Goal: Task Accomplishment & Management: Manage account settings

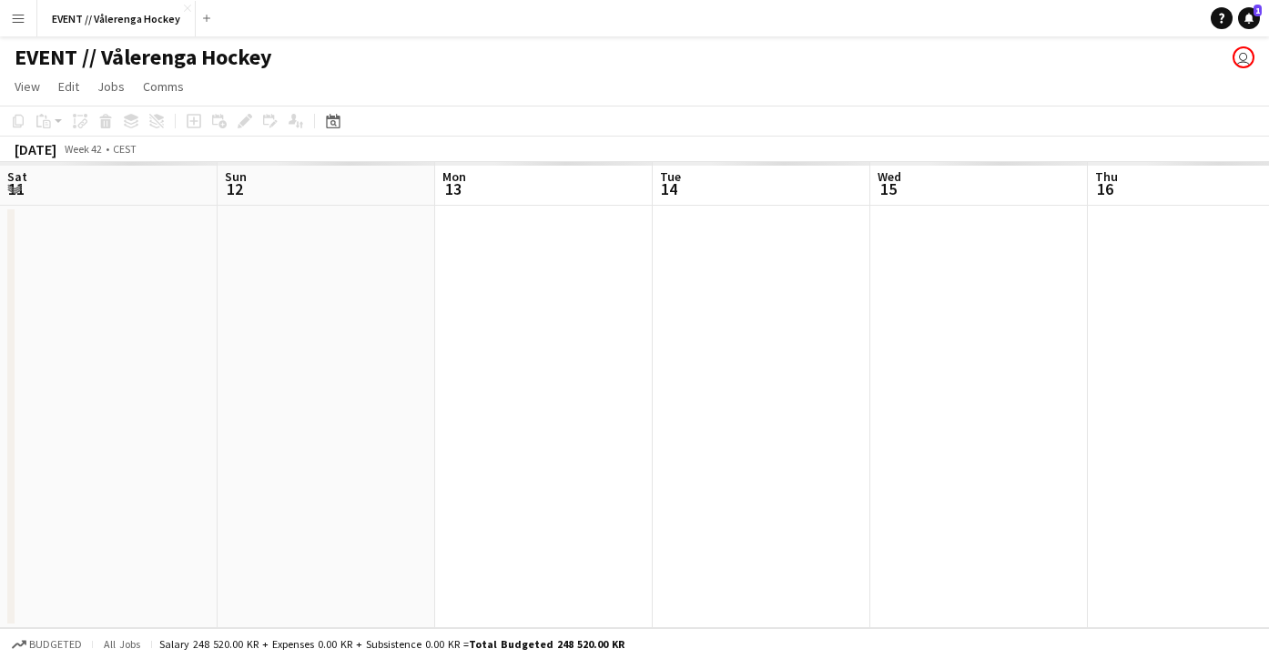
scroll to position [0, 463]
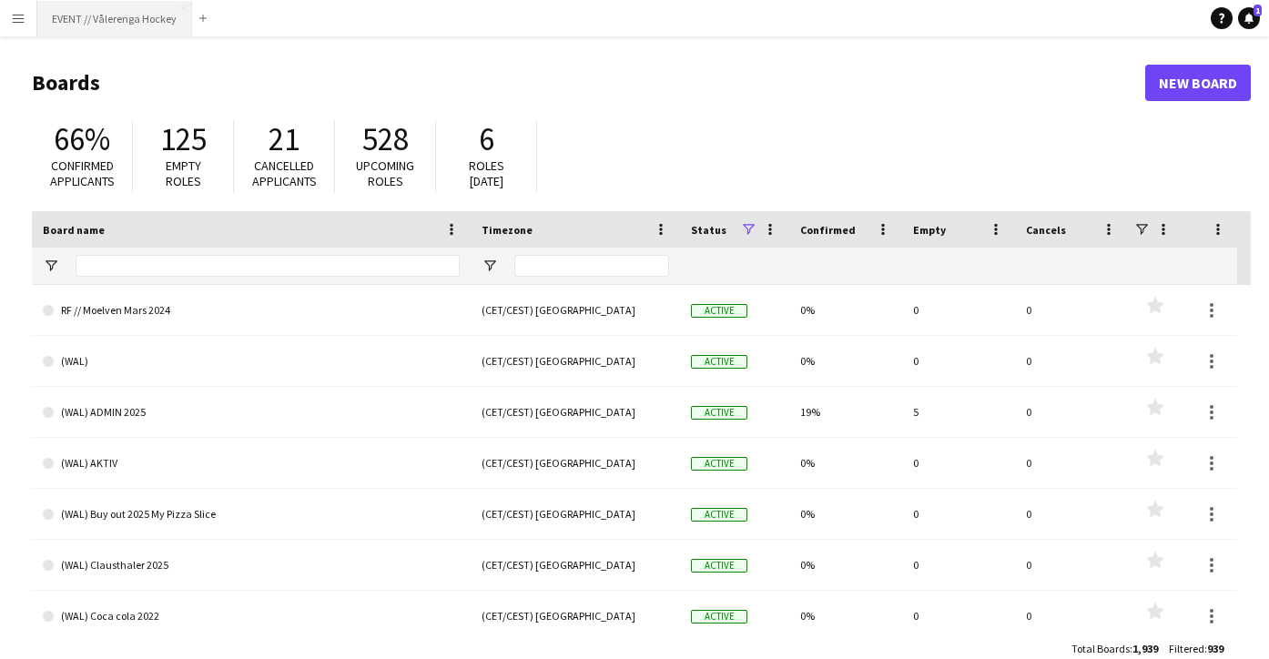
click at [116, 19] on button "EVENT // Vålerenga Hockey Close" at bounding box center [114, 19] width 155 height 36
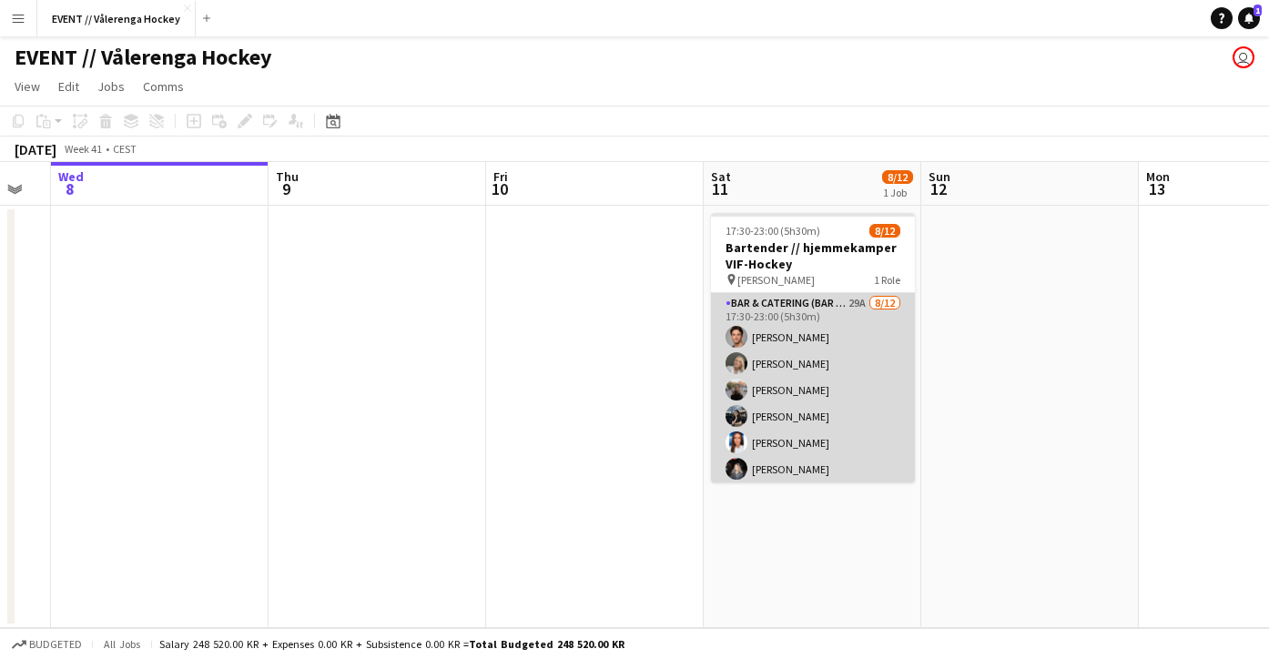
scroll to position [0, 604]
click at [761, 415] on app-card-role "Bar & Catering (Bar Tender) 29A [DATE] 17:30-23:00 (5h30m) [PERSON_NAME] [PERSO…" at bounding box center [811, 469] width 204 height 352
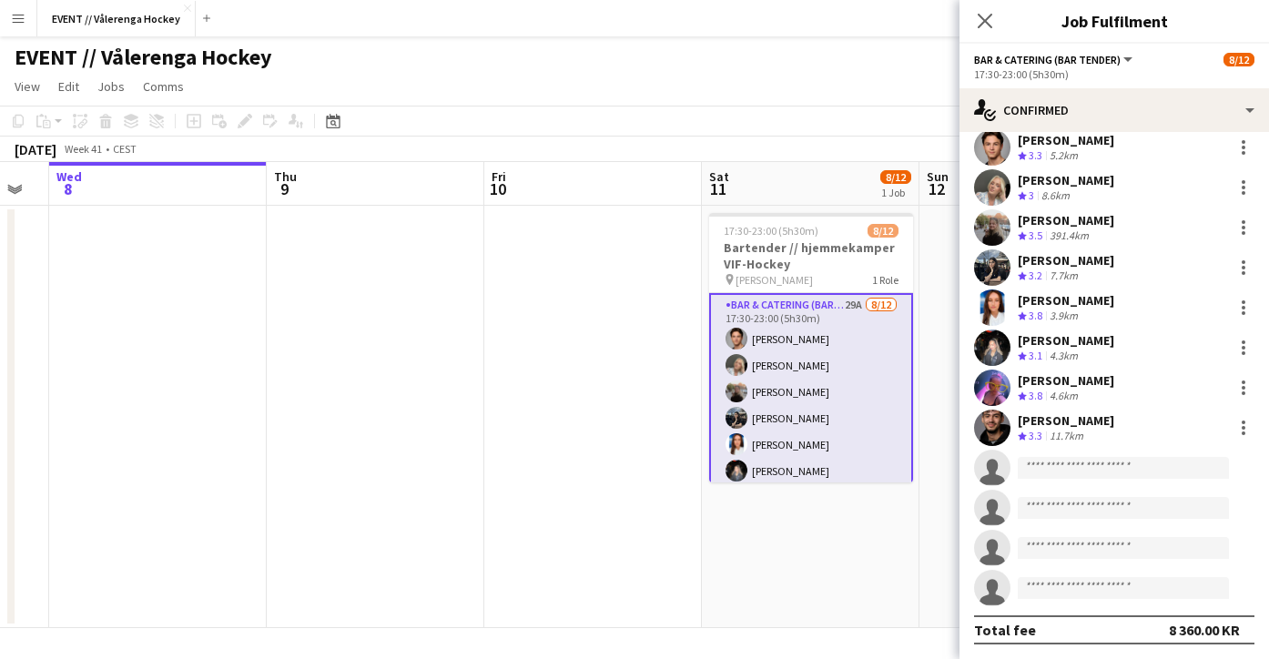
scroll to position [55, 0]
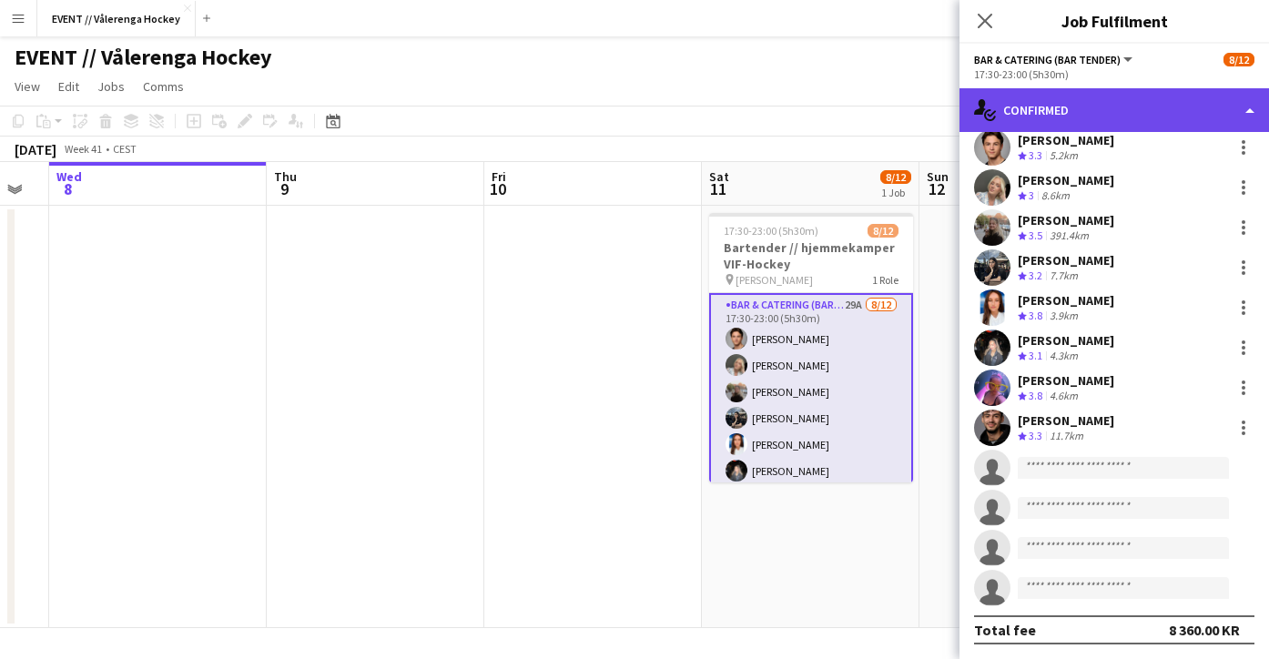
click at [1173, 98] on div "single-neutral-actions-check-2 Confirmed" at bounding box center [1114, 110] width 310 height 44
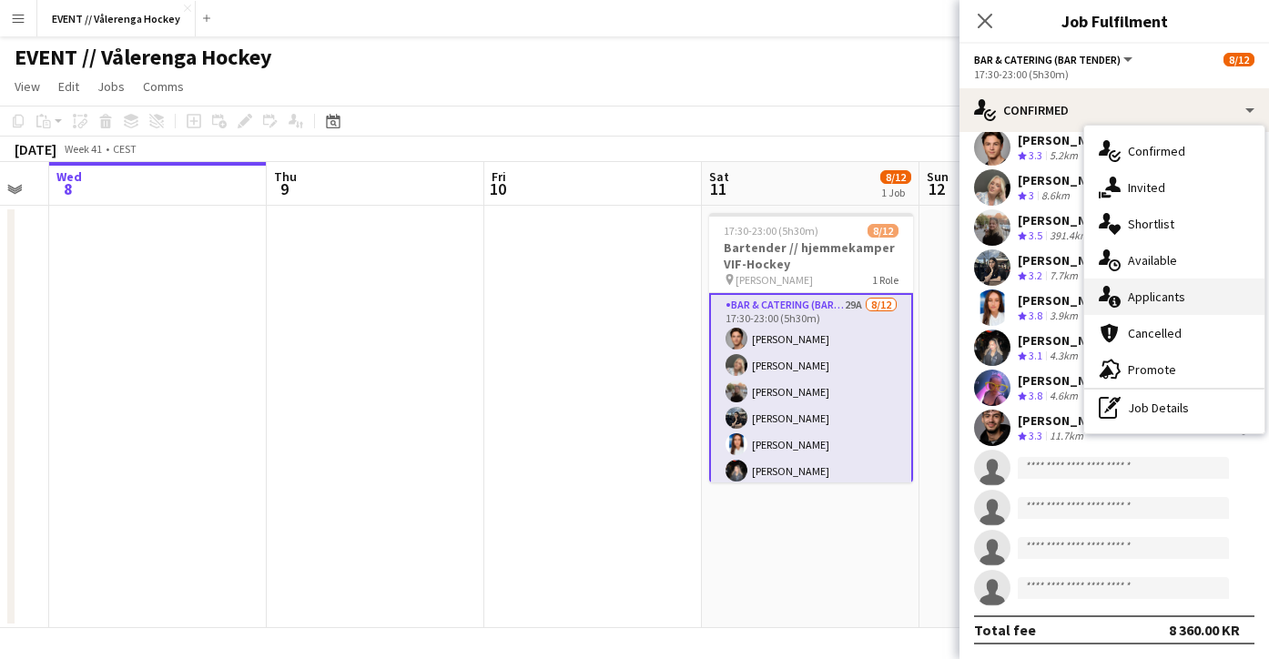
click at [1155, 300] on span "Applicants" at bounding box center [1156, 297] width 57 height 16
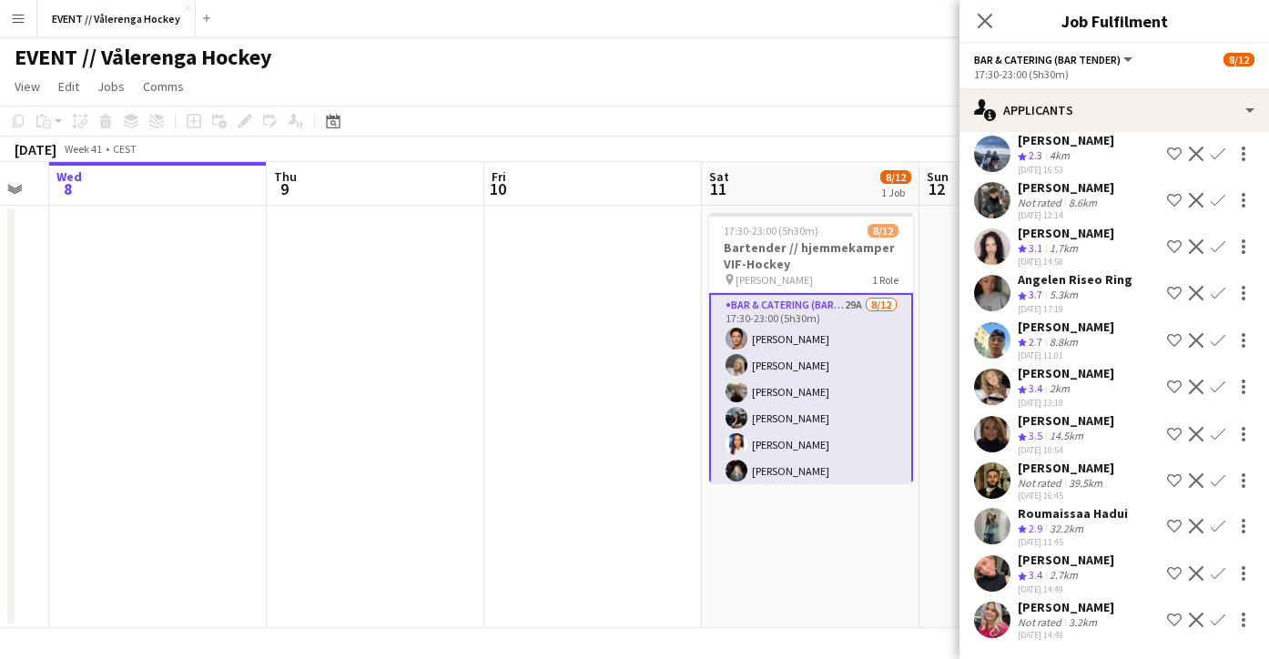
scroll to position [833, 0]
click at [1002, 615] on app-user-avatar at bounding box center [992, 620] width 36 height 36
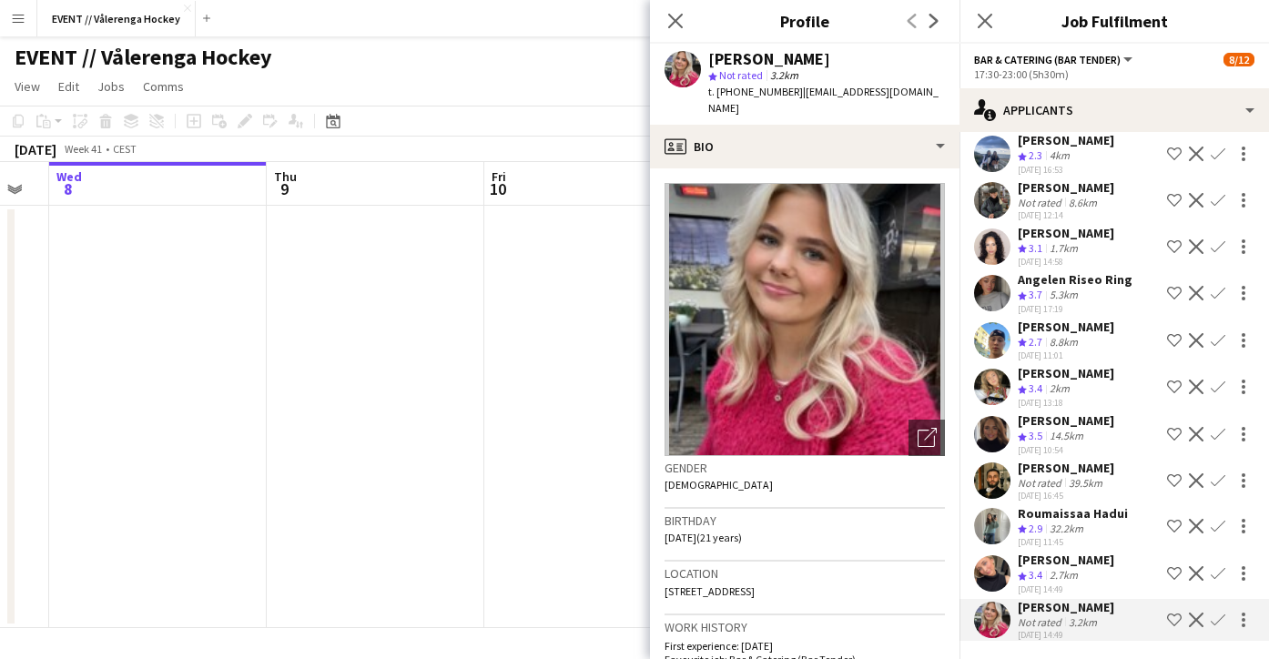
click at [993, 574] on app-user-avatar at bounding box center [992, 573] width 36 height 36
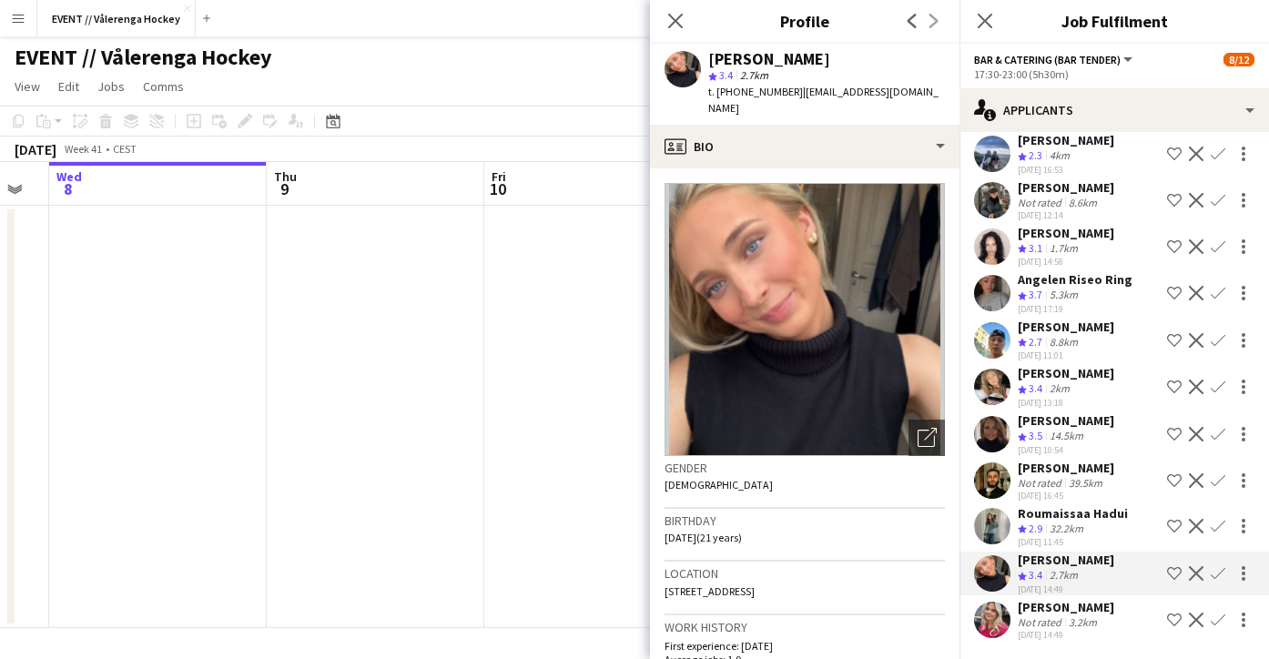
click at [1223, 574] on app-icon "Confirm" at bounding box center [1218, 573] width 15 height 15
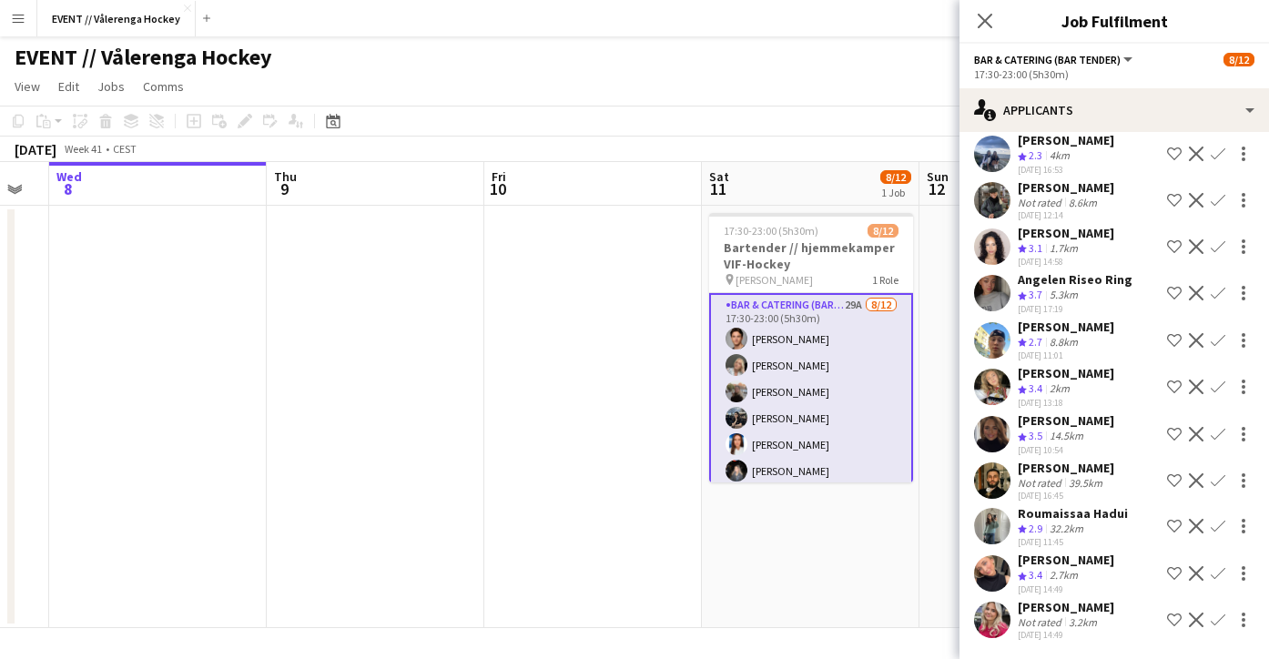
click at [1219, 574] on app-icon "Confirm" at bounding box center [1218, 573] width 15 height 15
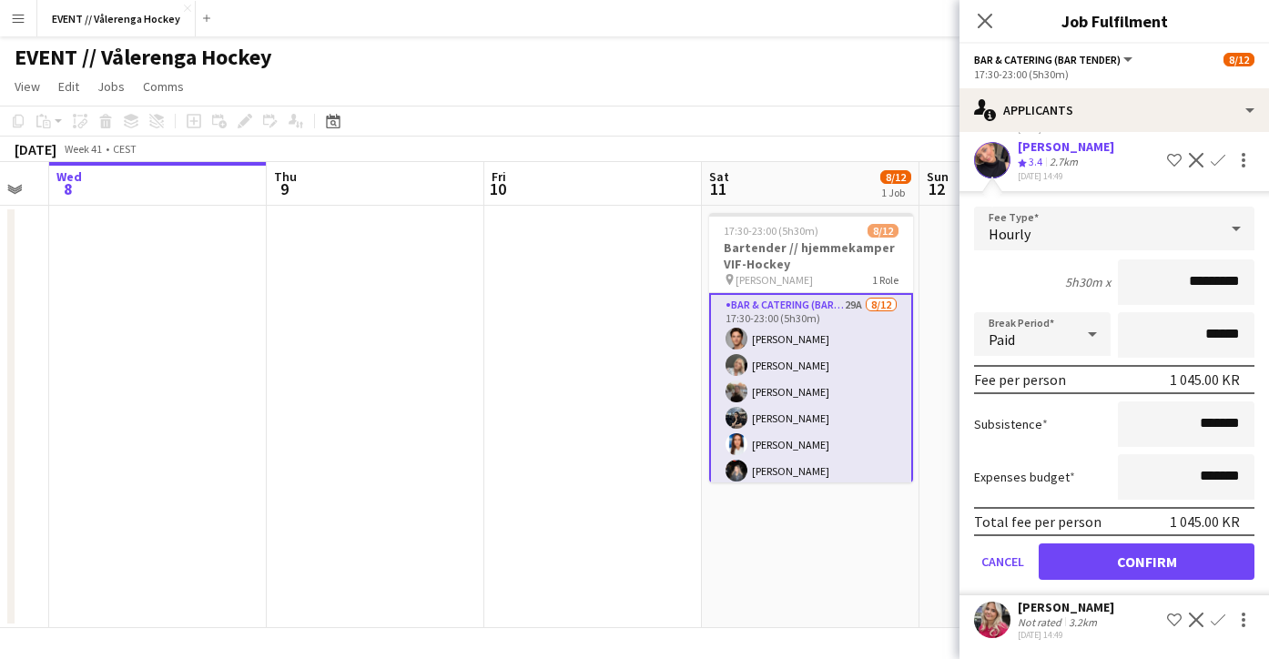
scroll to position [1246, 0]
click at [1142, 554] on button "Confirm" at bounding box center [1147, 561] width 216 height 36
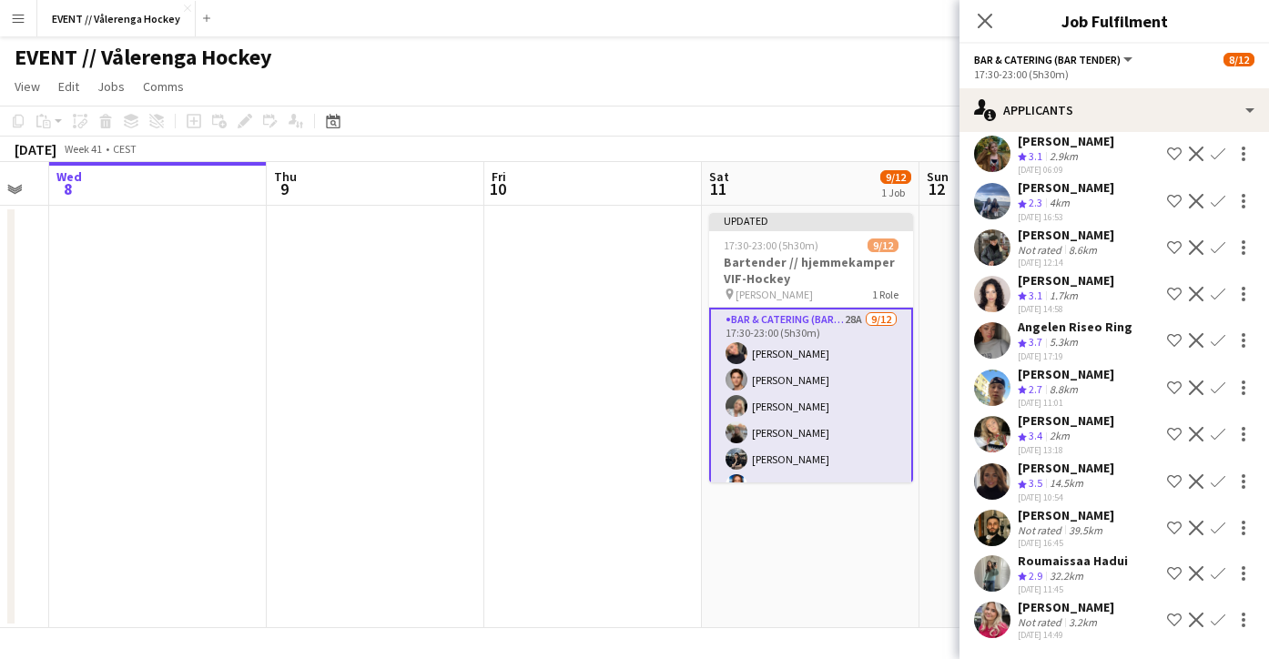
scroll to position [786, 0]
click at [993, 480] on app-user-avatar at bounding box center [992, 481] width 36 height 36
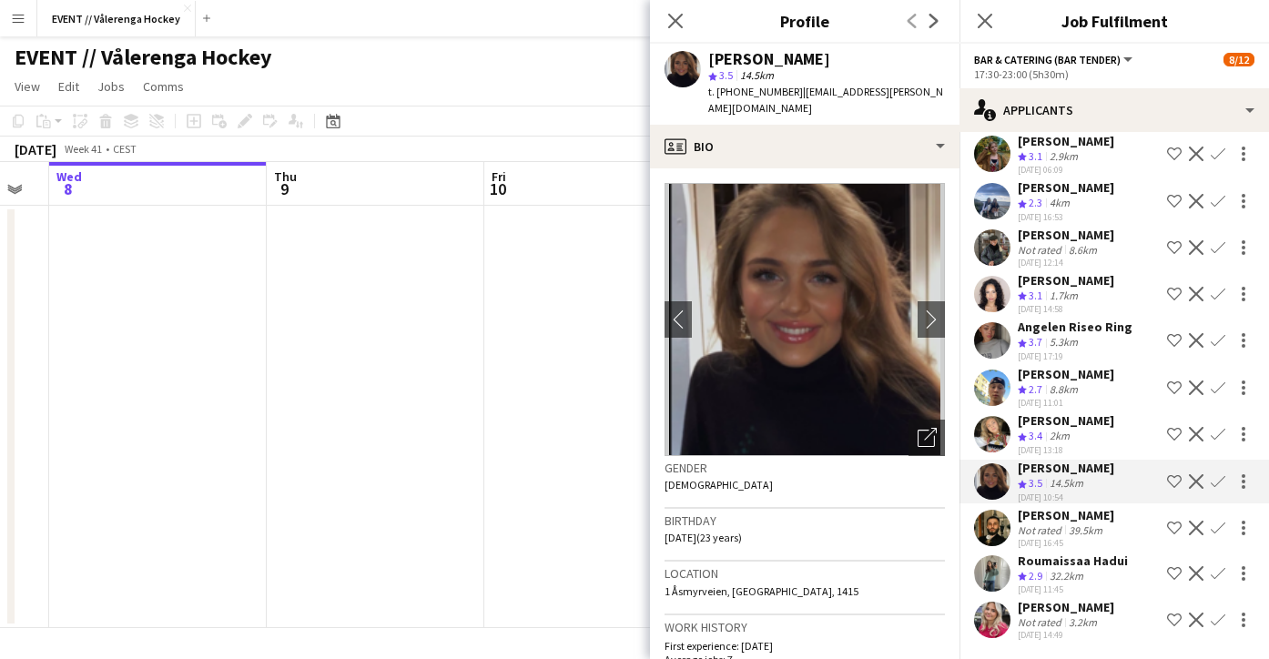
scroll to position [0, 0]
click at [1217, 475] on app-icon "Confirm" at bounding box center [1218, 481] width 15 height 15
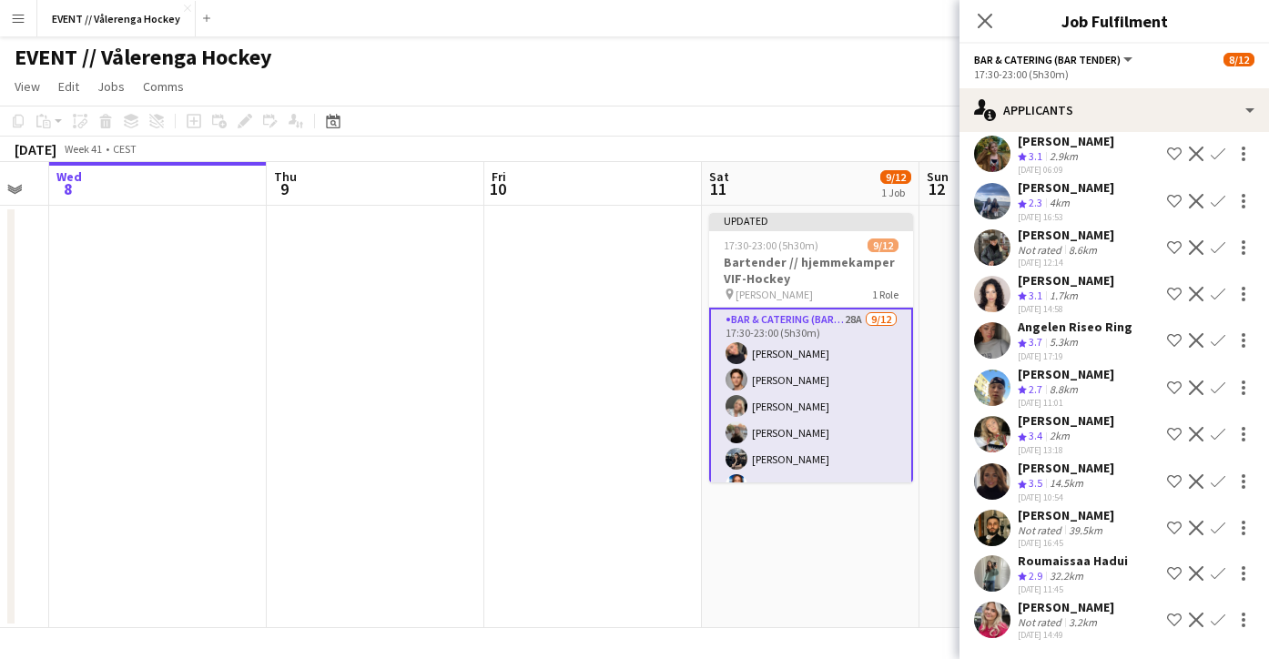
click at [1217, 475] on app-icon "Confirm" at bounding box center [1218, 481] width 15 height 15
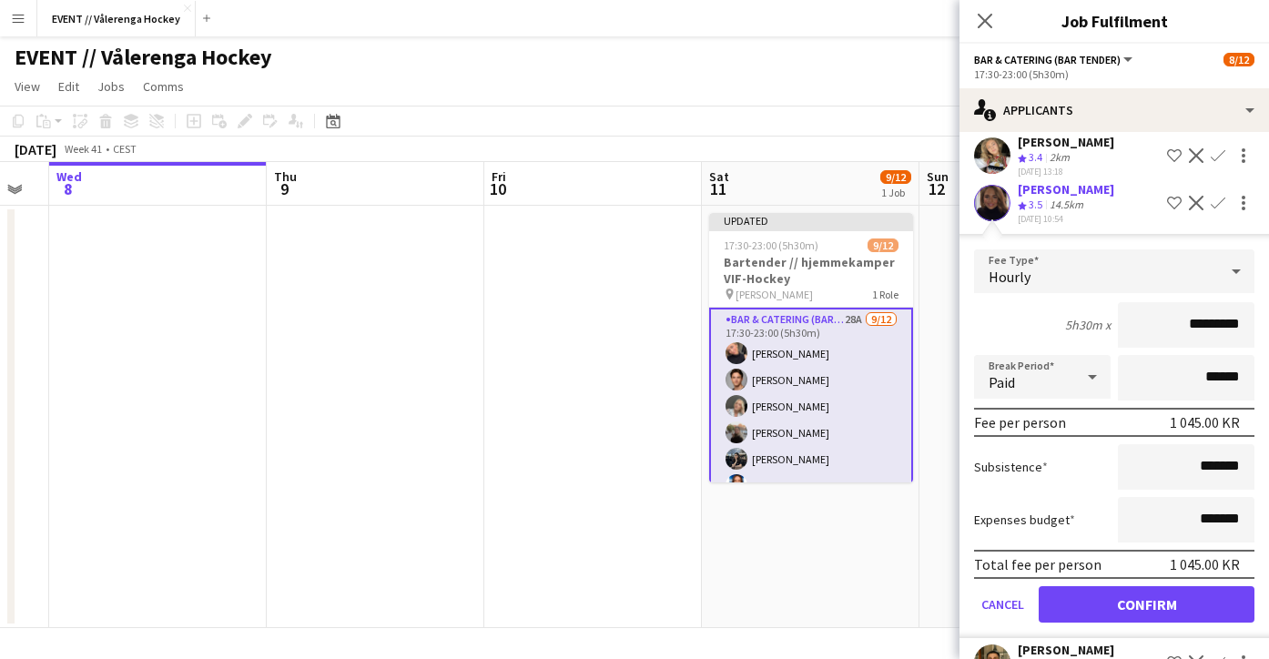
click at [1141, 593] on button "Confirm" at bounding box center [1147, 604] width 216 height 36
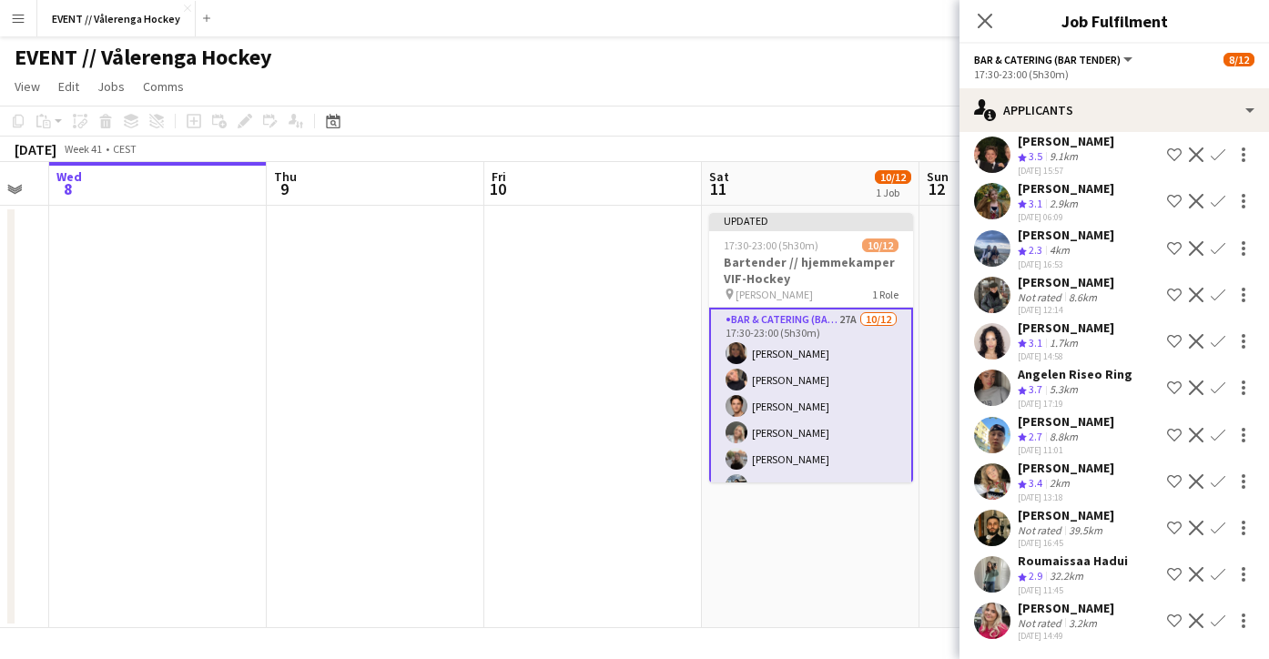
scroll to position [738, 0]
click at [997, 477] on app-user-avatar at bounding box center [992, 481] width 36 height 36
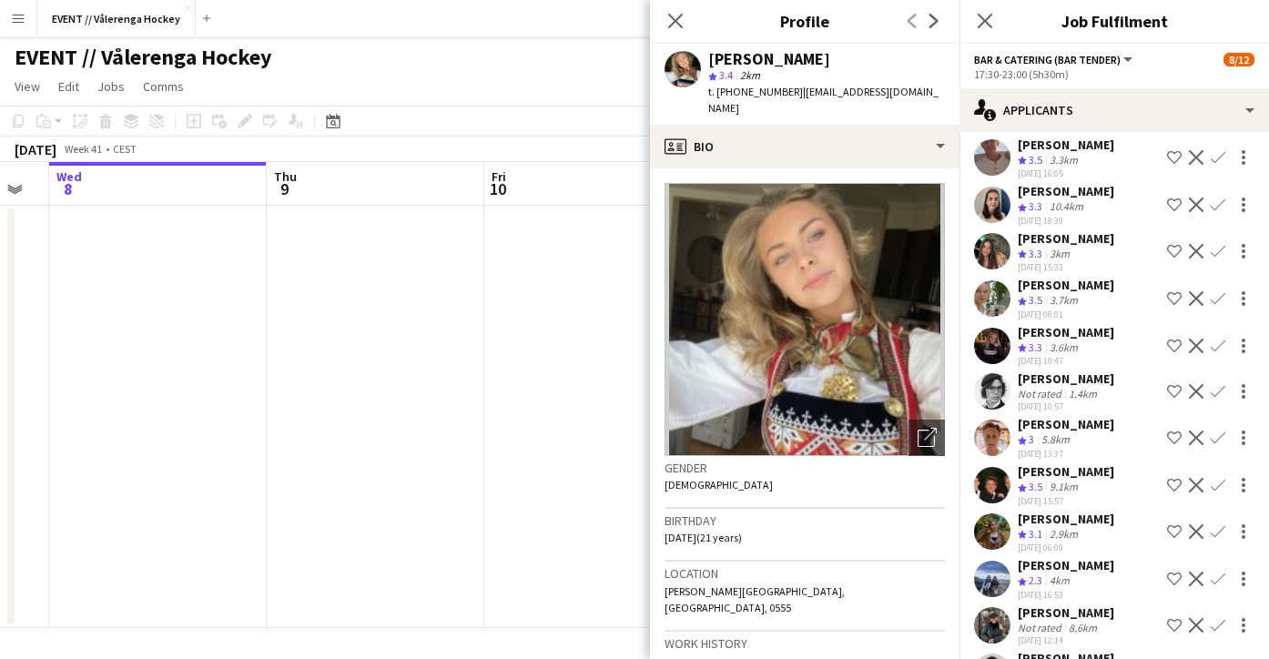
scroll to position [399, 0]
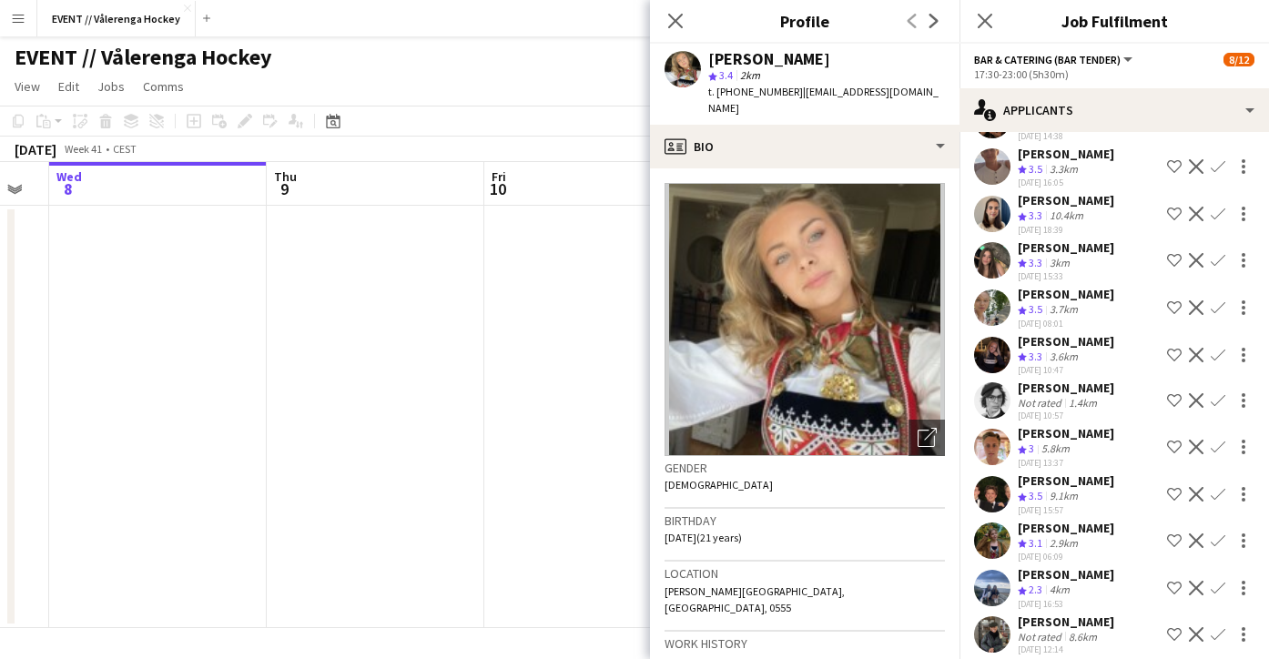
click at [998, 356] on app-user-avatar at bounding box center [992, 355] width 36 height 36
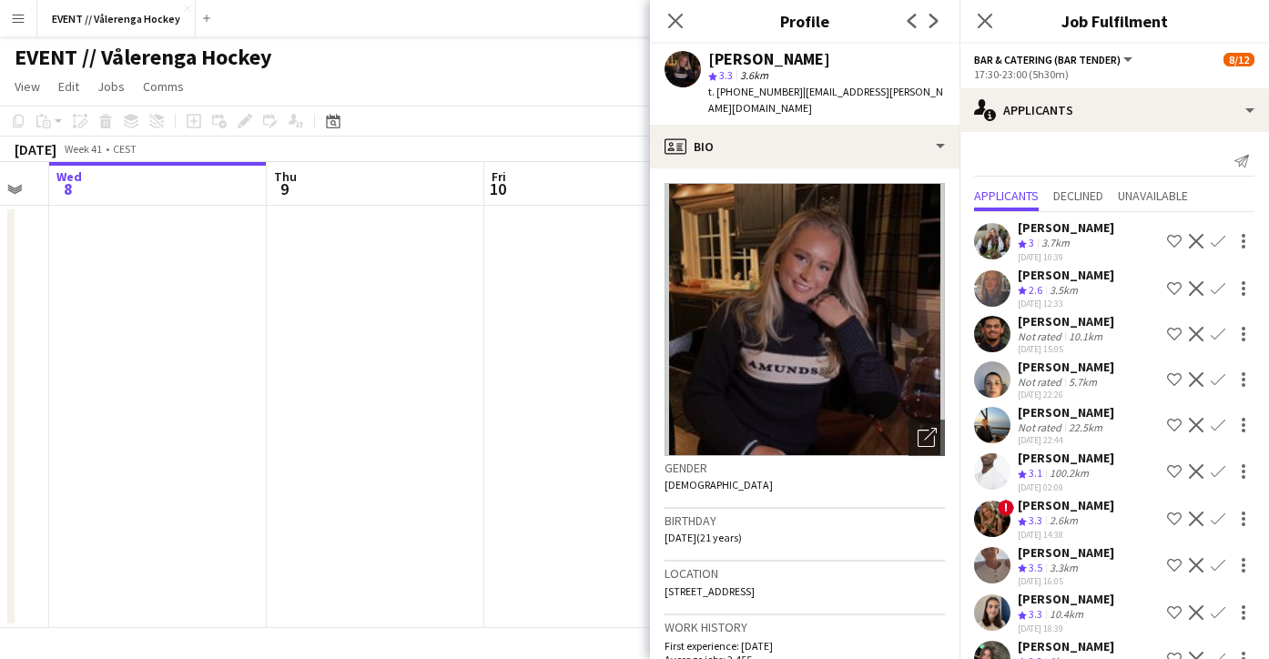
scroll to position [0, 0]
click at [584, 415] on app-date-cell at bounding box center [593, 417] width 218 height 422
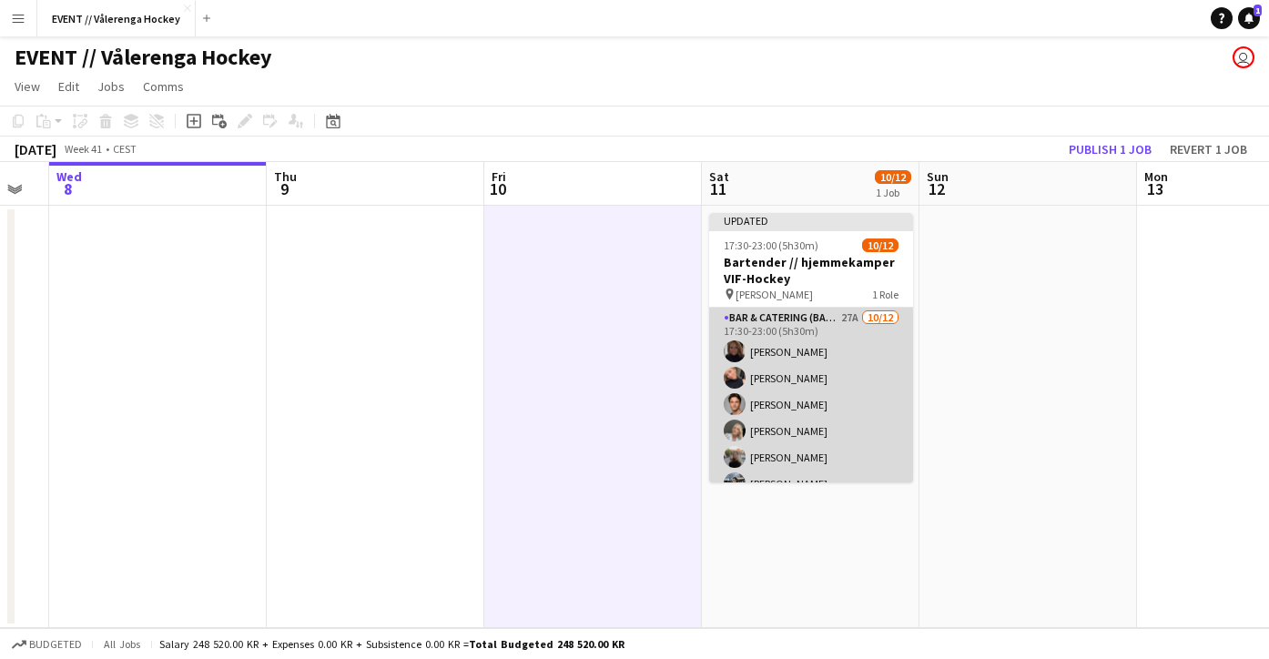
click at [767, 406] on app-card-role "Bar & Catering (Bar Tender) 27A [DATE] 17:30-23:00 (5h30m) [PERSON_NAME] [PERSO…" at bounding box center [811, 484] width 204 height 352
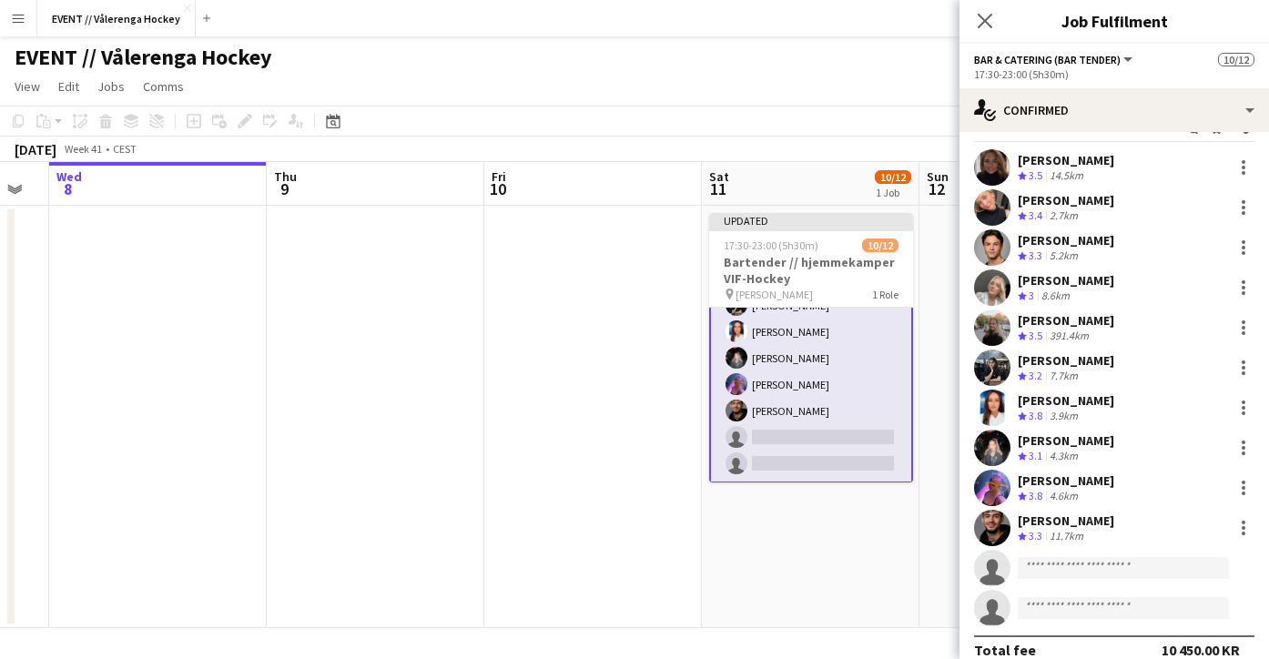
scroll to position [40, 0]
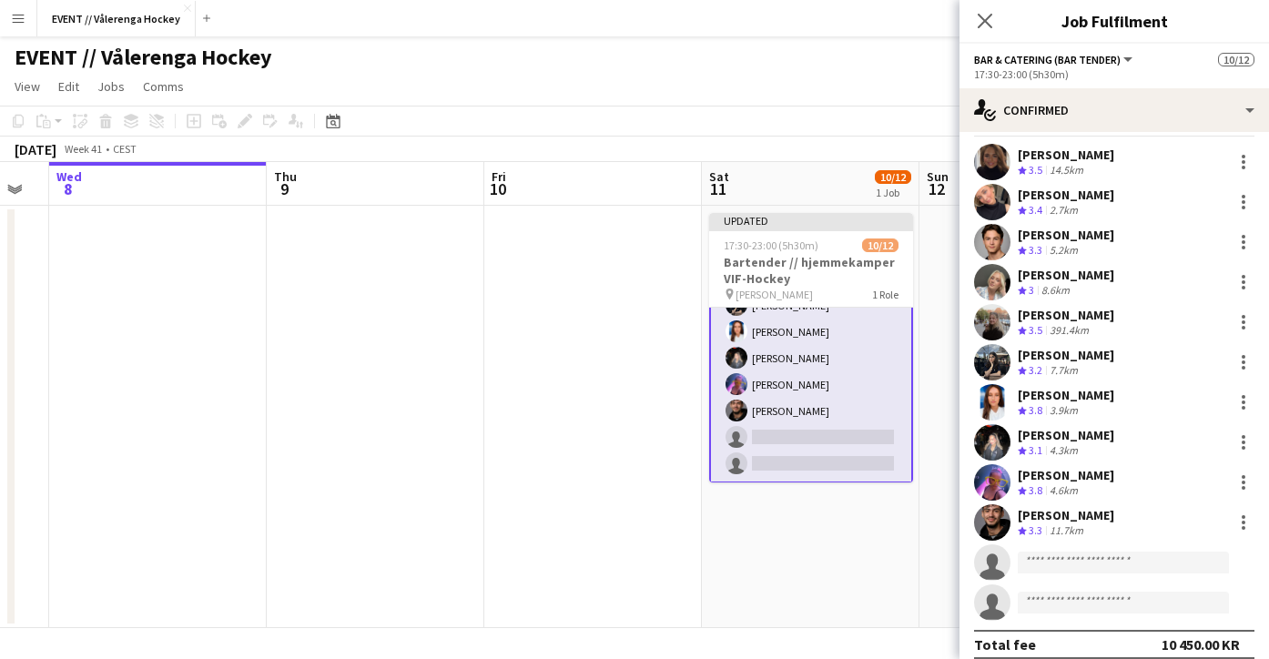
click at [988, 517] on app-user-avatar at bounding box center [992, 522] width 36 height 36
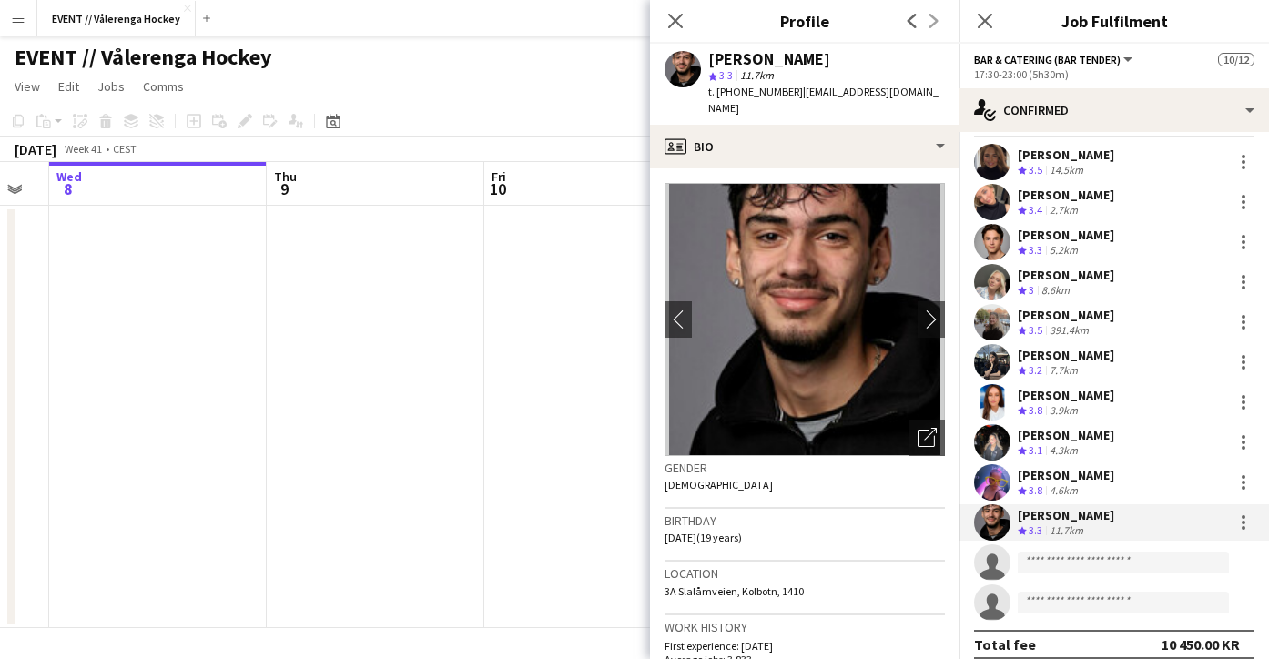
click at [499, 474] on app-date-cell at bounding box center [593, 417] width 218 height 422
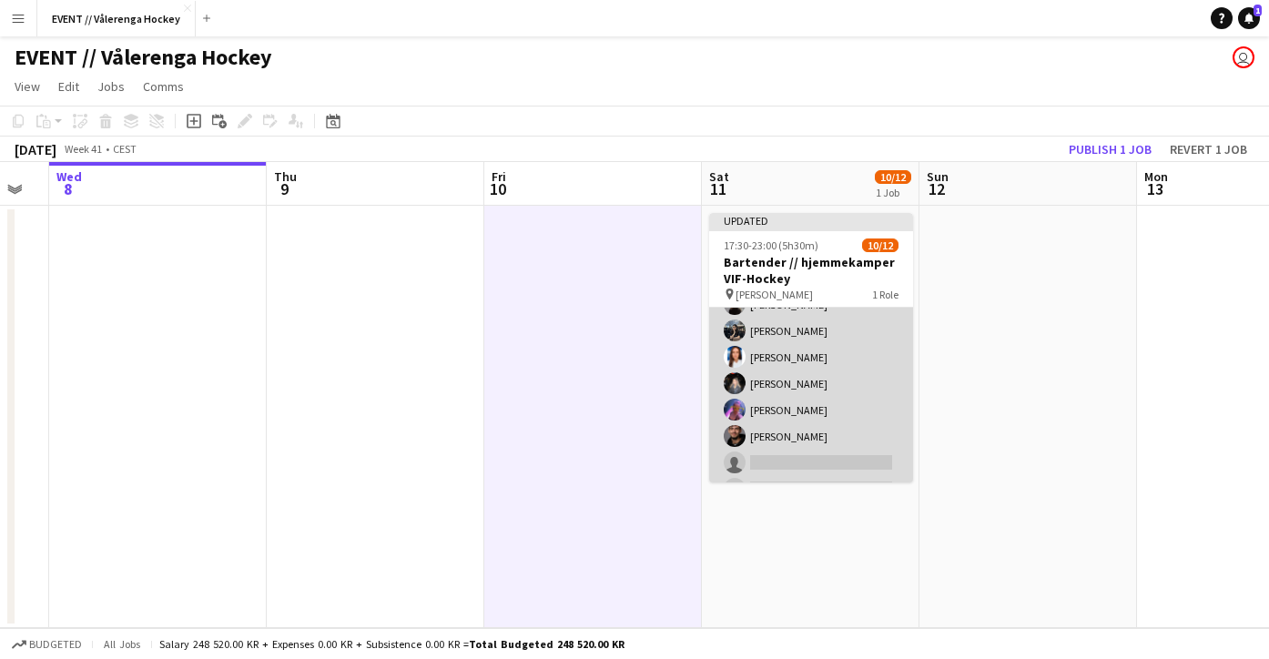
scroll to position [151, 0]
click at [736, 437] on app-user-avatar at bounding box center [735, 438] width 22 height 22
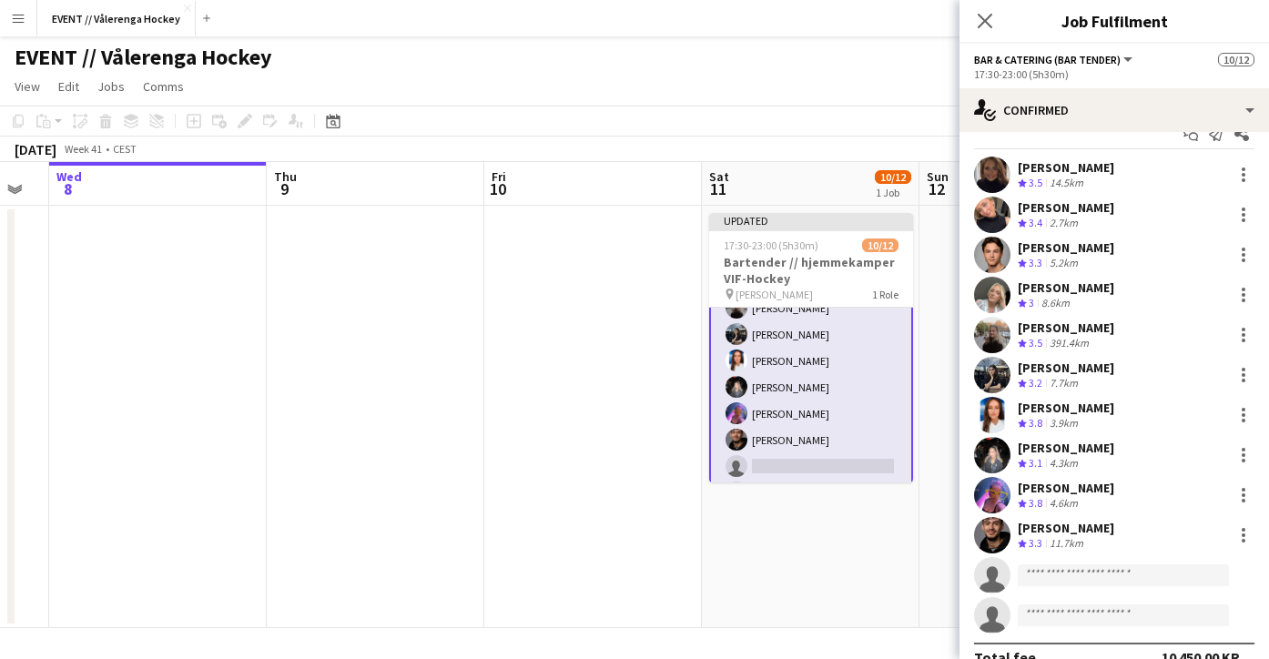
scroll to position [30, 0]
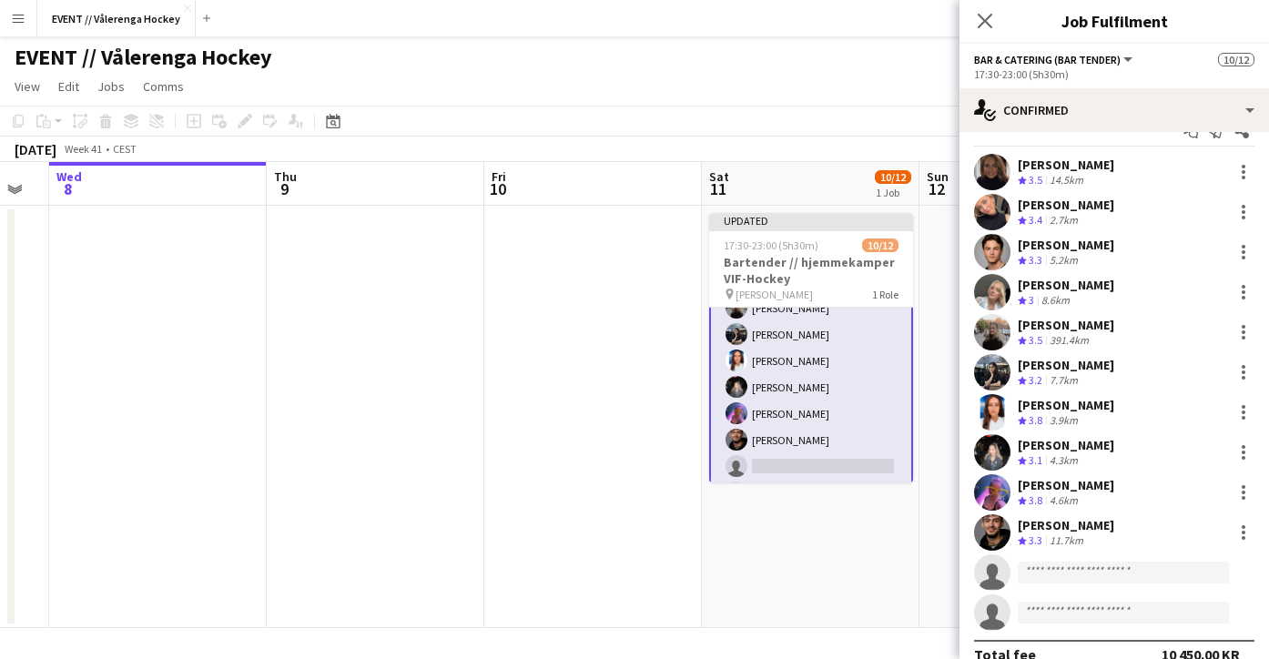
click at [984, 448] on app-user-avatar at bounding box center [992, 452] width 36 height 36
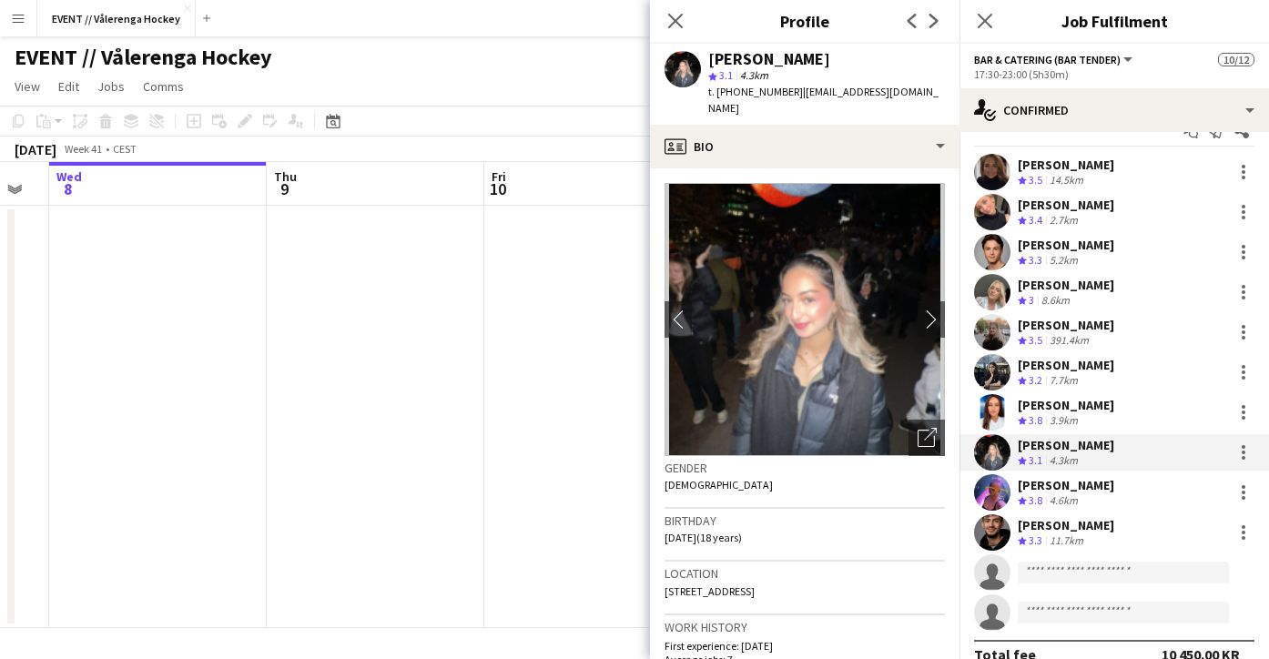
click at [1000, 373] on app-user-avatar at bounding box center [992, 372] width 36 height 36
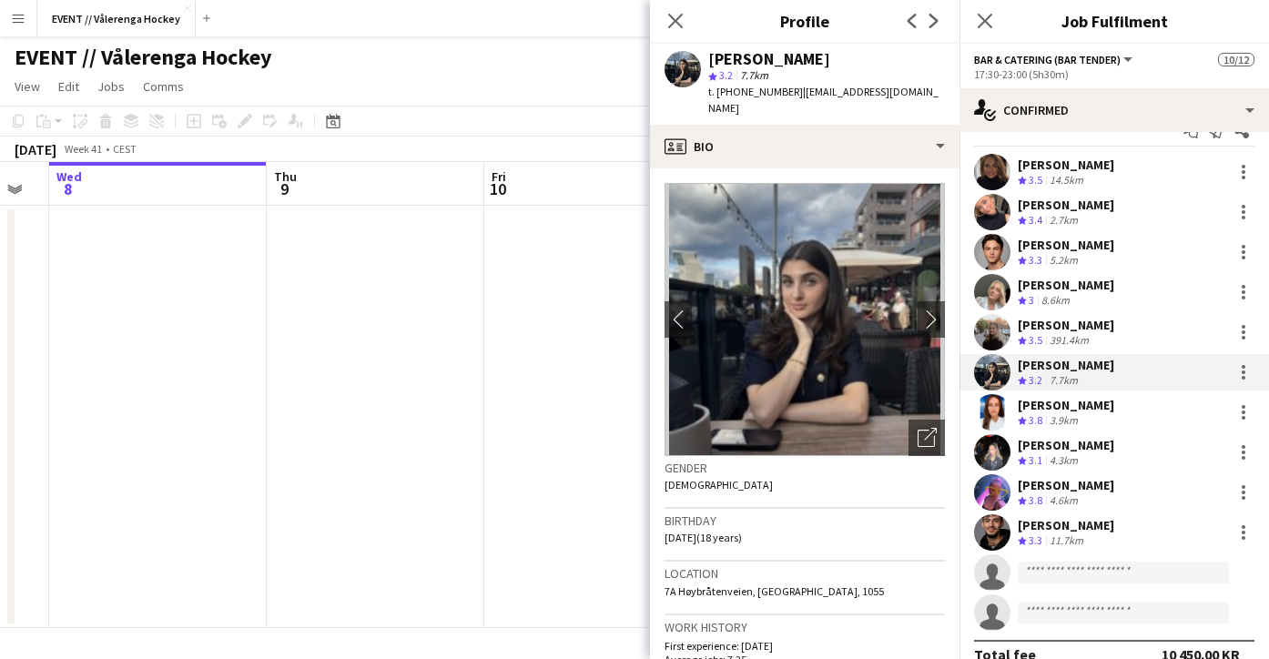
click at [998, 328] on app-user-avatar at bounding box center [992, 332] width 36 height 36
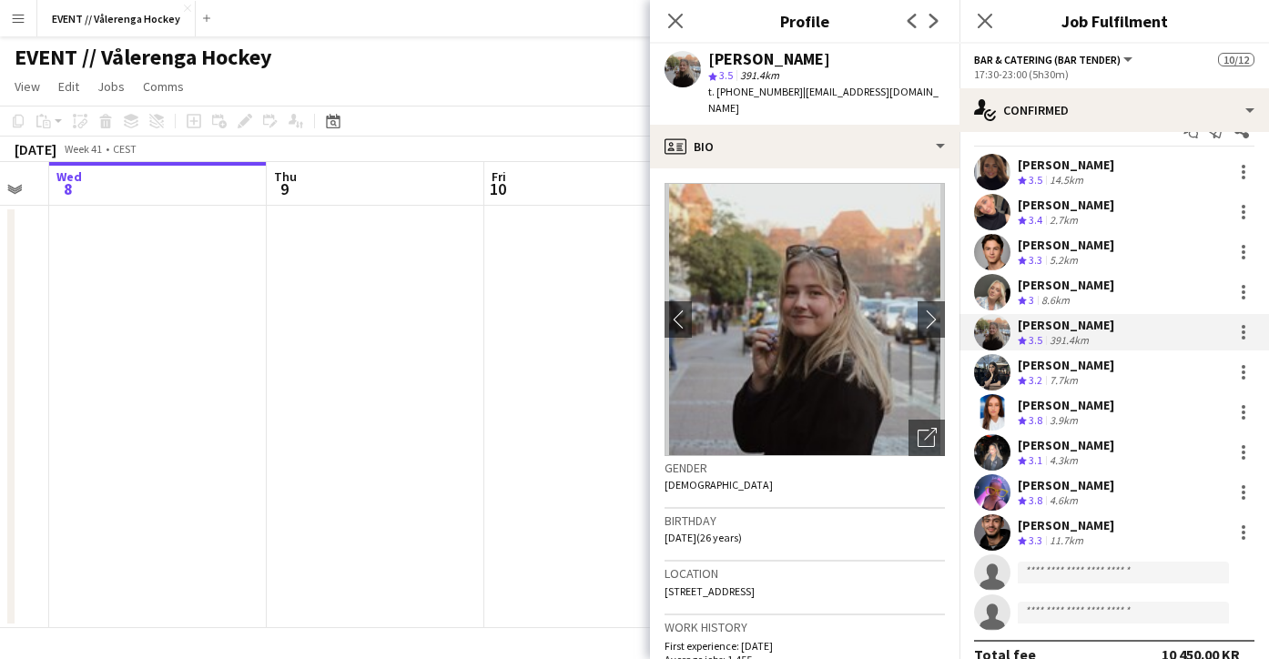
click at [1002, 537] on app-user-avatar at bounding box center [992, 532] width 36 height 36
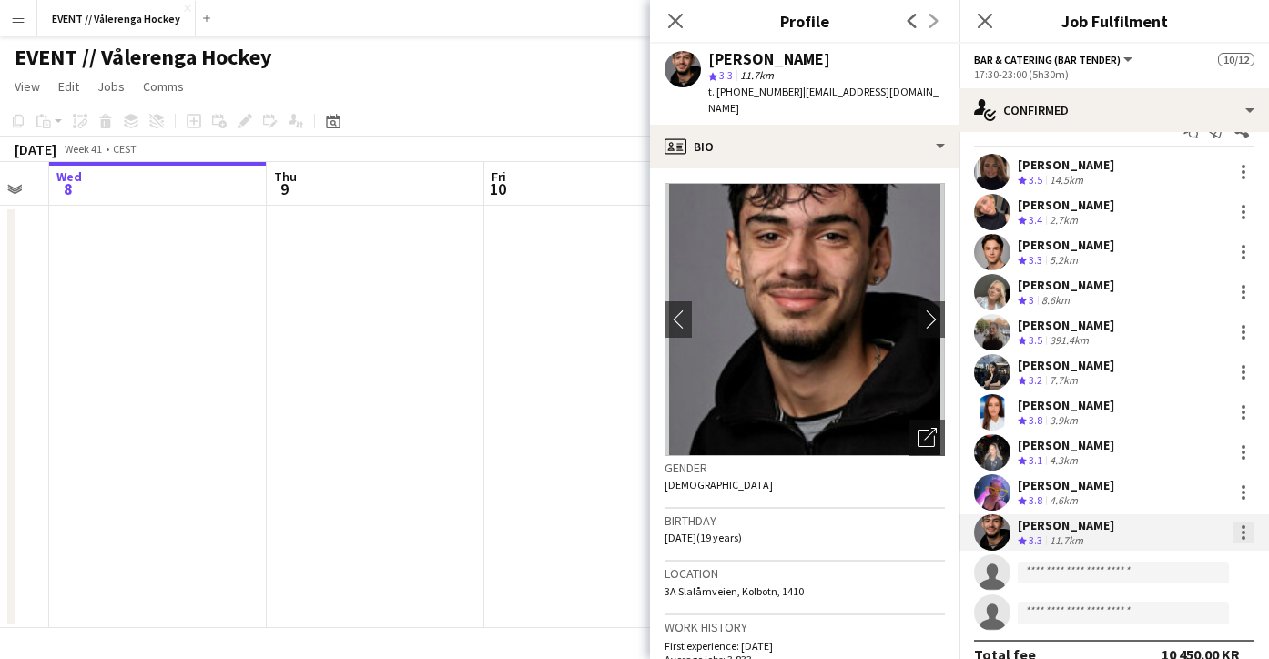
click at [1244, 533] on div at bounding box center [1244, 533] width 4 height 4
click at [584, 482] on div at bounding box center [634, 329] width 1269 height 659
click at [566, 434] on app-date-cell at bounding box center [593, 417] width 218 height 422
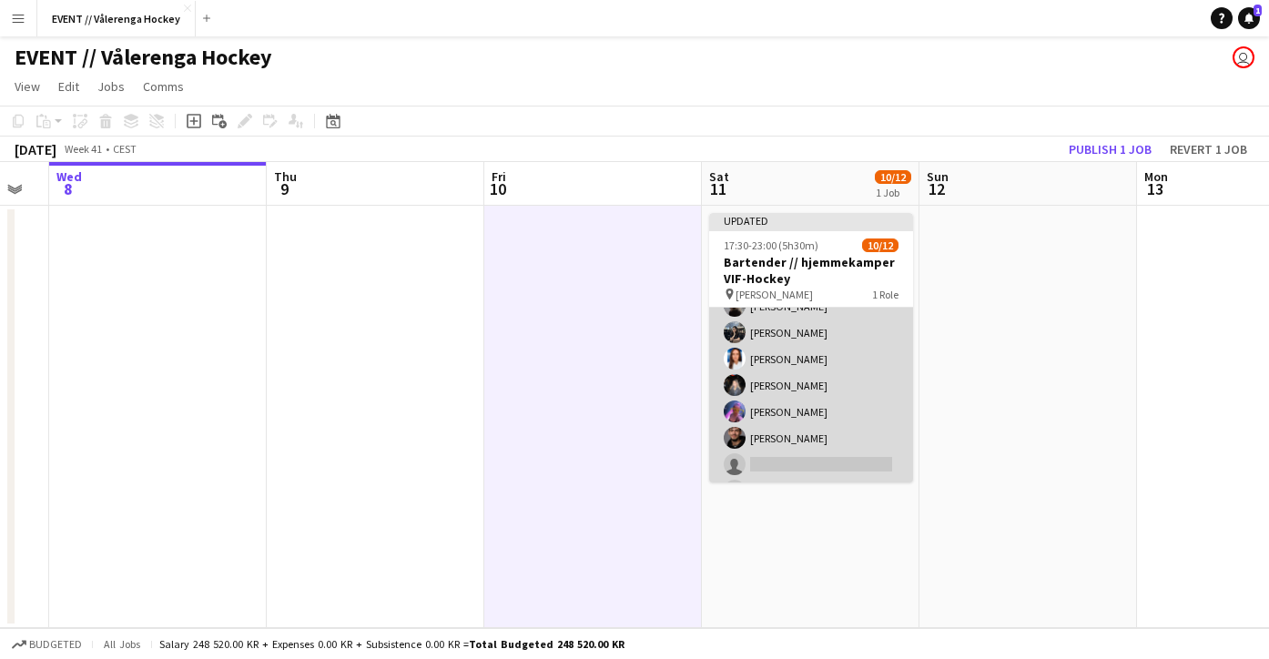
click at [789, 435] on app-card-role "Bar & Catering (Bar Tender) 27A [DATE] 17:30-23:00 (5h30m) [PERSON_NAME] [PERSO…" at bounding box center [811, 333] width 204 height 352
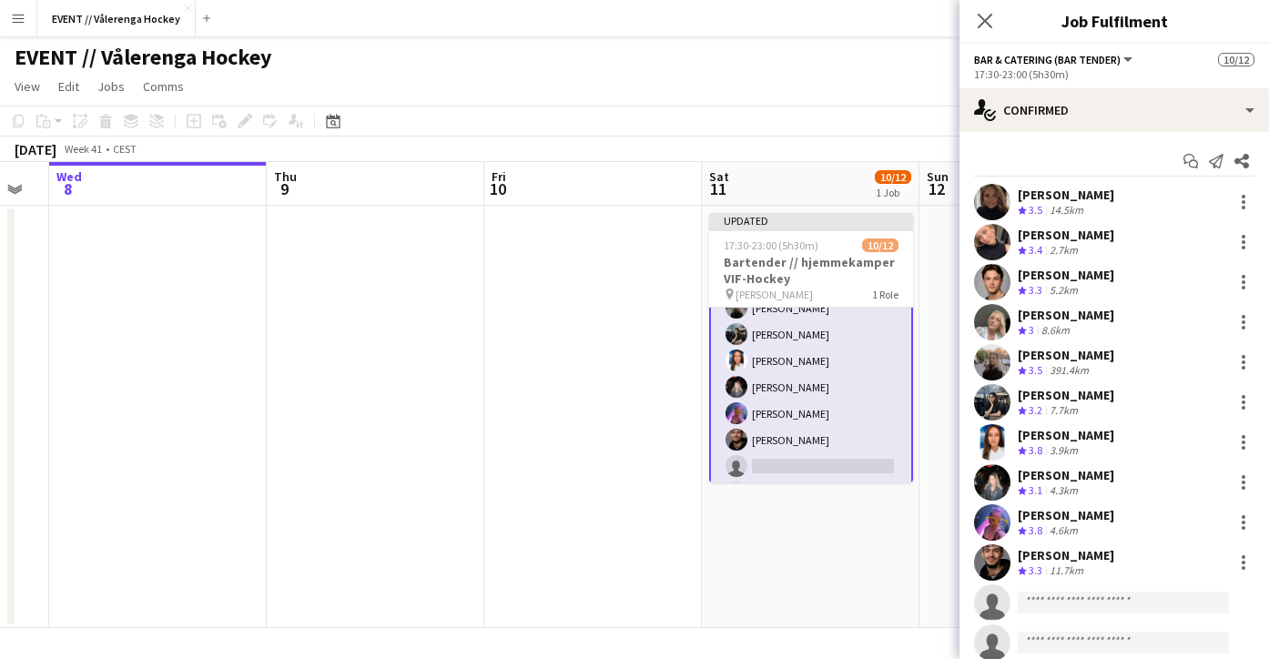
scroll to position [0, 0]
click at [993, 563] on app-user-avatar at bounding box center [992, 562] width 36 height 36
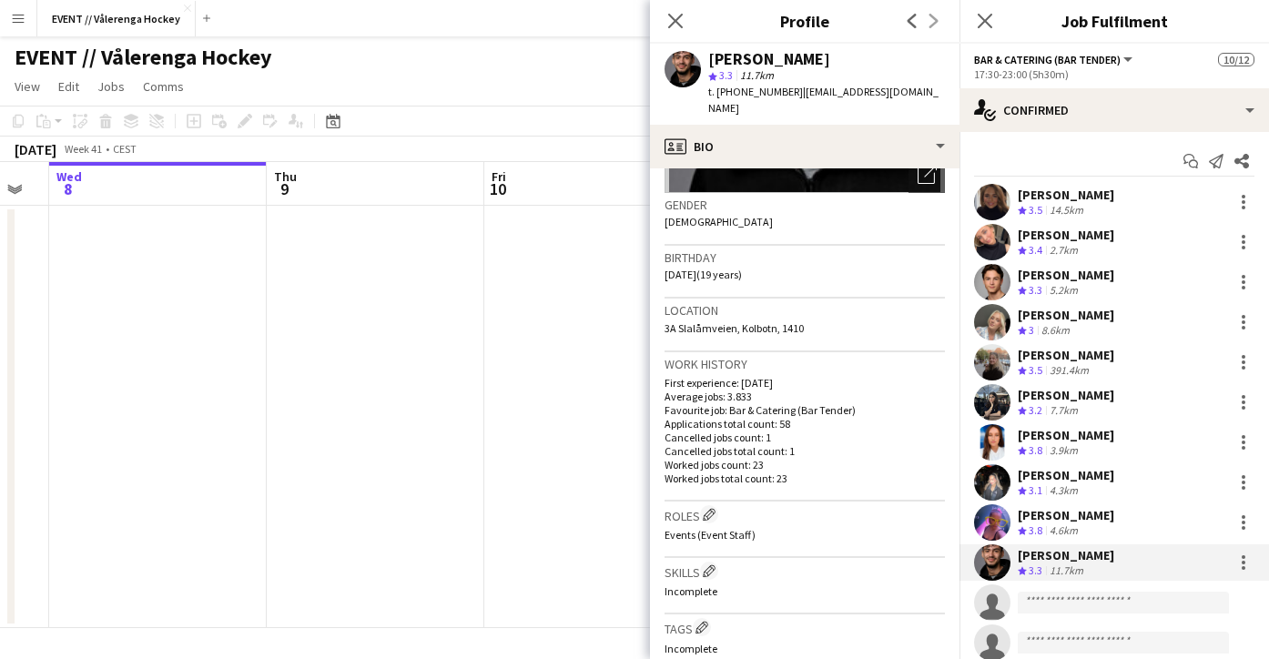
scroll to position [265, 0]
click at [1244, 561] on div at bounding box center [1244, 563] width 4 height 4
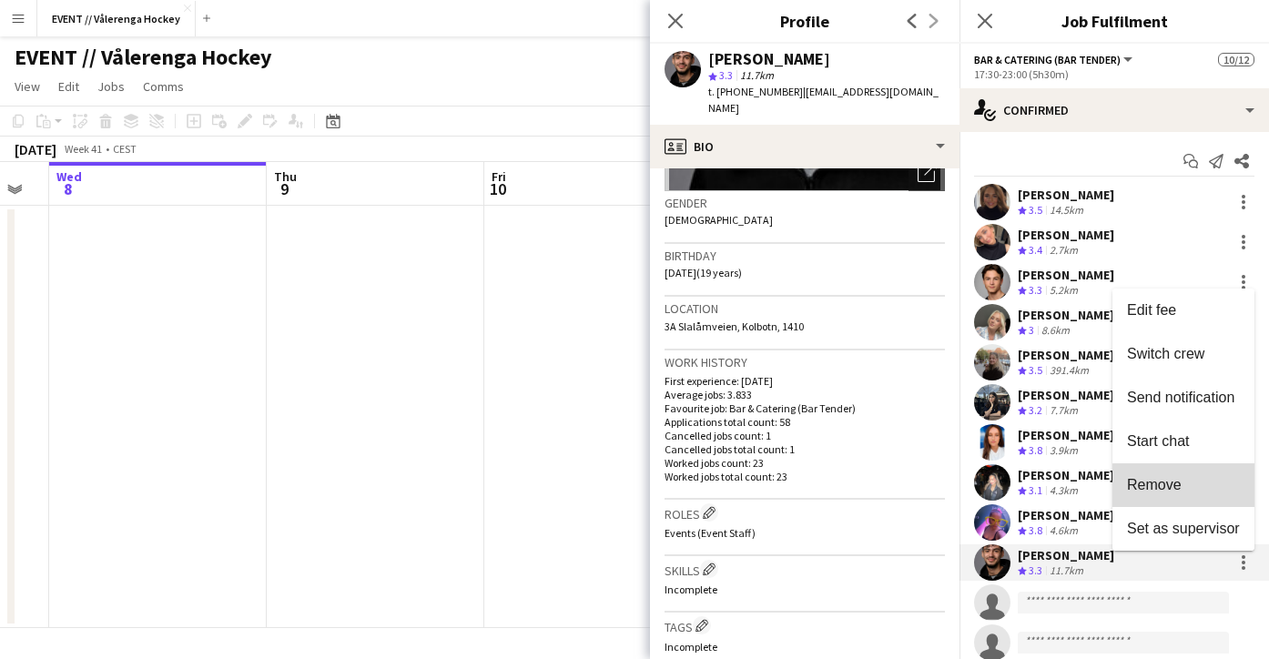
click at [1198, 486] on span "Remove" at bounding box center [1183, 485] width 113 height 16
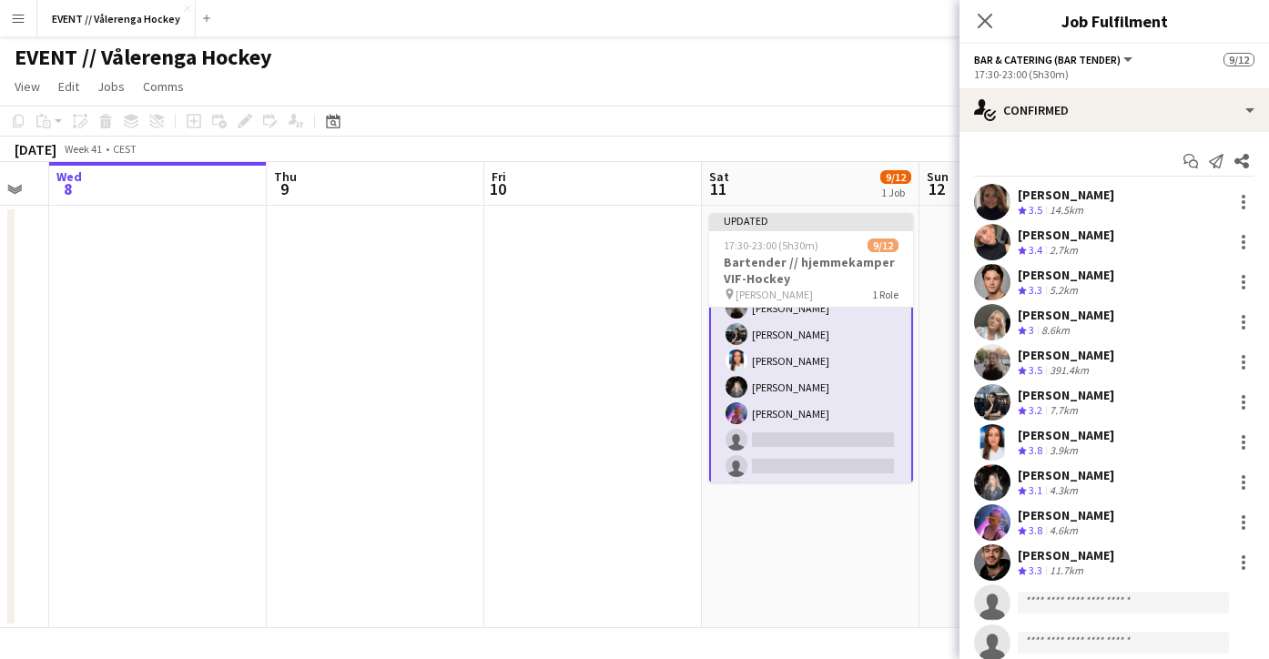
scroll to position [0, 0]
click at [1157, 565] on div "[PERSON_NAME] Crew rating 3.3 11.7km" at bounding box center [1114, 562] width 310 height 36
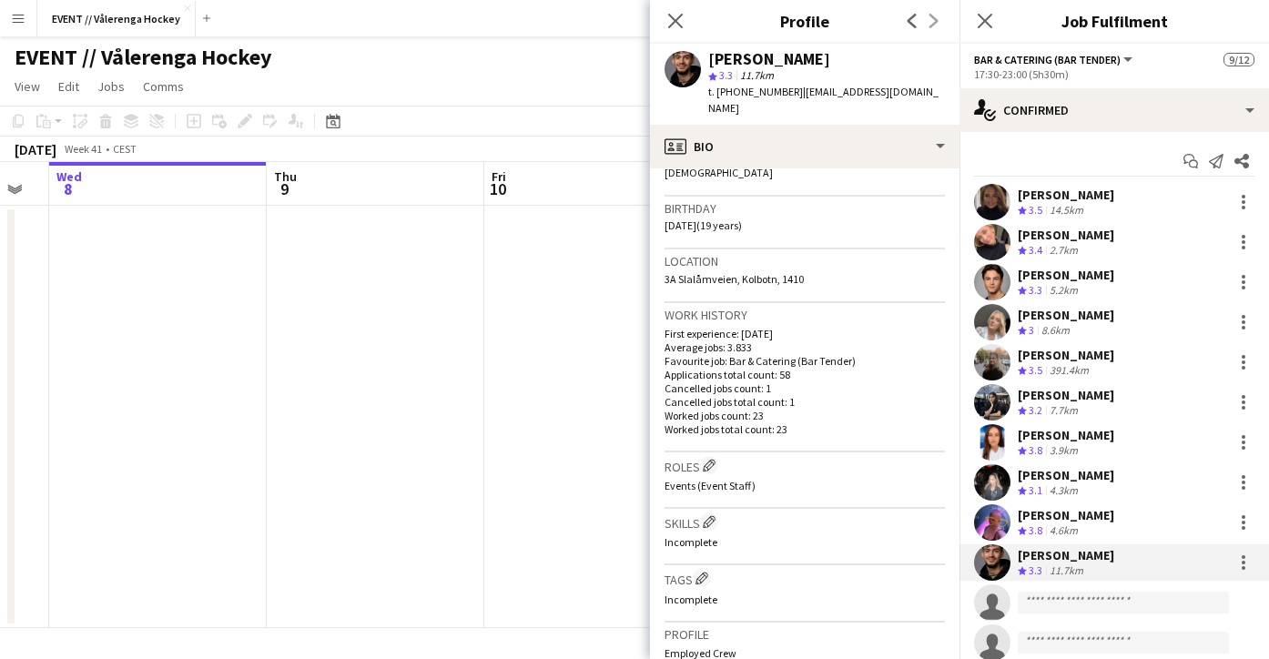
scroll to position [313, 0]
click at [997, 559] on app-user-avatar at bounding box center [992, 562] width 36 height 36
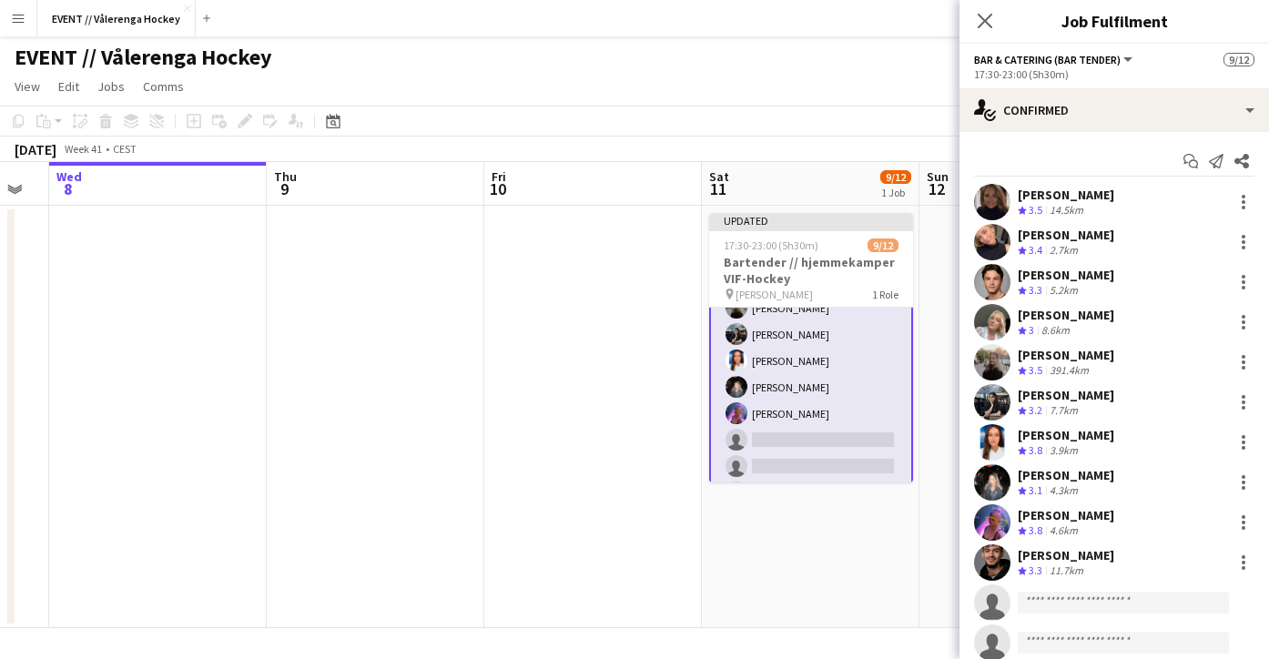
click at [997, 559] on app-user-avatar at bounding box center [992, 562] width 36 height 36
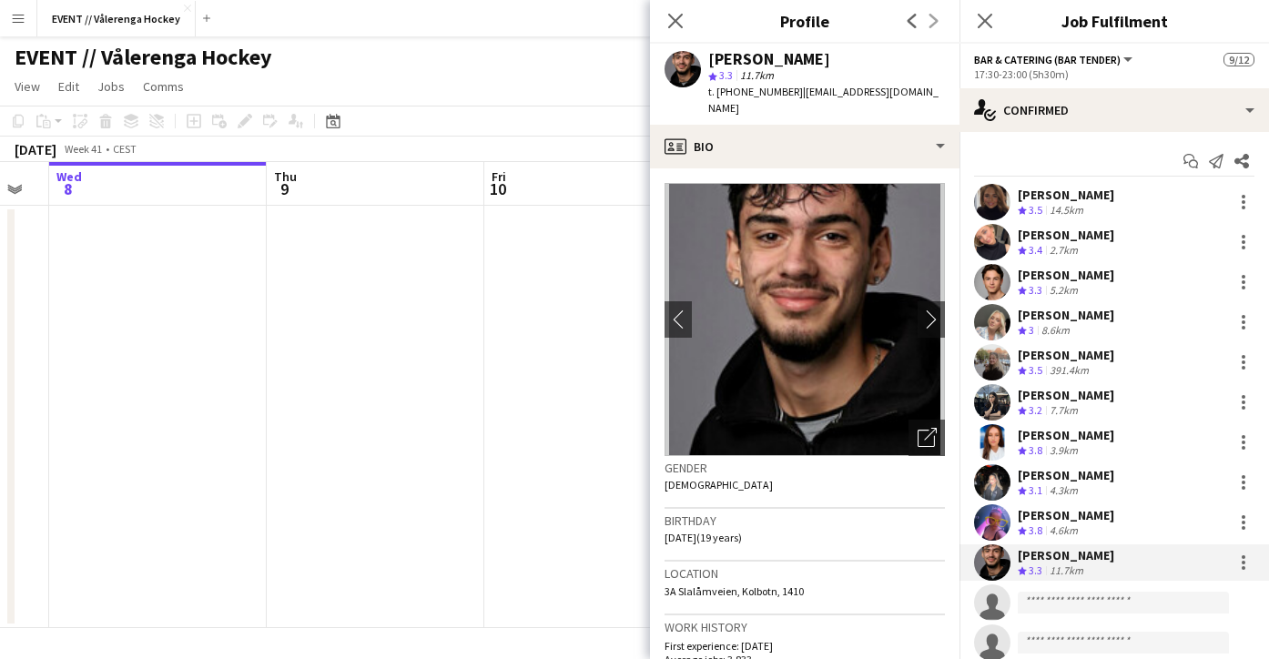
click at [997, 559] on app-user-avatar at bounding box center [992, 562] width 36 height 36
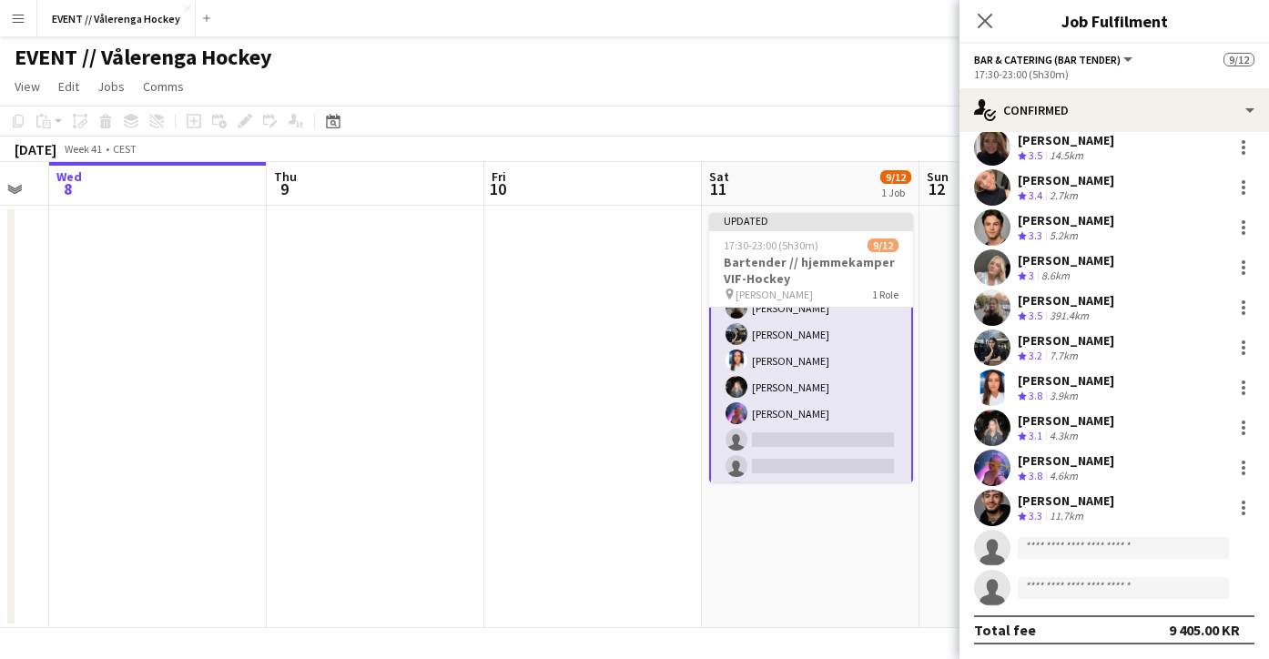
scroll to position [55, 0]
click at [1244, 510] on div at bounding box center [1244, 508] width 22 height 22
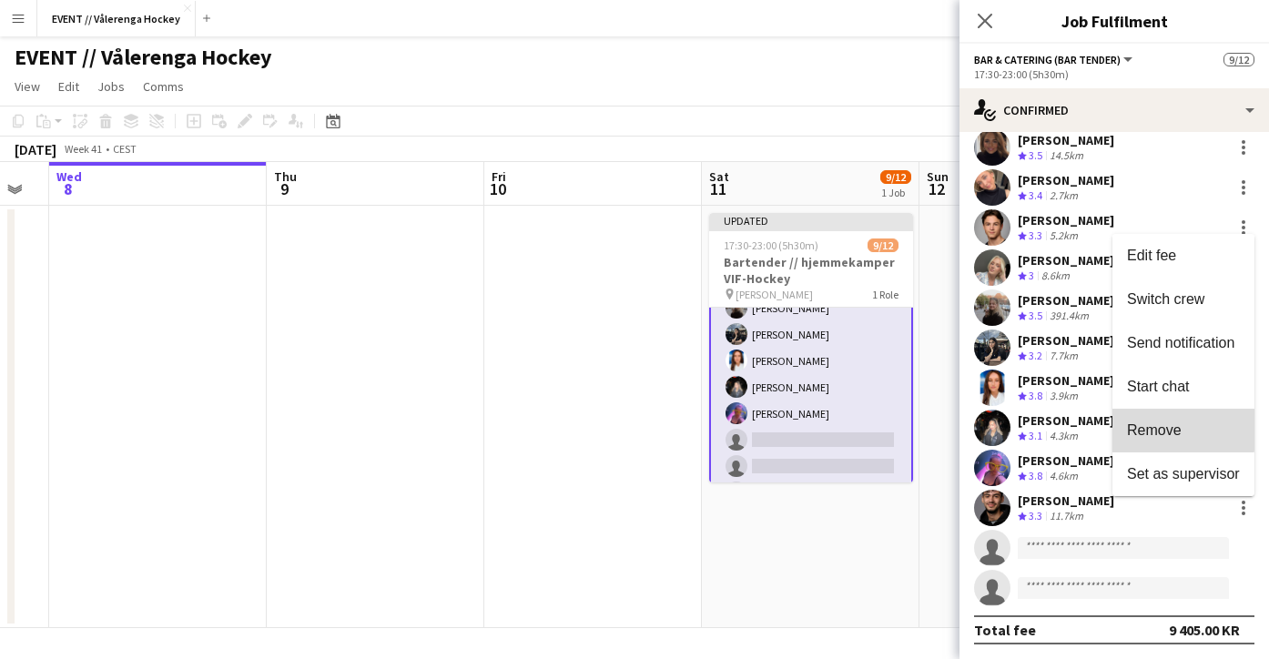
click at [1171, 429] on span "Remove" at bounding box center [1154, 429] width 55 height 15
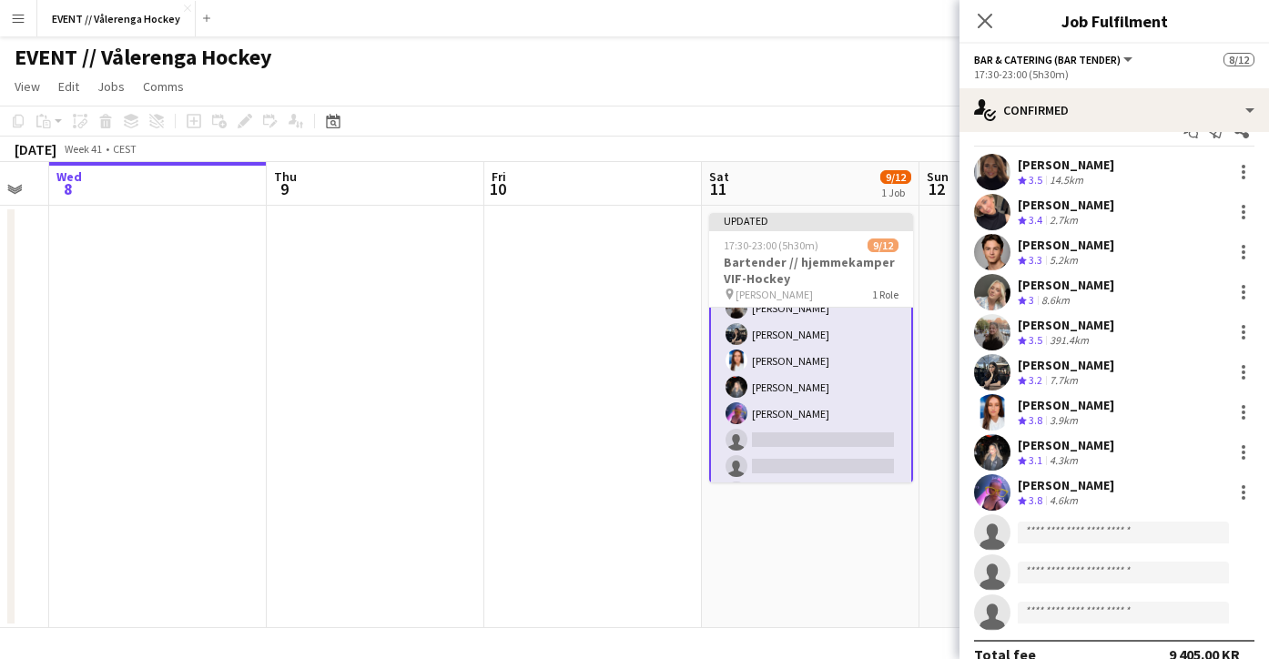
scroll to position [27, 0]
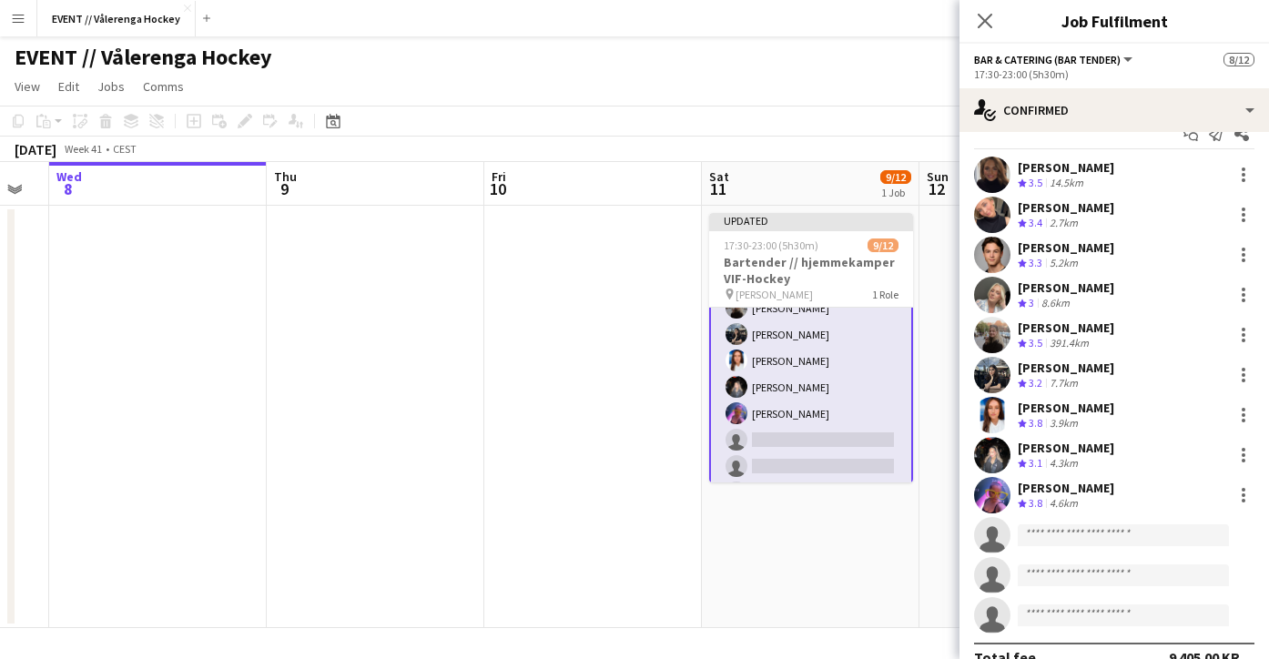
click at [991, 462] on app-user-avatar at bounding box center [992, 455] width 36 height 36
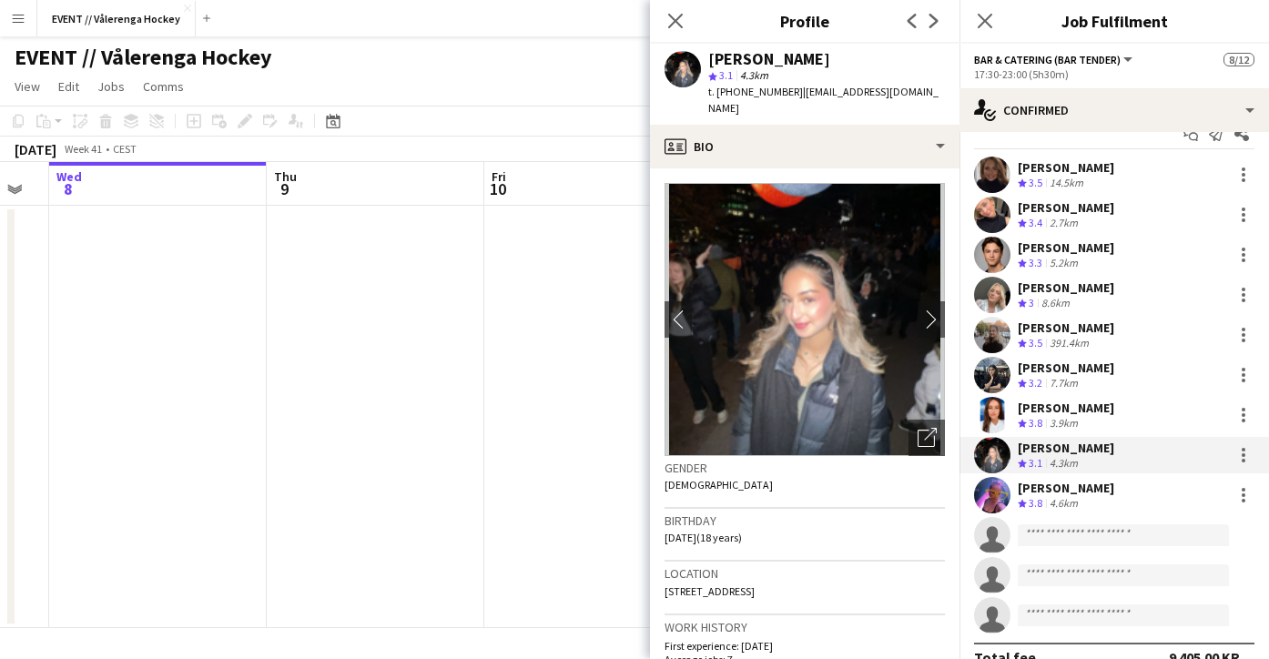
click at [991, 462] on app-user-avatar at bounding box center [992, 455] width 36 height 36
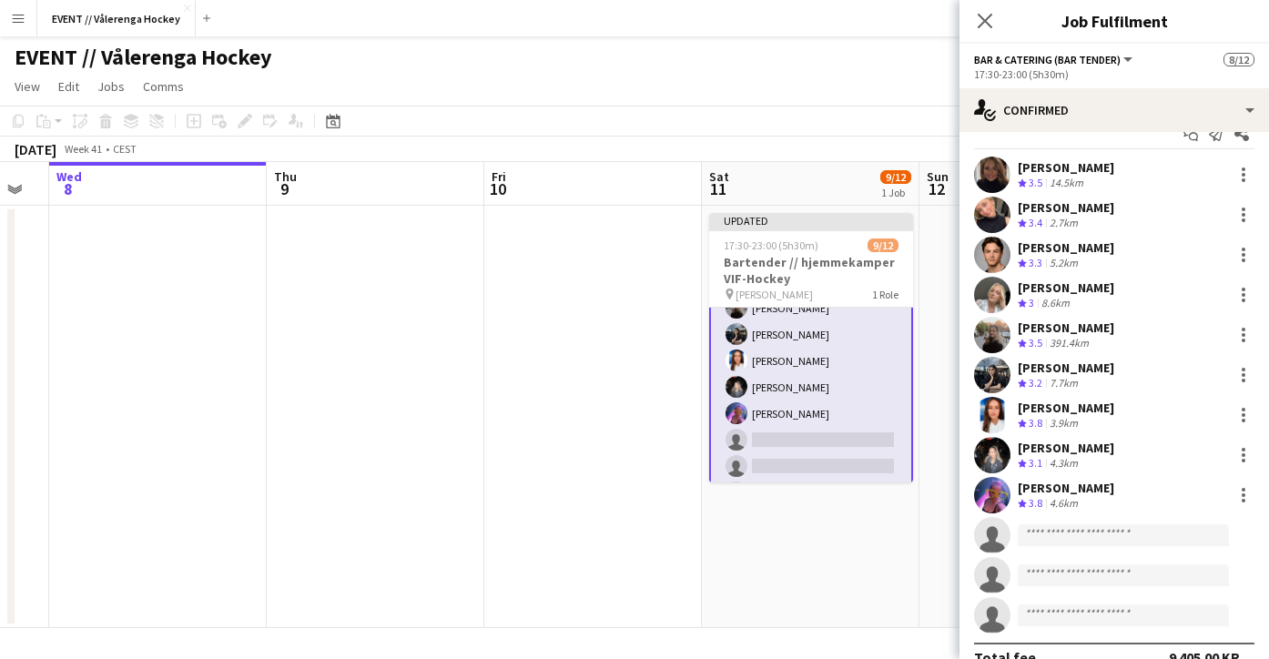
click at [995, 411] on app-user-avatar at bounding box center [992, 415] width 36 height 36
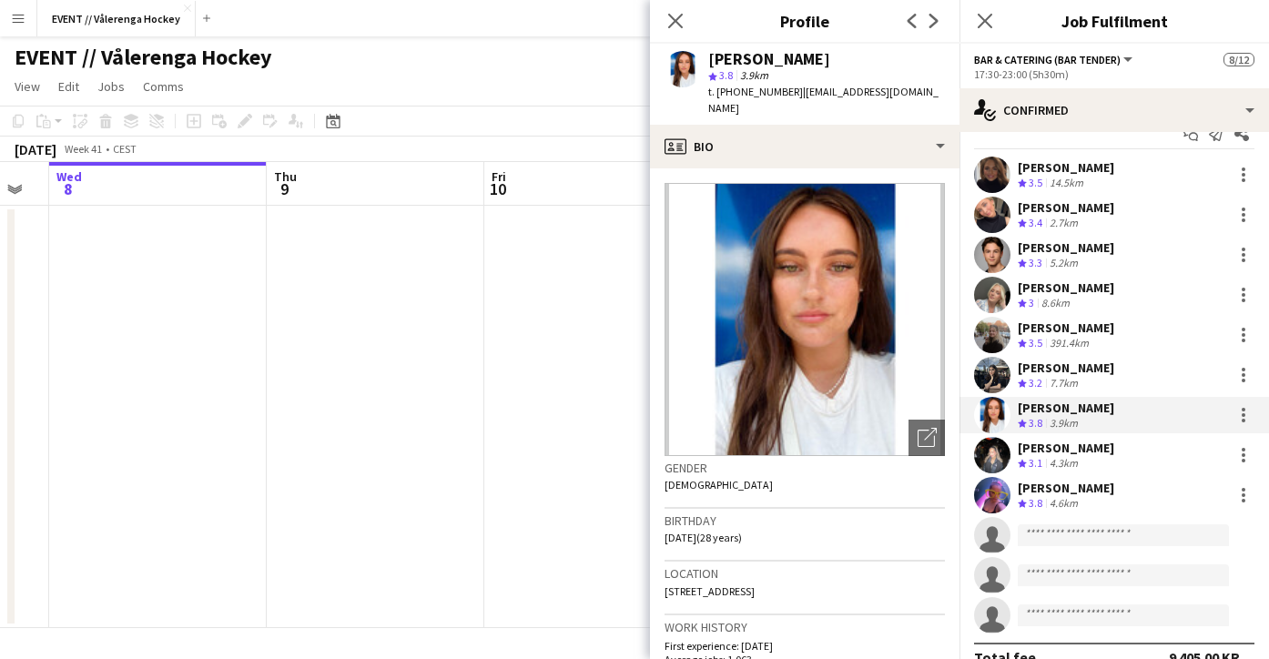
click at [994, 376] on app-user-avatar at bounding box center [992, 375] width 36 height 36
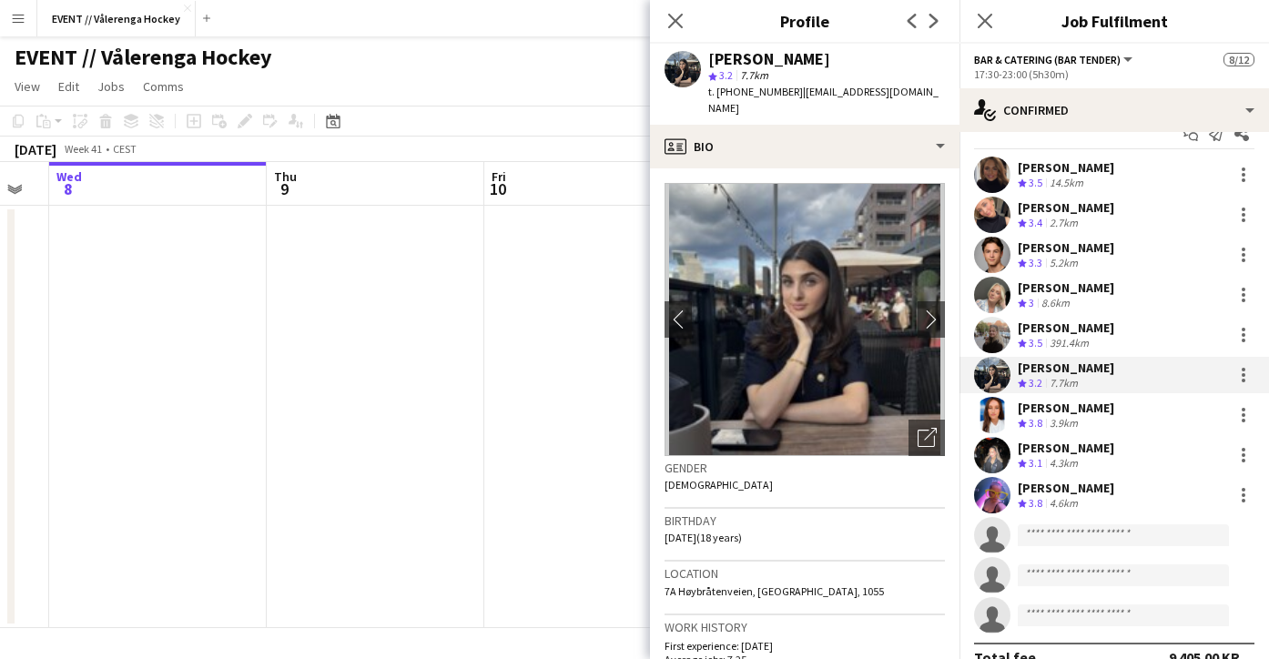
click at [992, 330] on app-user-avatar at bounding box center [992, 335] width 36 height 36
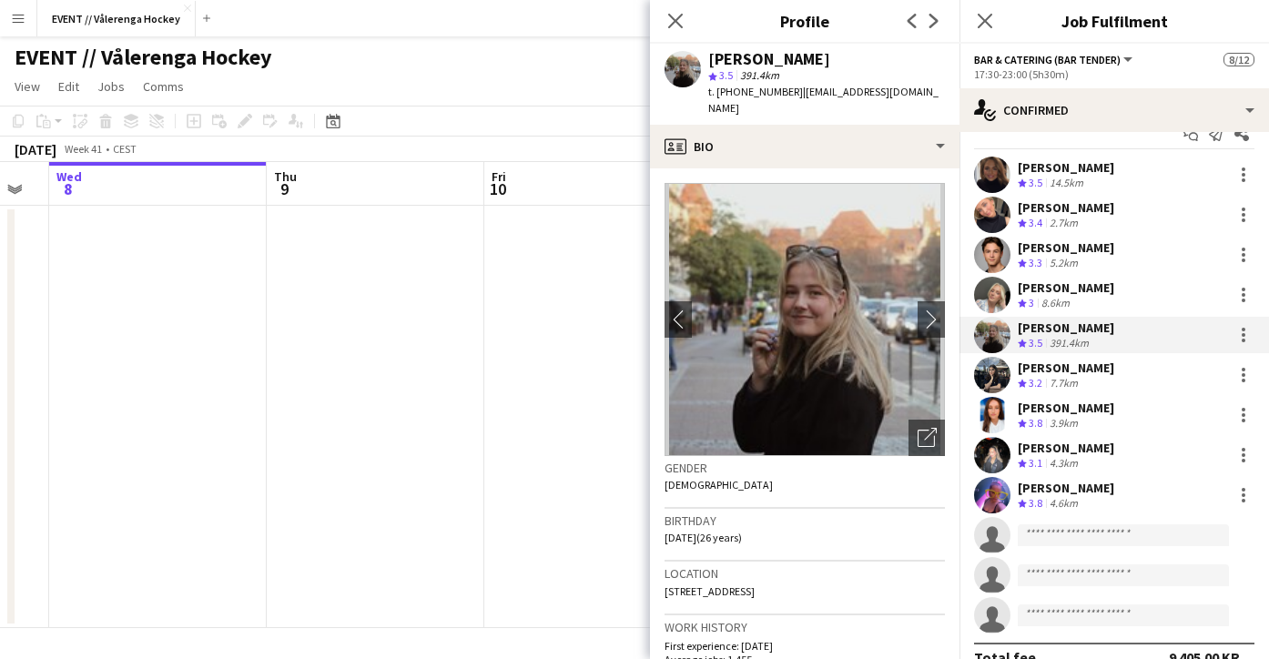
click at [994, 293] on app-user-avatar at bounding box center [992, 295] width 36 height 36
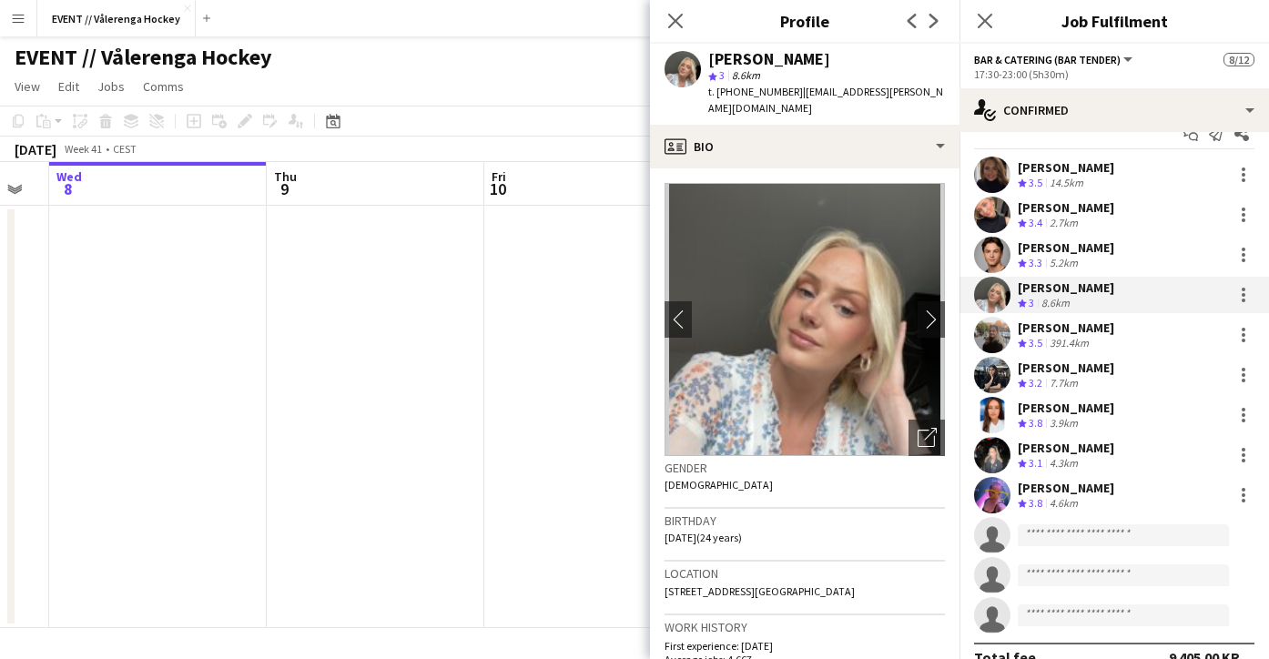
click at [998, 257] on app-user-avatar at bounding box center [992, 255] width 36 height 36
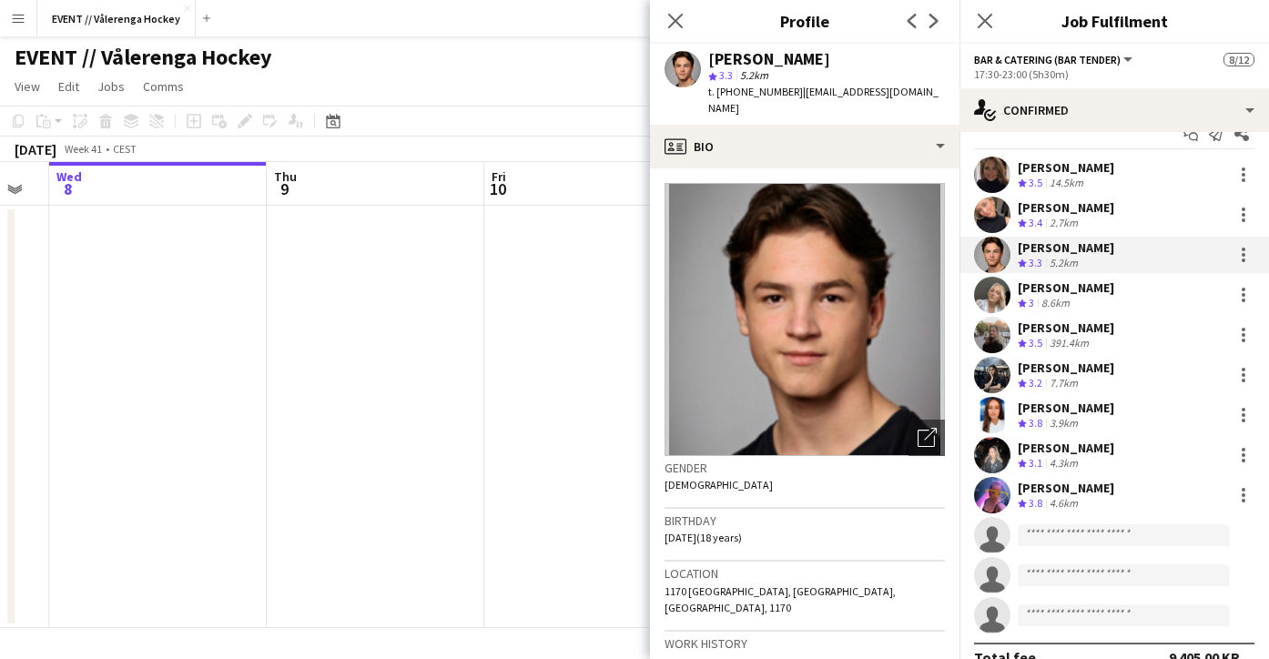
click at [992, 211] on app-user-avatar at bounding box center [992, 215] width 36 height 36
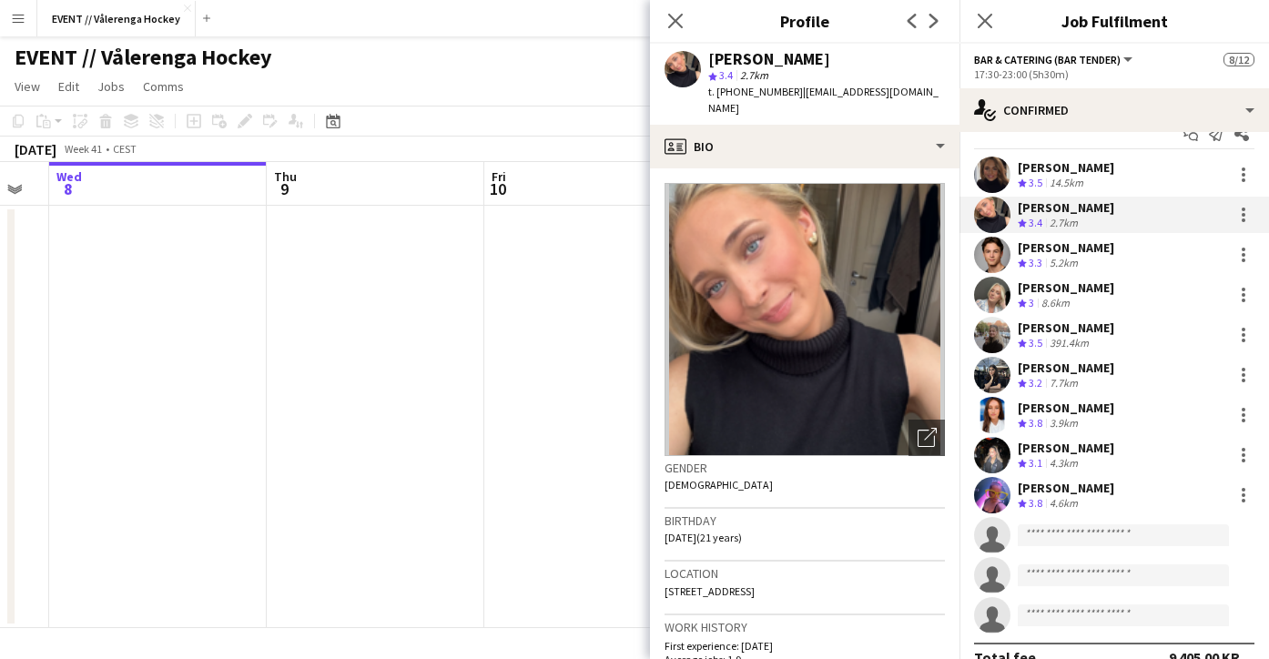
click at [992, 178] on app-user-avatar at bounding box center [992, 175] width 36 height 36
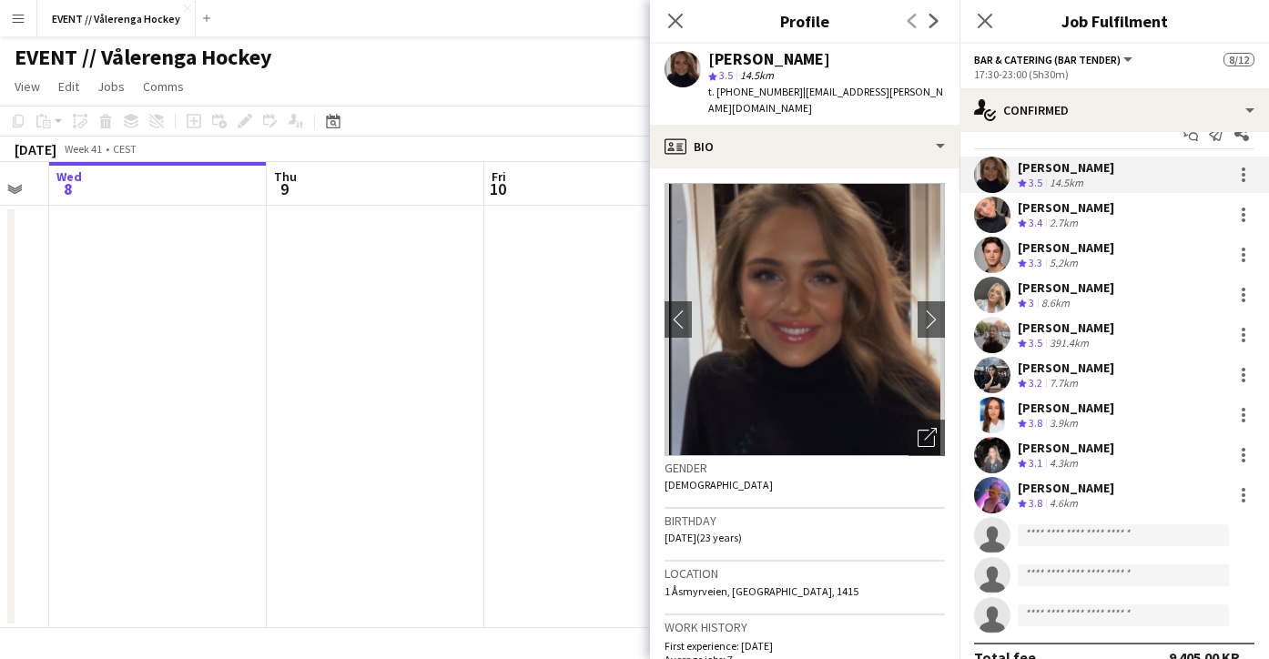
scroll to position [43, 0]
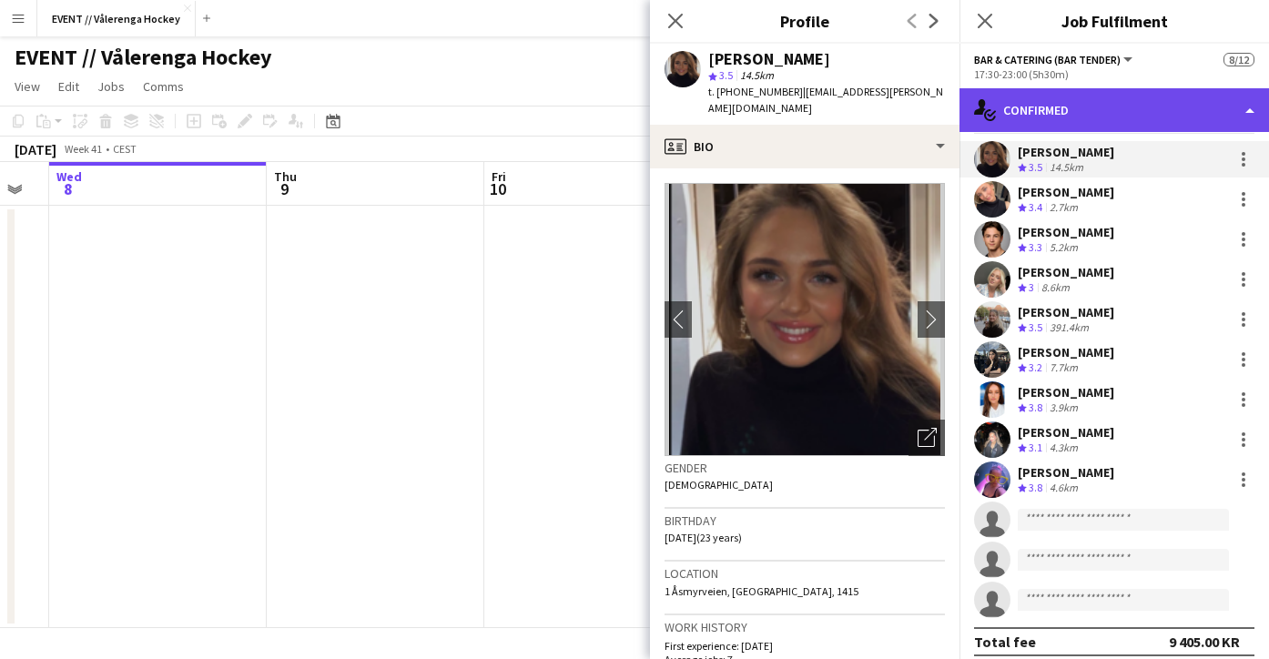
click at [1131, 113] on div "single-neutral-actions-check-2 Confirmed" at bounding box center [1114, 110] width 310 height 44
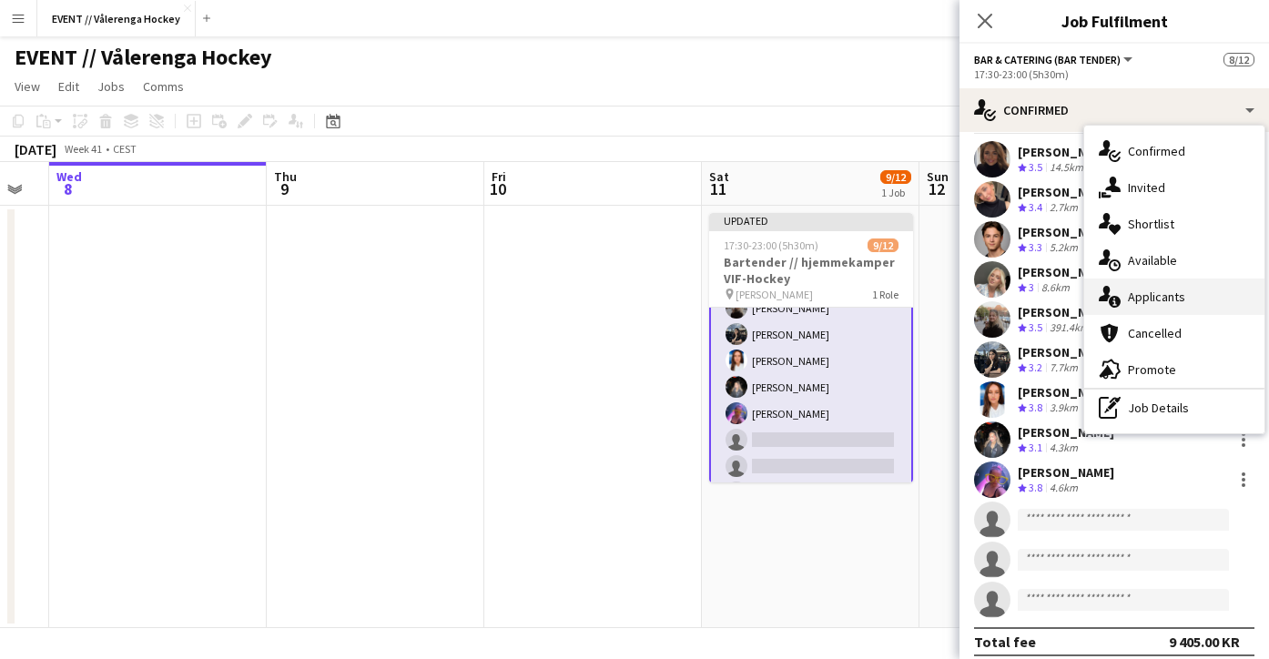
click at [1162, 289] on span "Applicants" at bounding box center [1156, 297] width 57 height 16
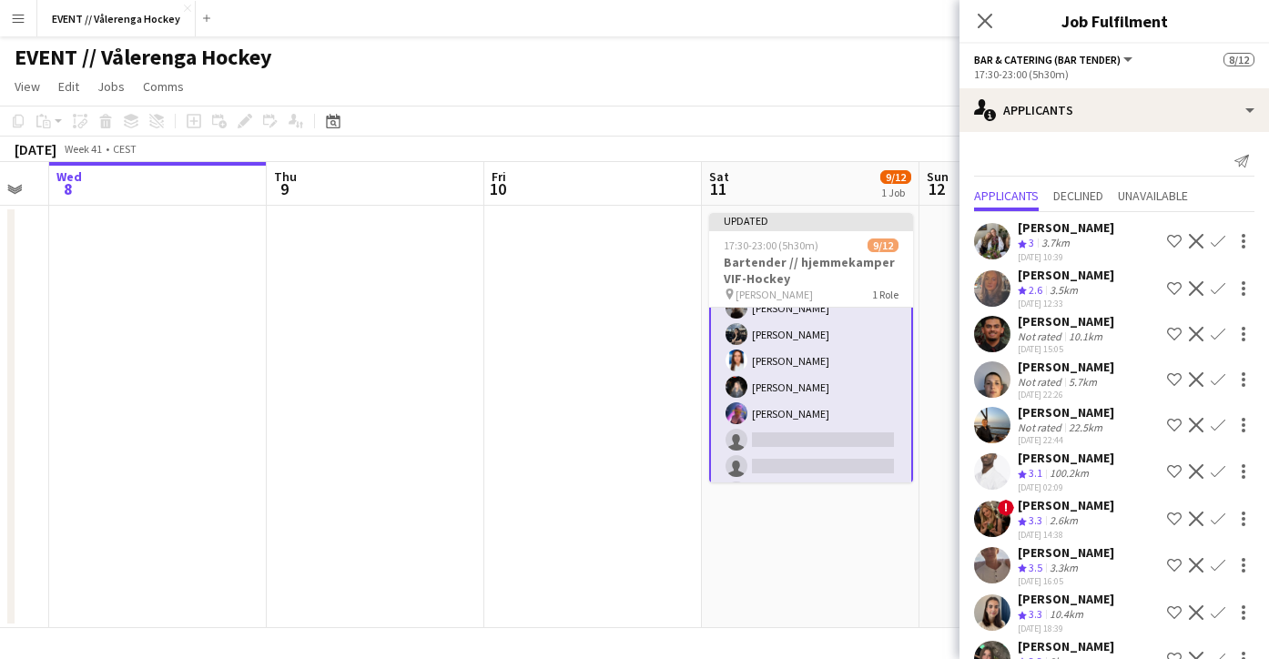
scroll to position [0, 0]
click at [991, 228] on app-user-avatar at bounding box center [992, 241] width 36 height 36
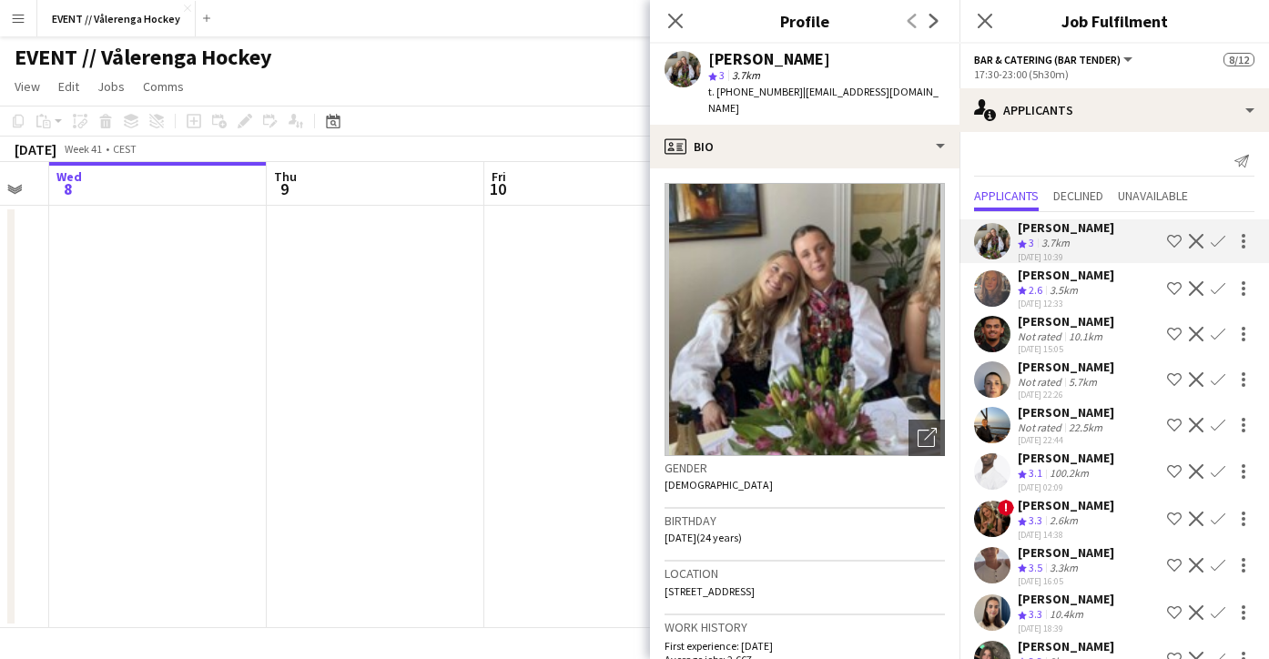
click at [997, 281] on app-user-avatar at bounding box center [992, 288] width 36 height 36
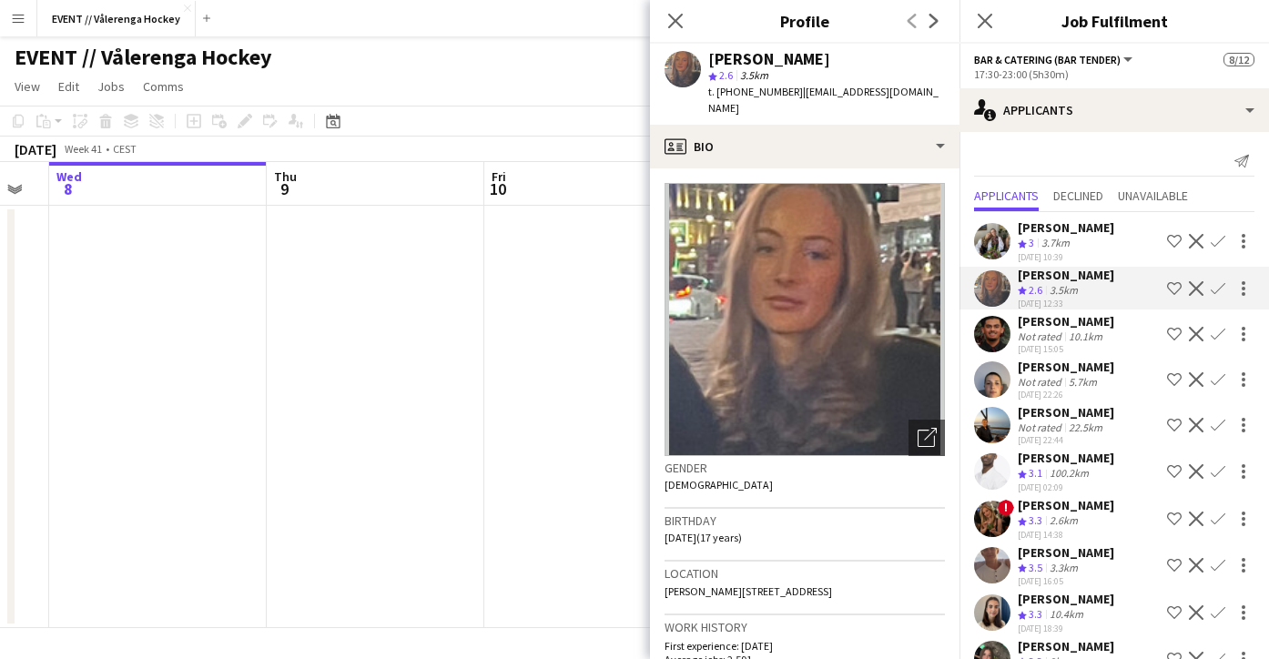
click at [996, 334] on app-user-avatar at bounding box center [992, 334] width 36 height 36
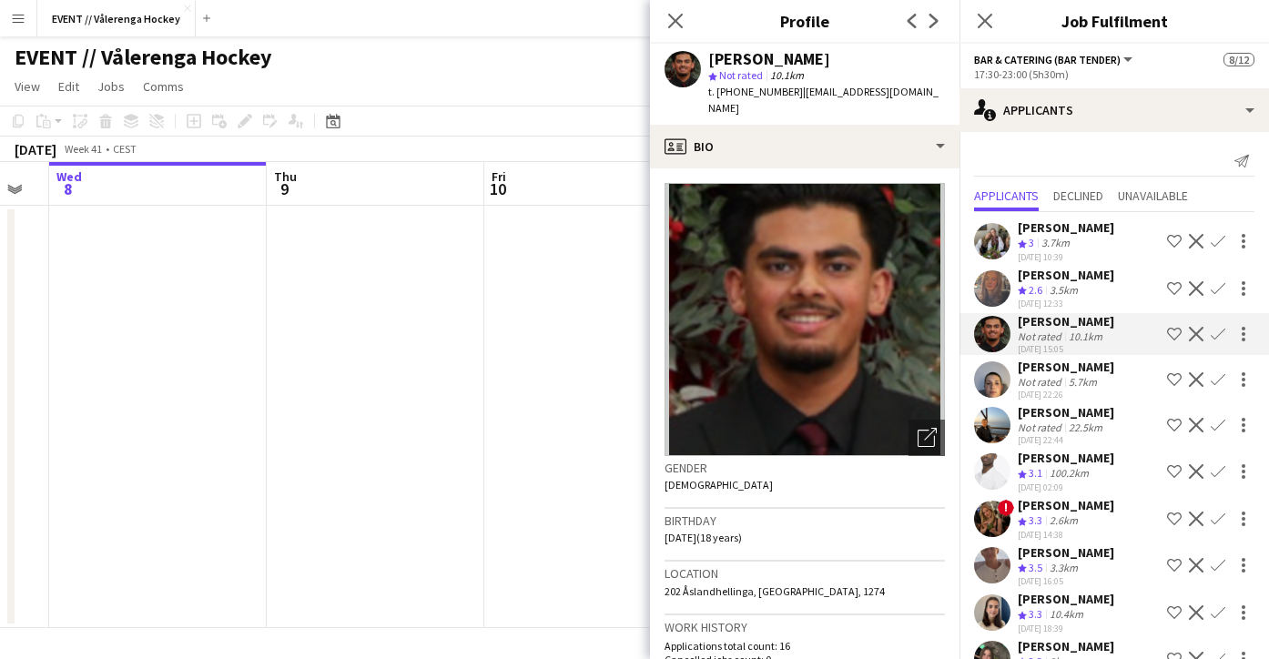
click at [993, 382] on app-user-avatar at bounding box center [992, 379] width 36 height 36
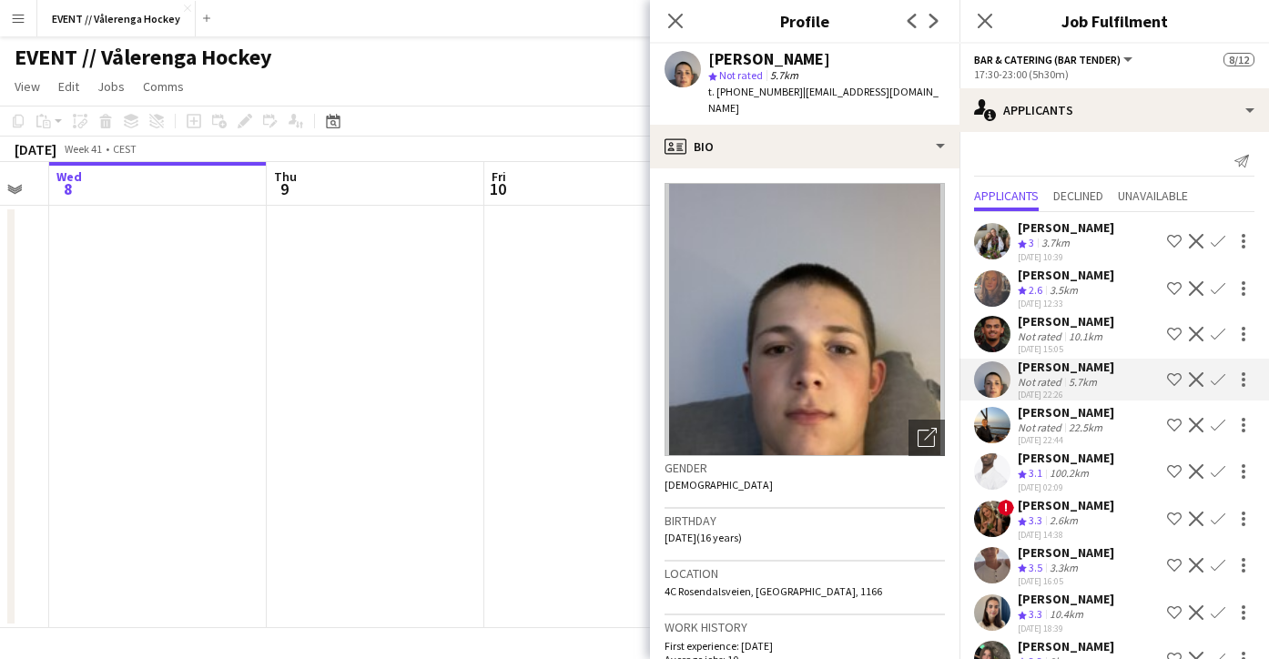
click at [991, 427] on app-user-avatar at bounding box center [992, 425] width 36 height 36
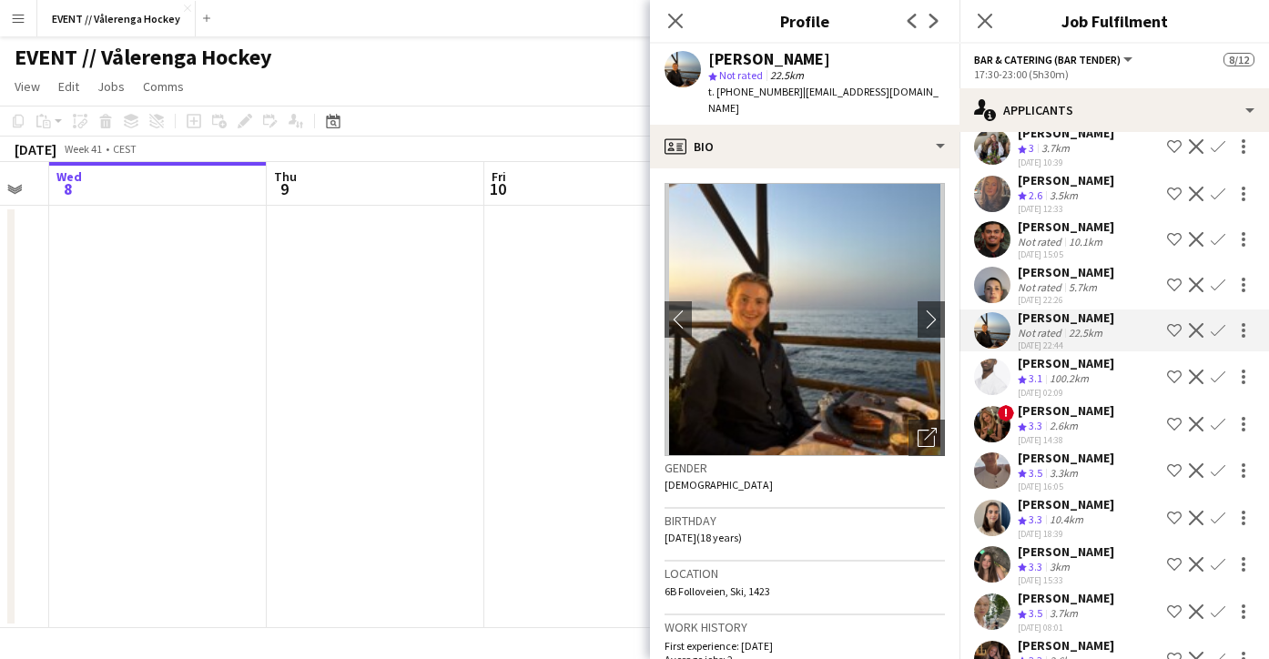
scroll to position [100, 0]
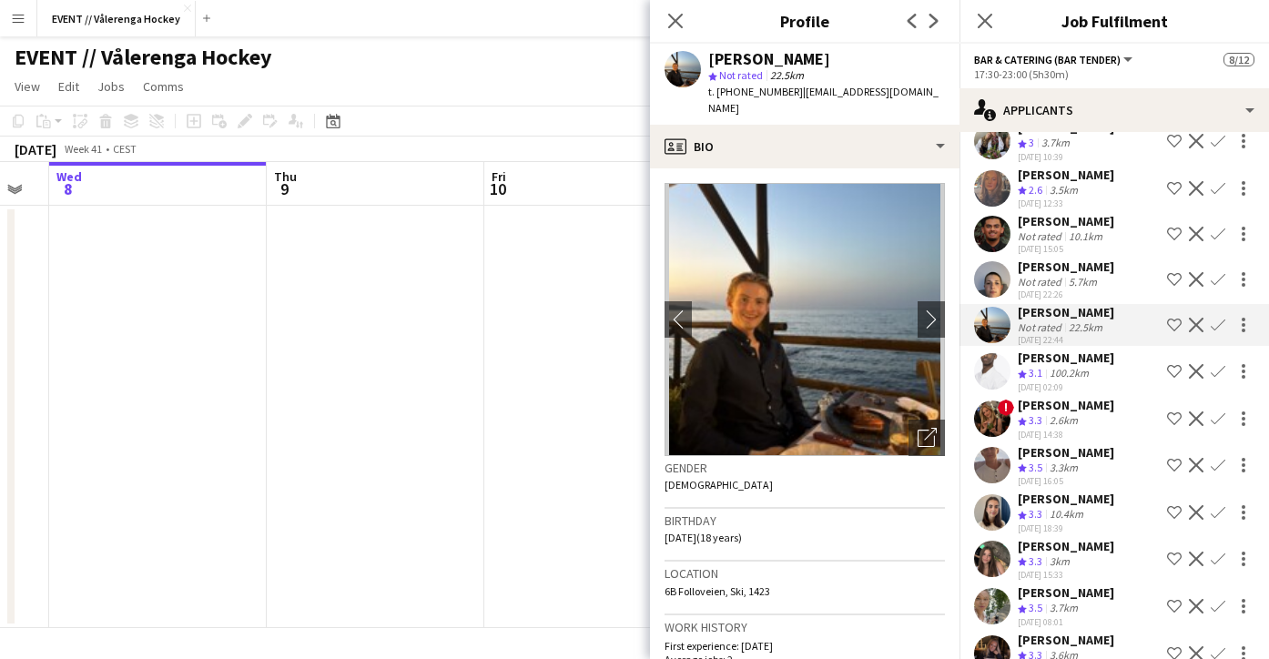
click at [993, 468] on app-user-avatar at bounding box center [992, 465] width 36 height 36
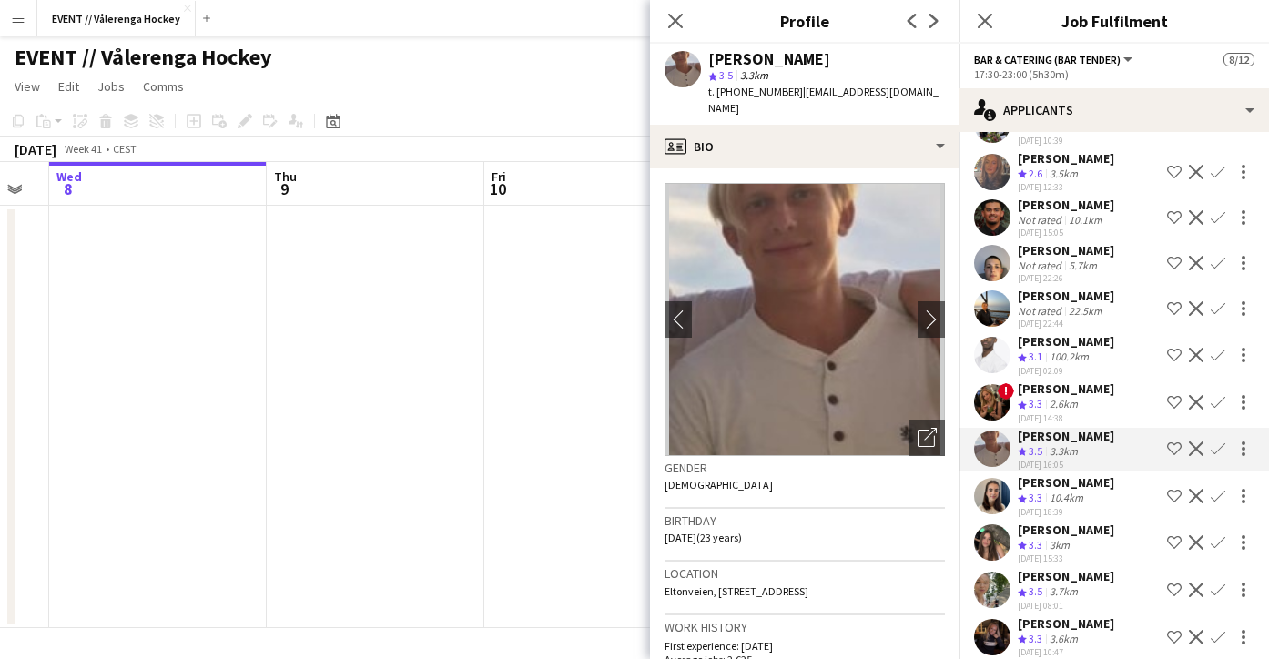
scroll to position [0, 0]
click at [932, 312] on button "chevron-right" at bounding box center [931, 319] width 36 height 36
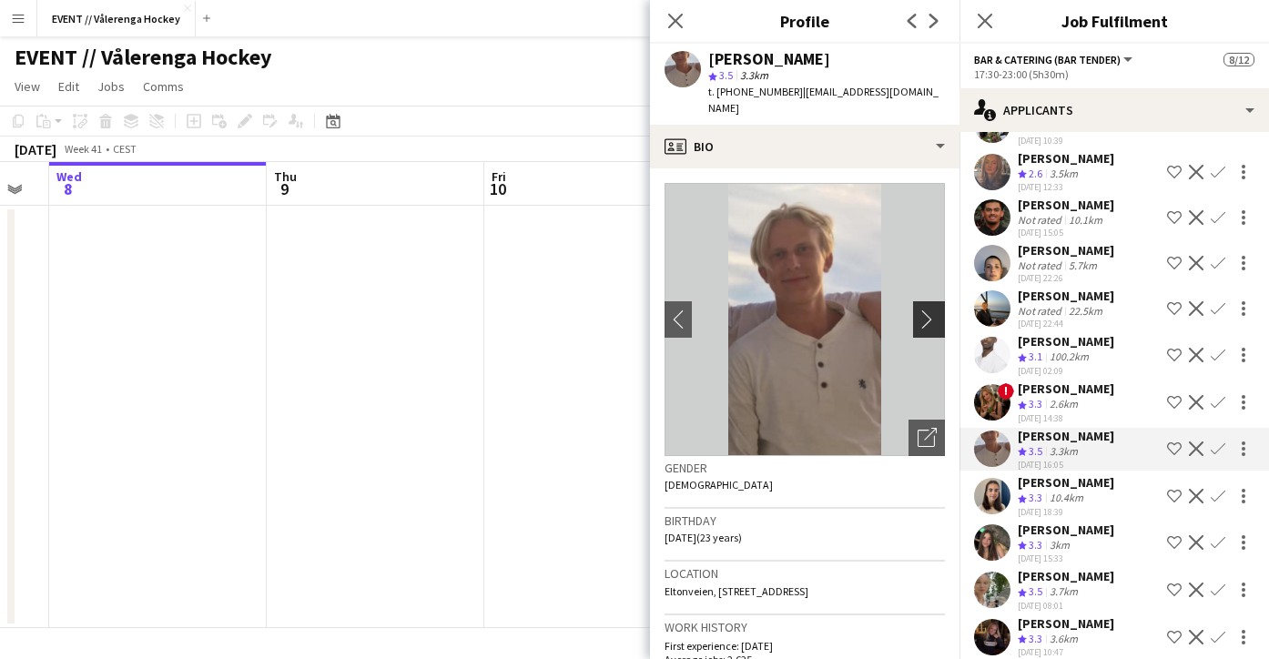
click at [931, 310] on app-icon "chevron-right" at bounding box center [932, 319] width 28 height 19
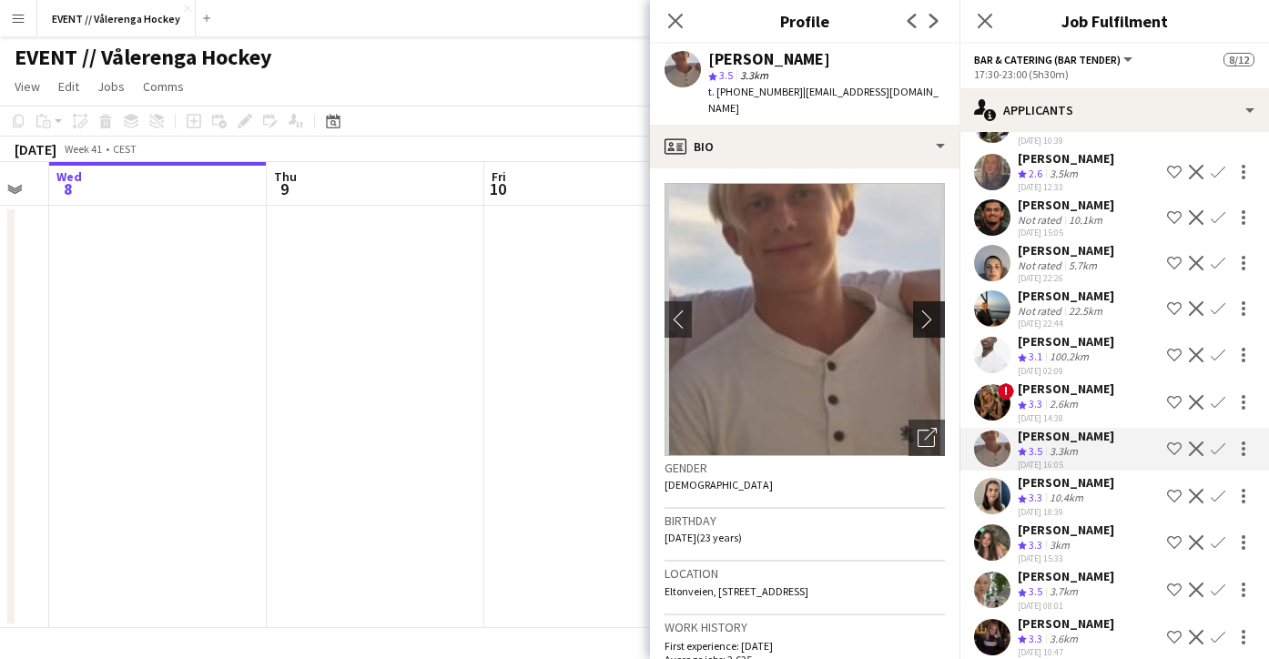
click at [931, 310] on app-icon "chevron-right" at bounding box center [932, 319] width 28 height 19
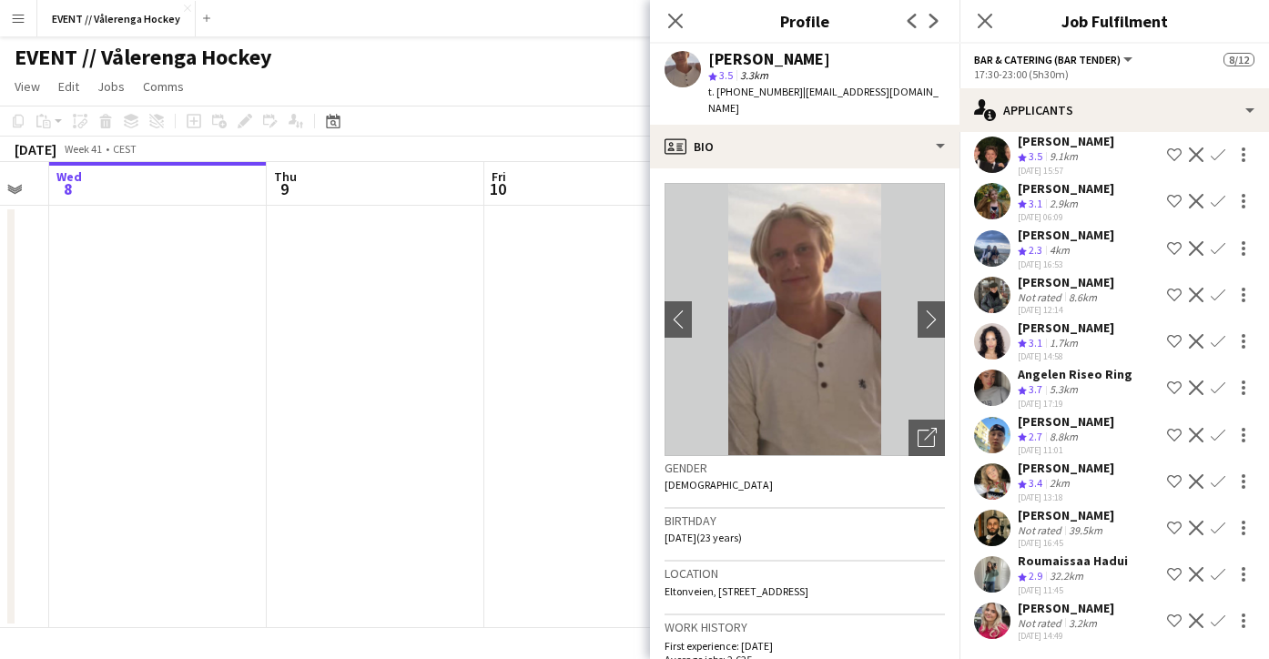
scroll to position [738, 0]
click at [992, 568] on app-user-avatar at bounding box center [992, 574] width 36 height 36
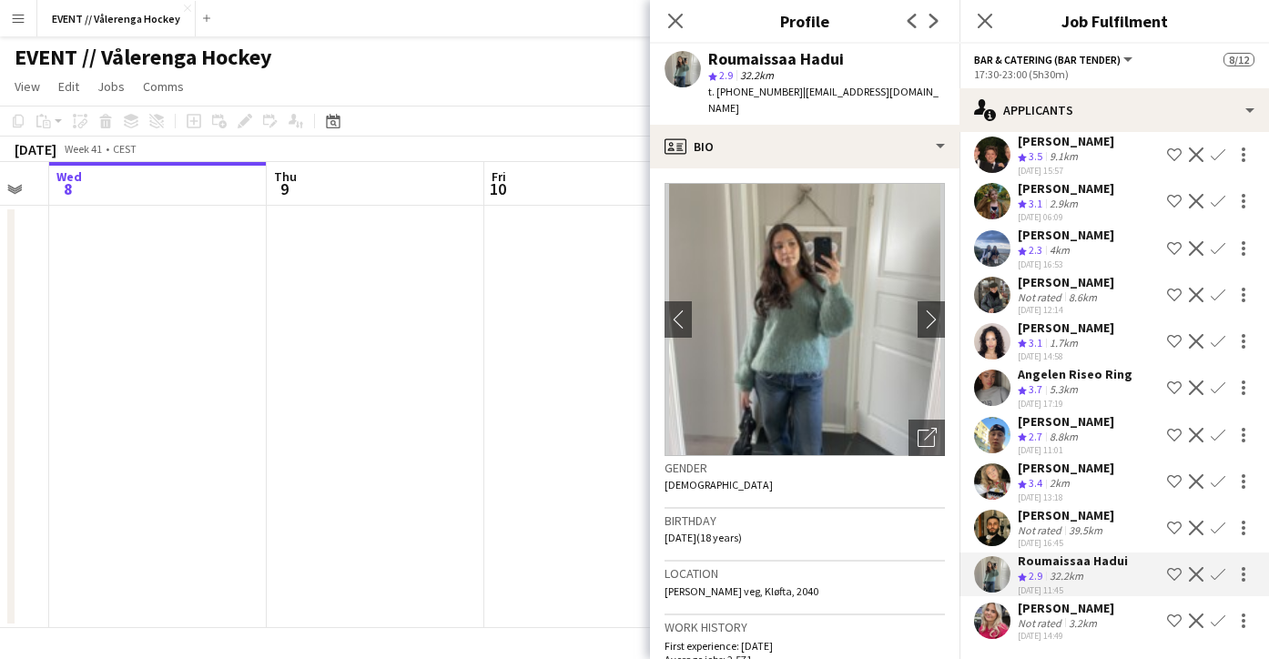
click at [990, 519] on app-user-avatar at bounding box center [992, 528] width 36 height 36
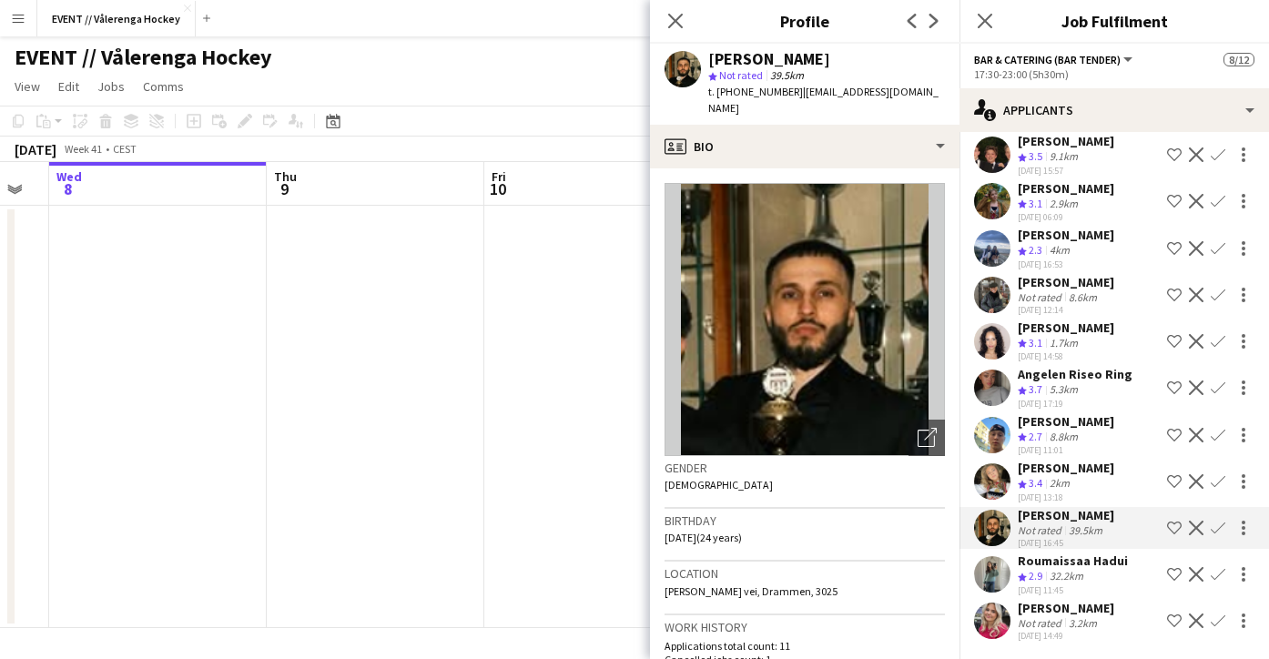
click at [991, 483] on app-user-avatar at bounding box center [992, 481] width 36 height 36
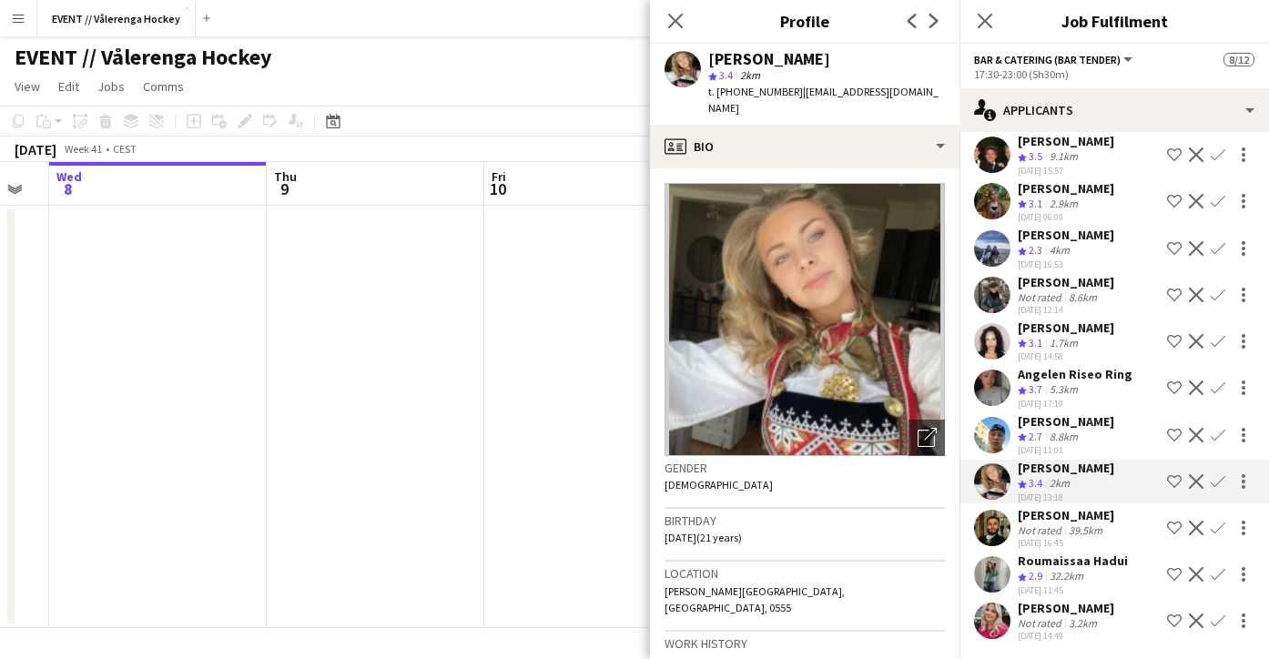
click at [569, 517] on app-date-cell at bounding box center [593, 417] width 218 height 422
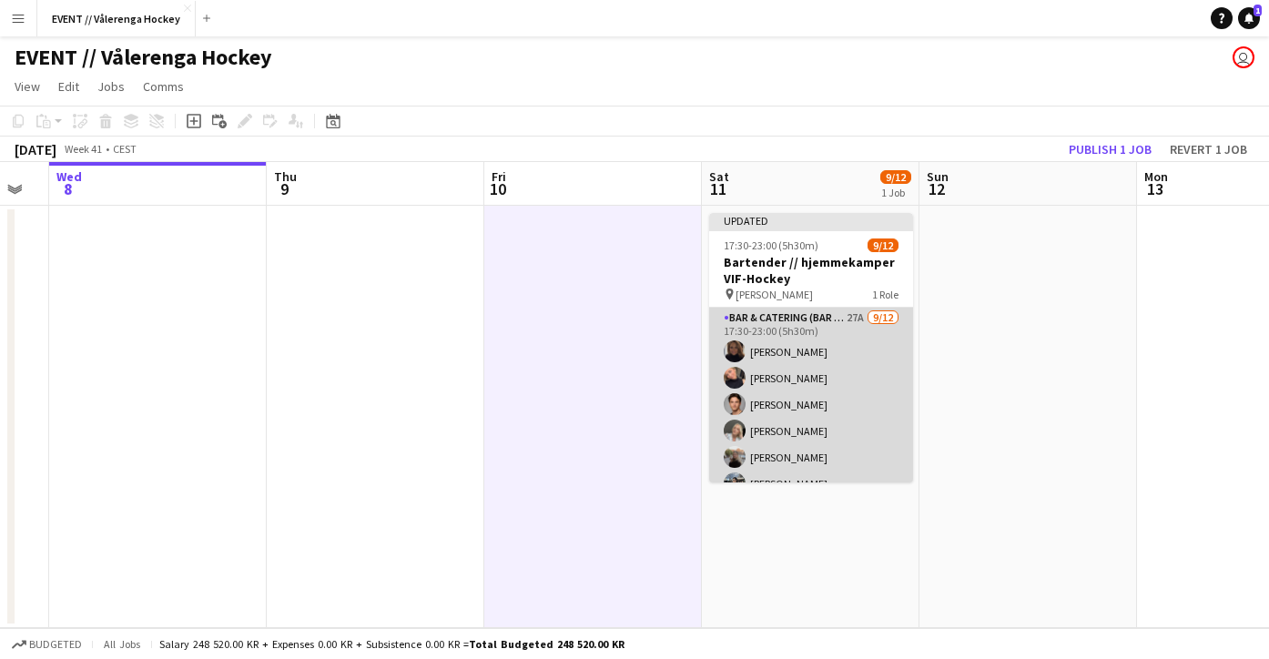
scroll to position [0, 0]
click at [734, 346] on app-user-avatar at bounding box center [735, 351] width 22 height 22
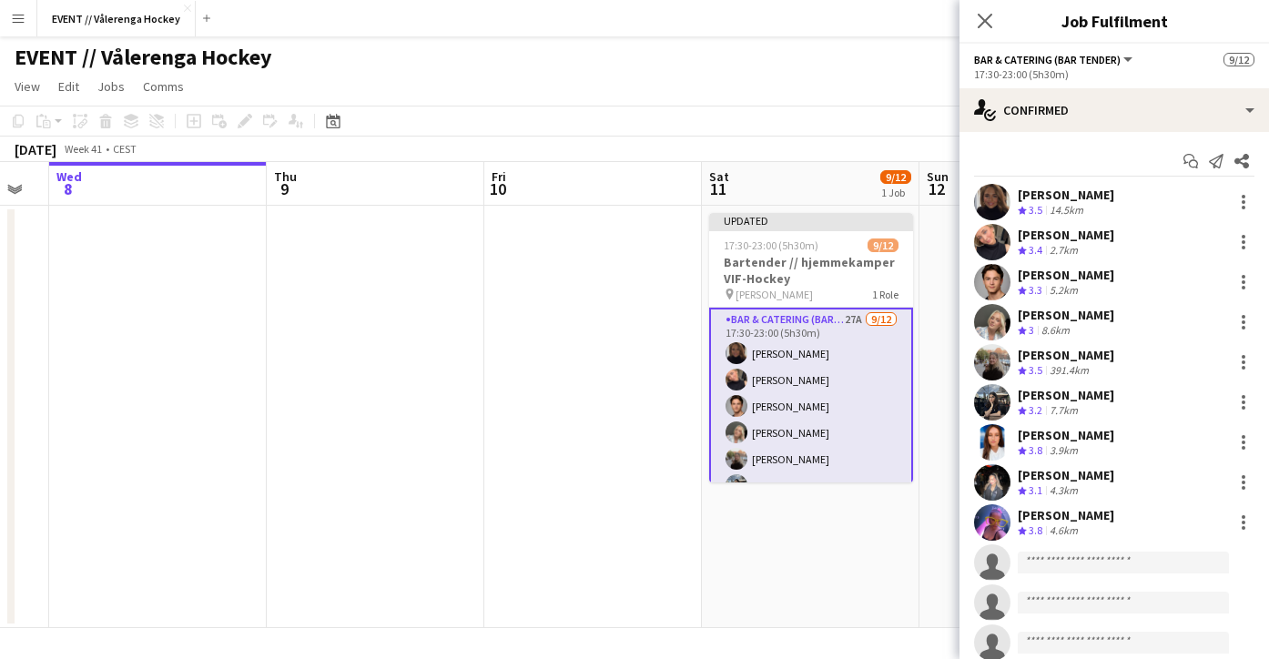
click at [985, 203] on app-user-avatar at bounding box center [992, 202] width 36 height 36
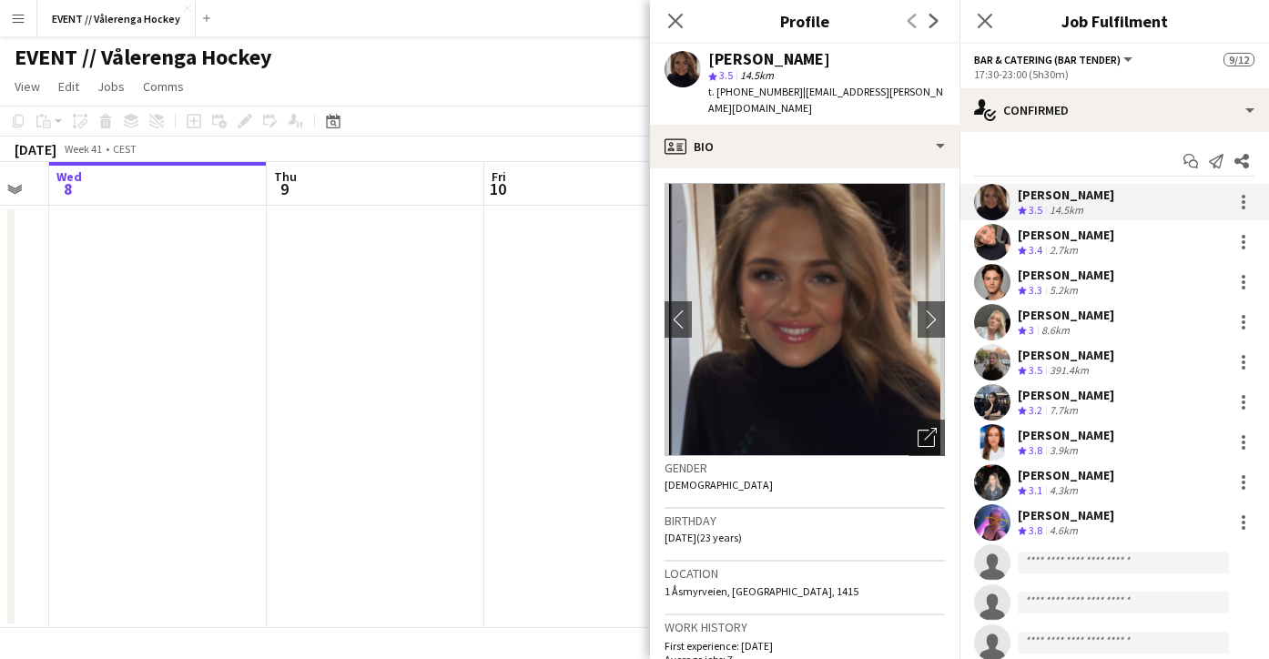
click at [991, 248] on app-user-avatar at bounding box center [992, 242] width 36 height 36
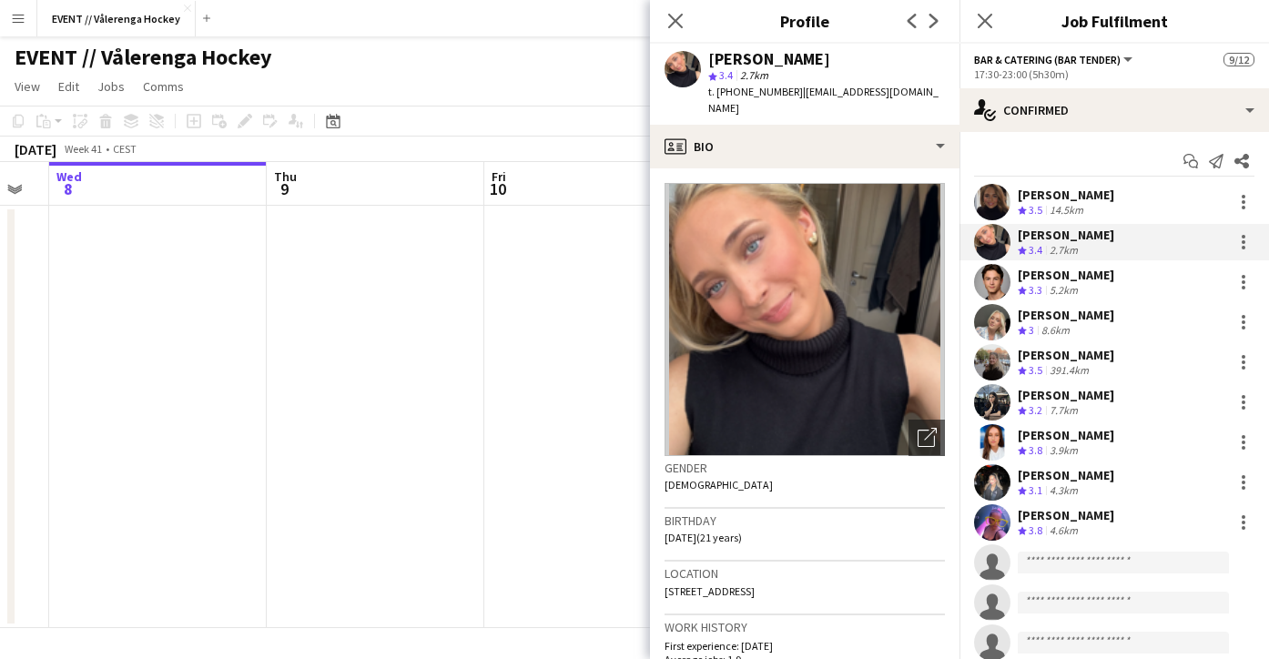
click at [594, 424] on app-date-cell at bounding box center [593, 417] width 218 height 422
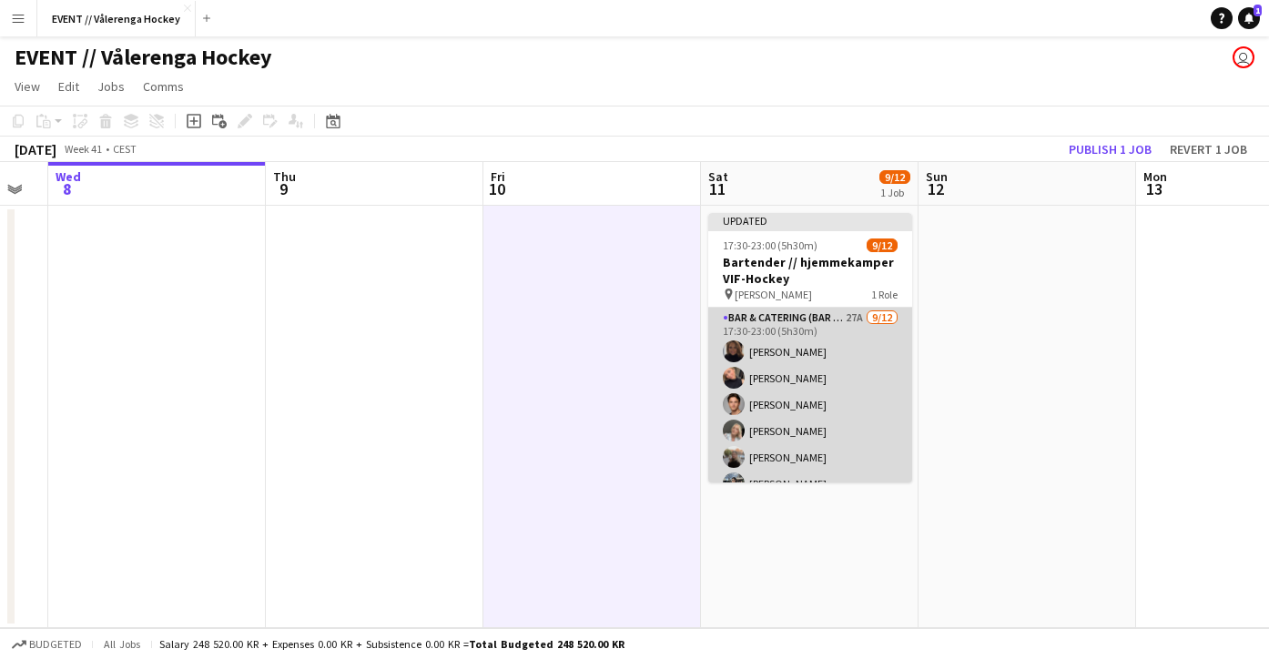
click at [734, 349] on app-user-avatar at bounding box center [734, 351] width 22 height 22
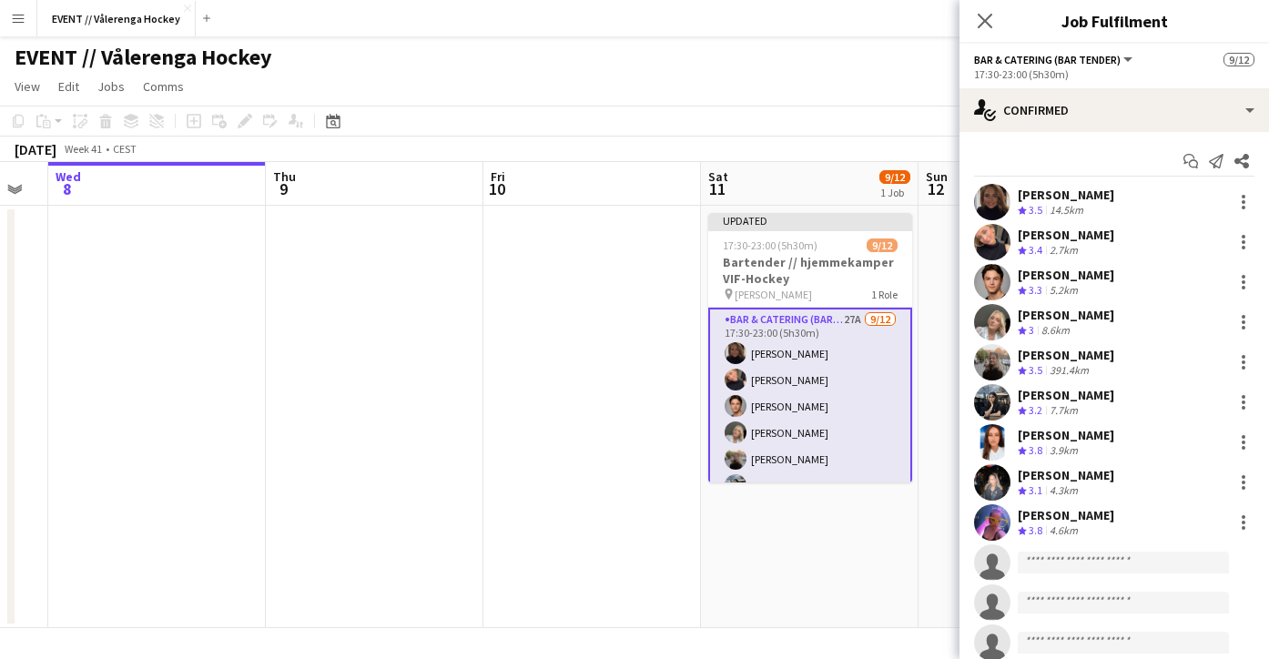
click at [990, 324] on app-user-avatar at bounding box center [992, 322] width 36 height 36
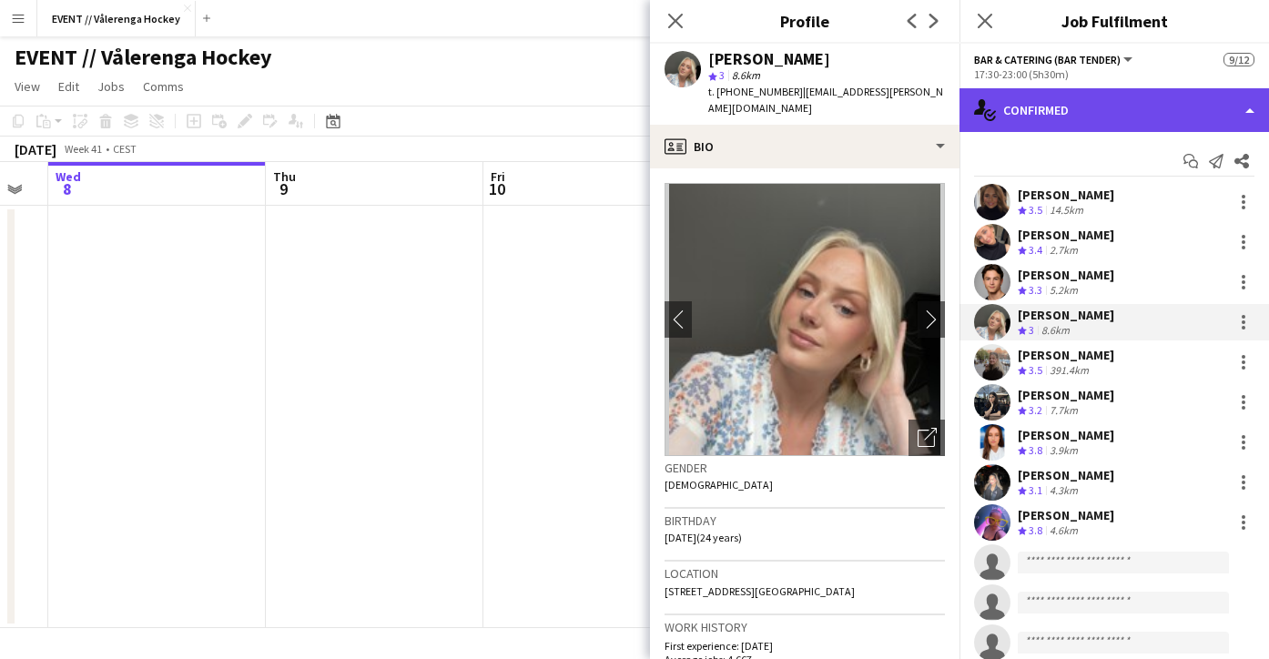
click at [1050, 111] on div "single-neutral-actions-check-2 Confirmed" at bounding box center [1114, 110] width 310 height 44
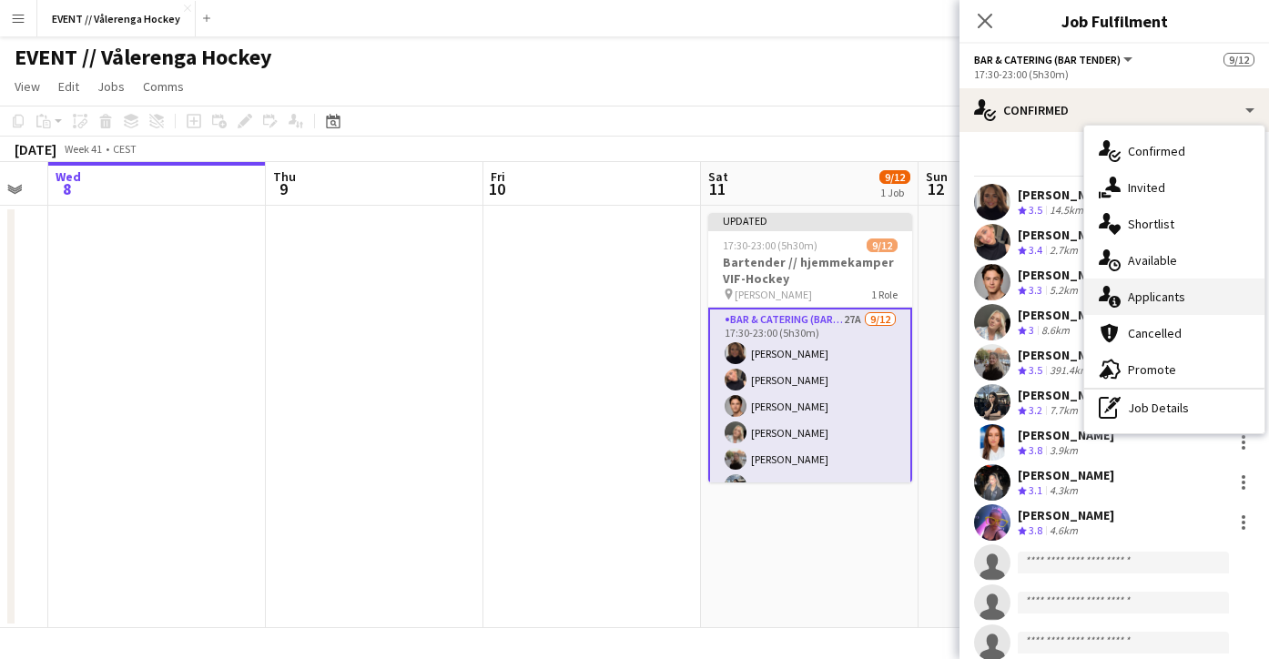
click at [1149, 298] on span "Applicants" at bounding box center [1156, 297] width 57 height 16
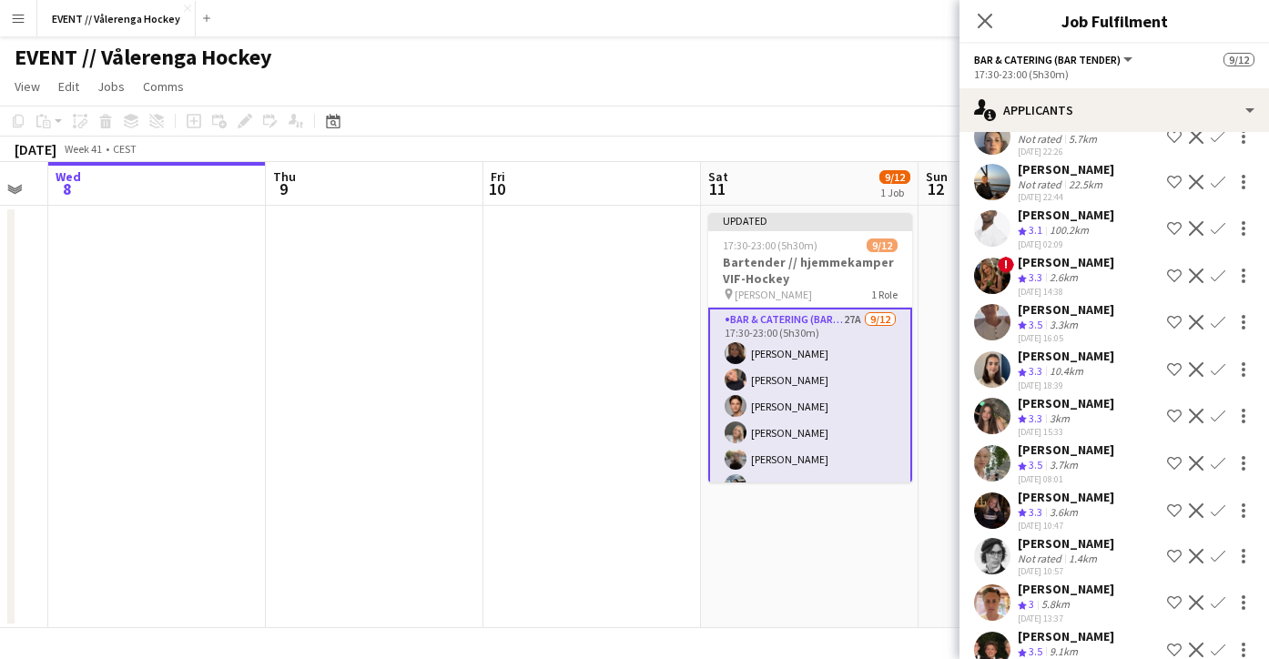
scroll to position [246, 0]
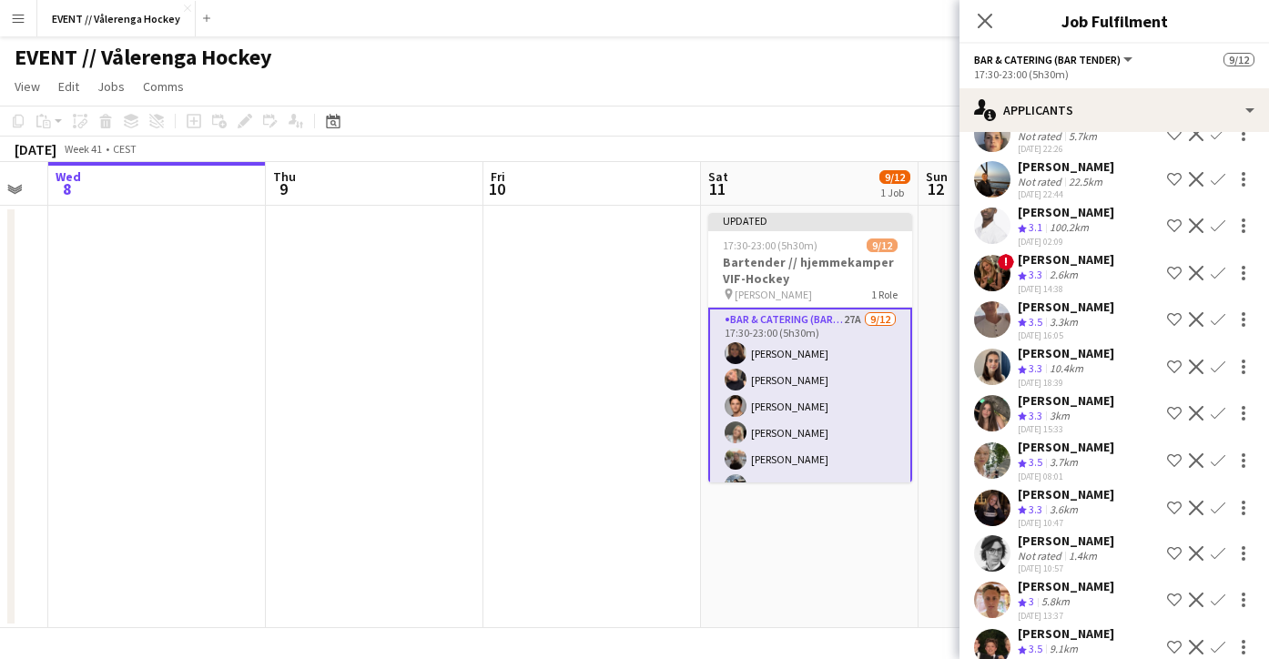
click at [988, 411] on app-user-avatar at bounding box center [992, 413] width 36 height 36
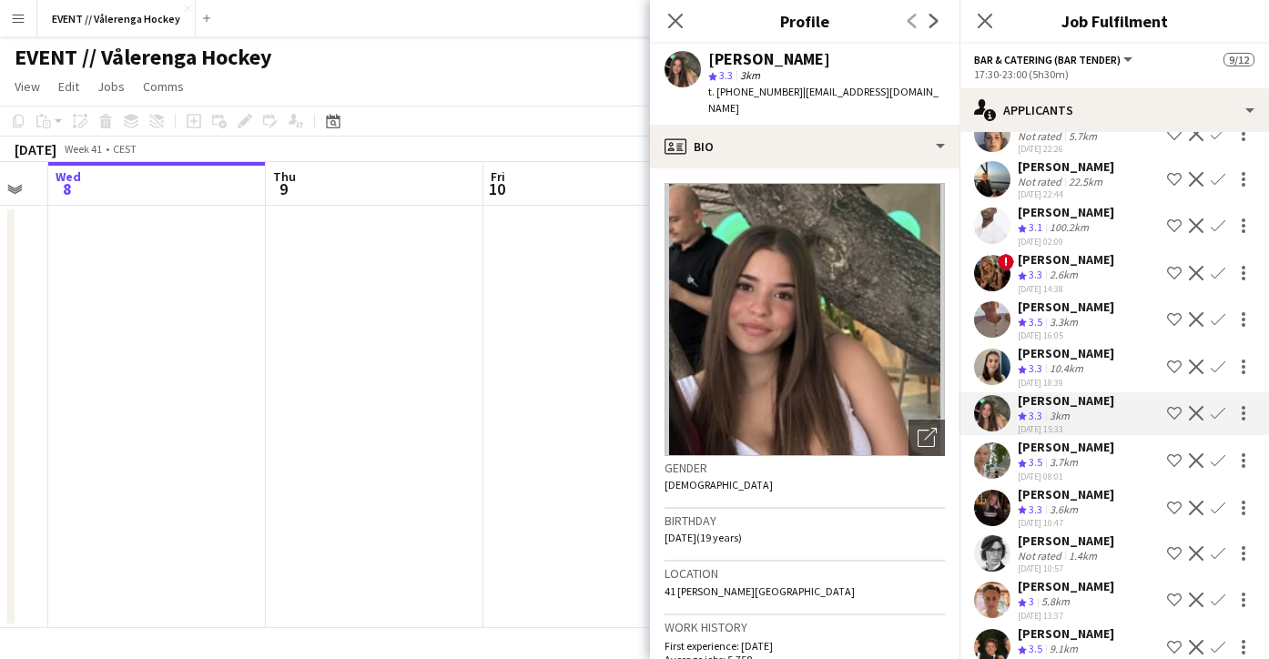
click at [990, 454] on app-user-avatar at bounding box center [992, 460] width 36 height 36
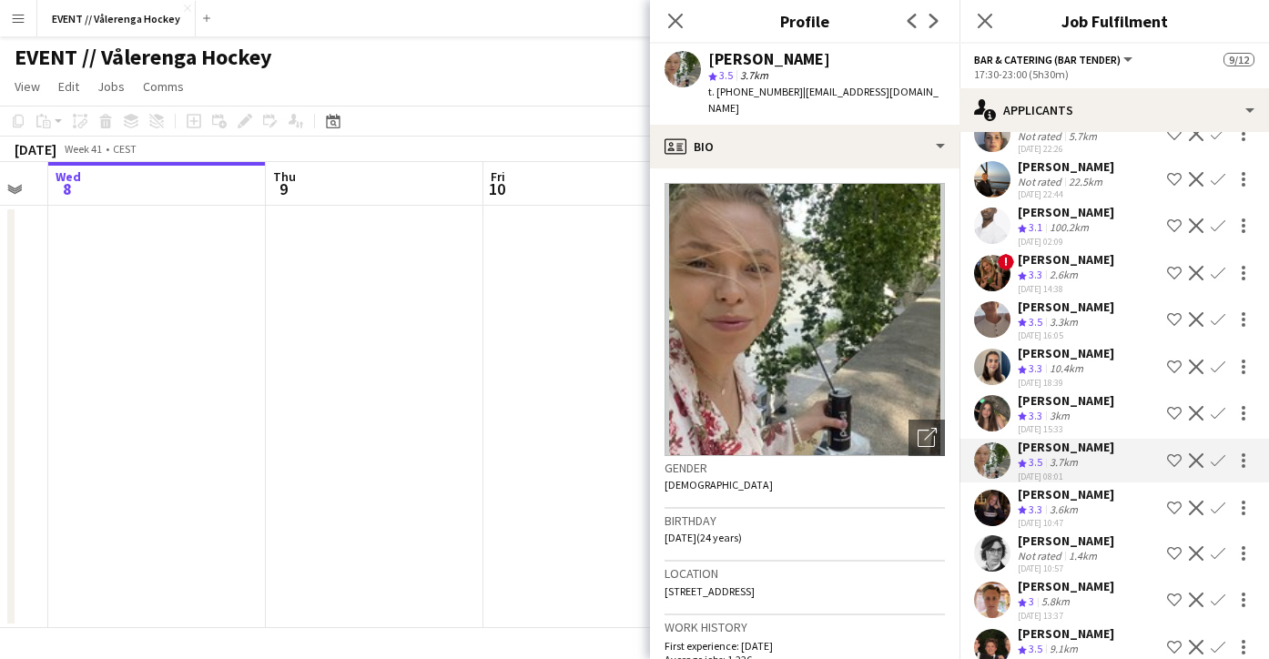
click at [989, 503] on app-user-avatar at bounding box center [992, 508] width 36 height 36
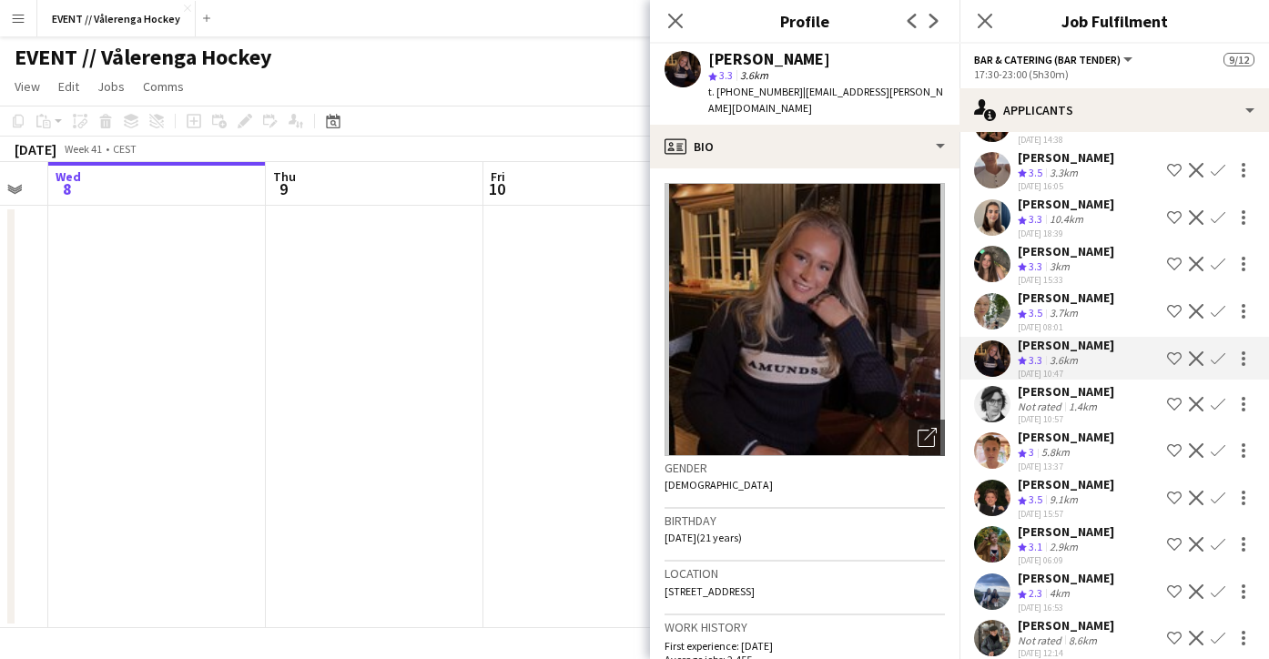
scroll to position [397, 0]
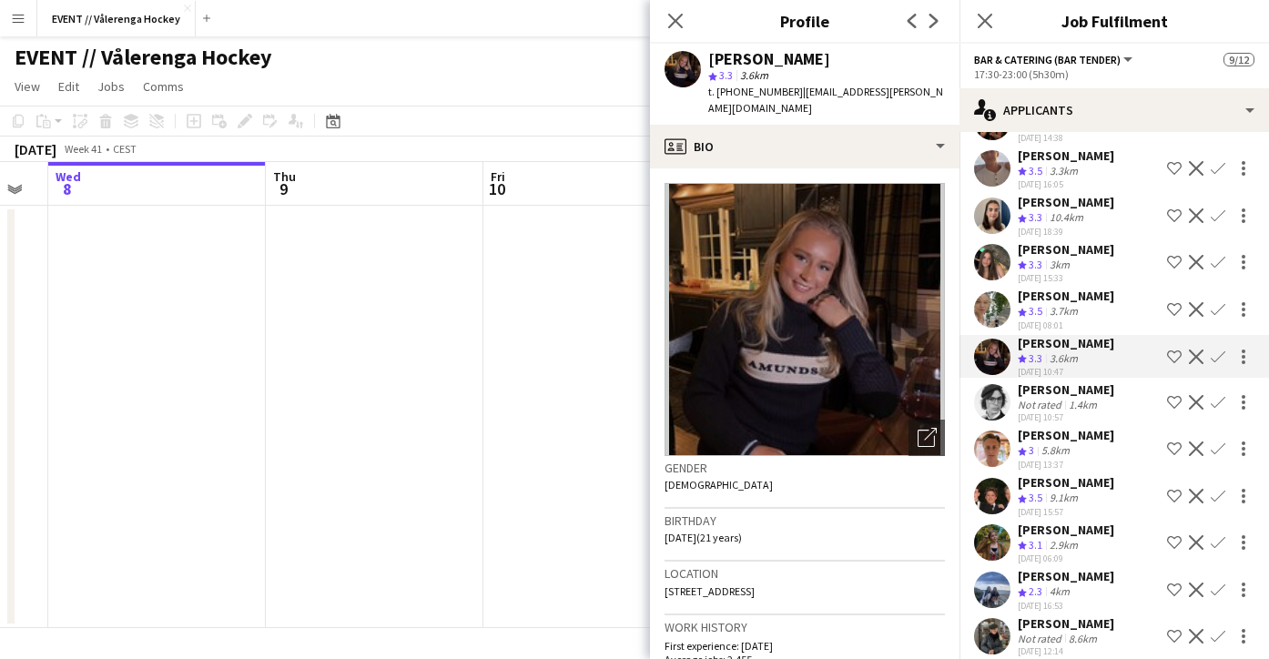
click at [990, 495] on app-user-avatar at bounding box center [992, 496] width 36 height 36
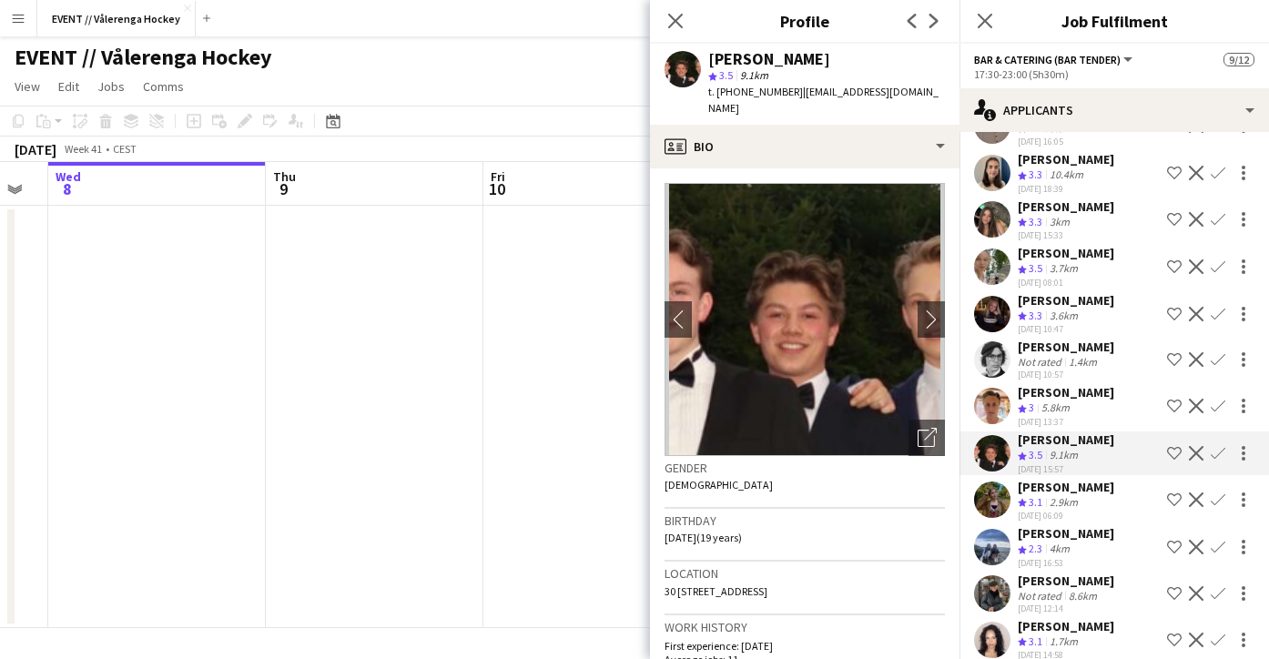
scroll to position [449, 0]
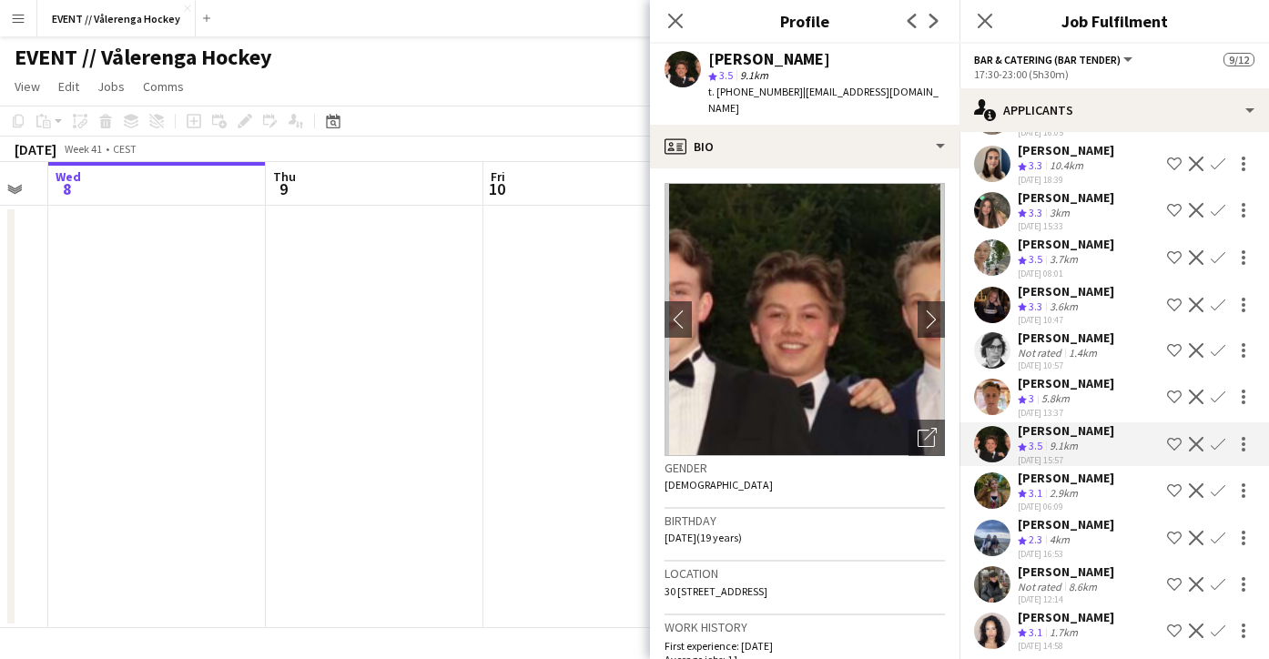
click at [987, 488] on app-user-avatar at bounding box center [992, 490] width 36 height 36
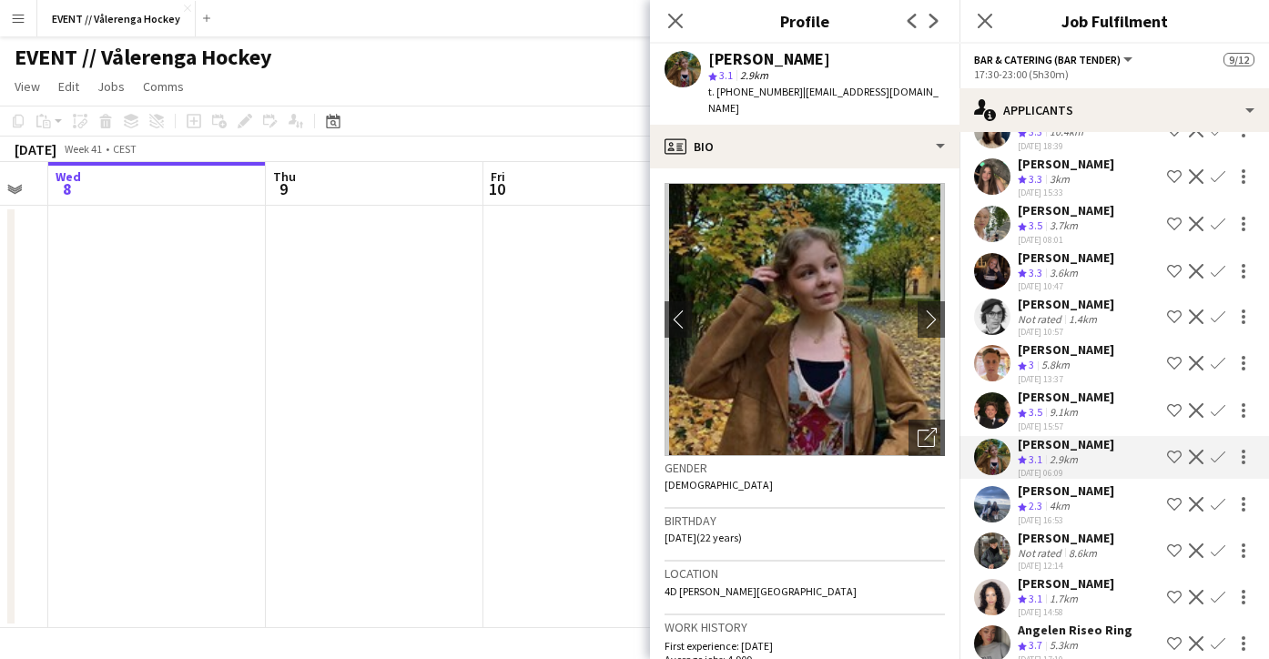
scroll to position [483, 0]
click at [987, 499] on app-user-avatar at bounding box center [992, 503] width 36 height 36
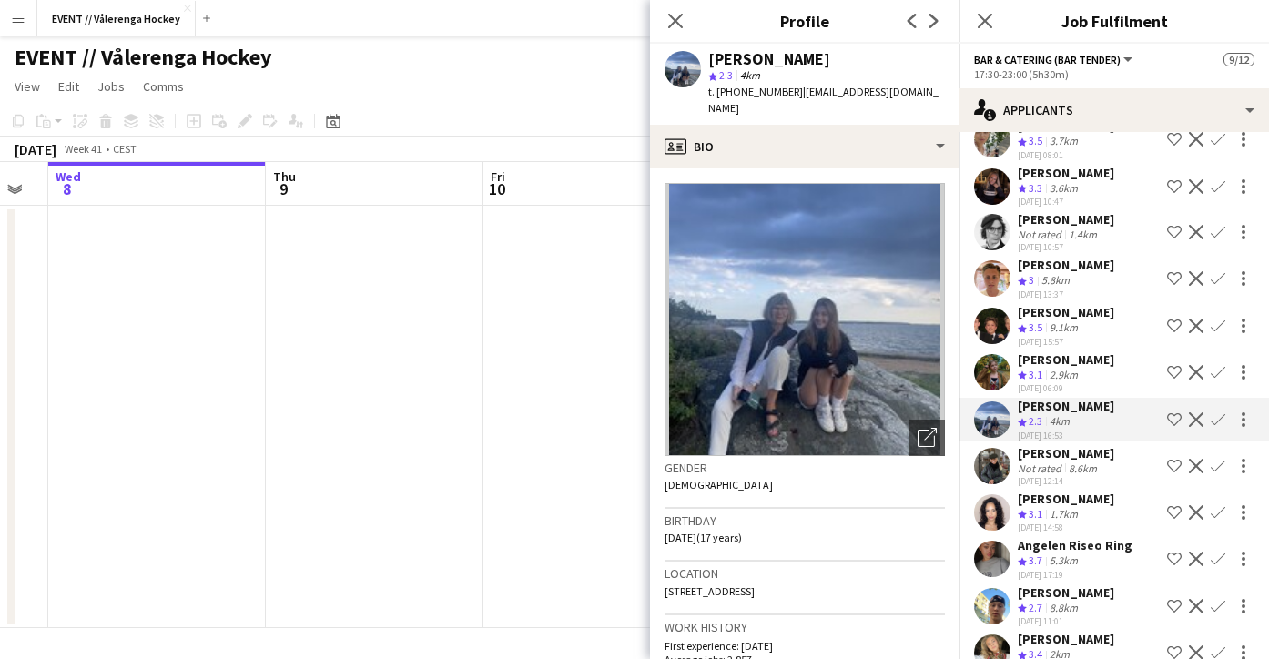
scroll to position [571, 0]
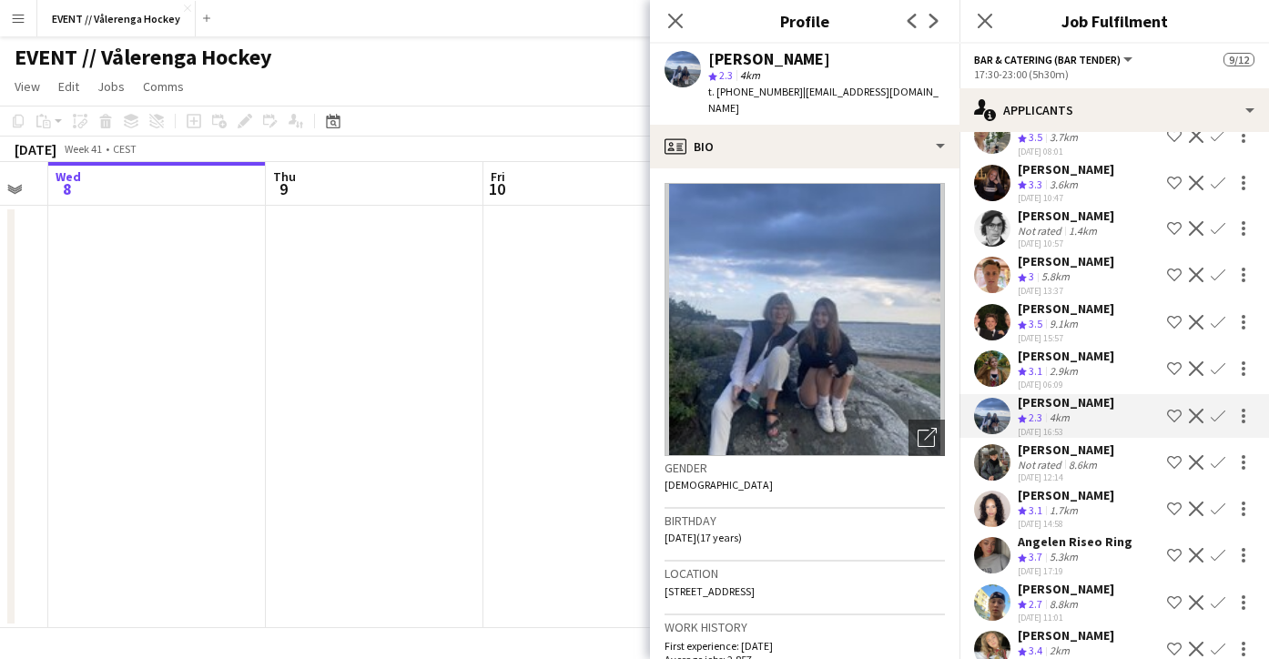
click at [987, 450] on app-user-avatar at bounding box center [992, 462] width 36 height 36
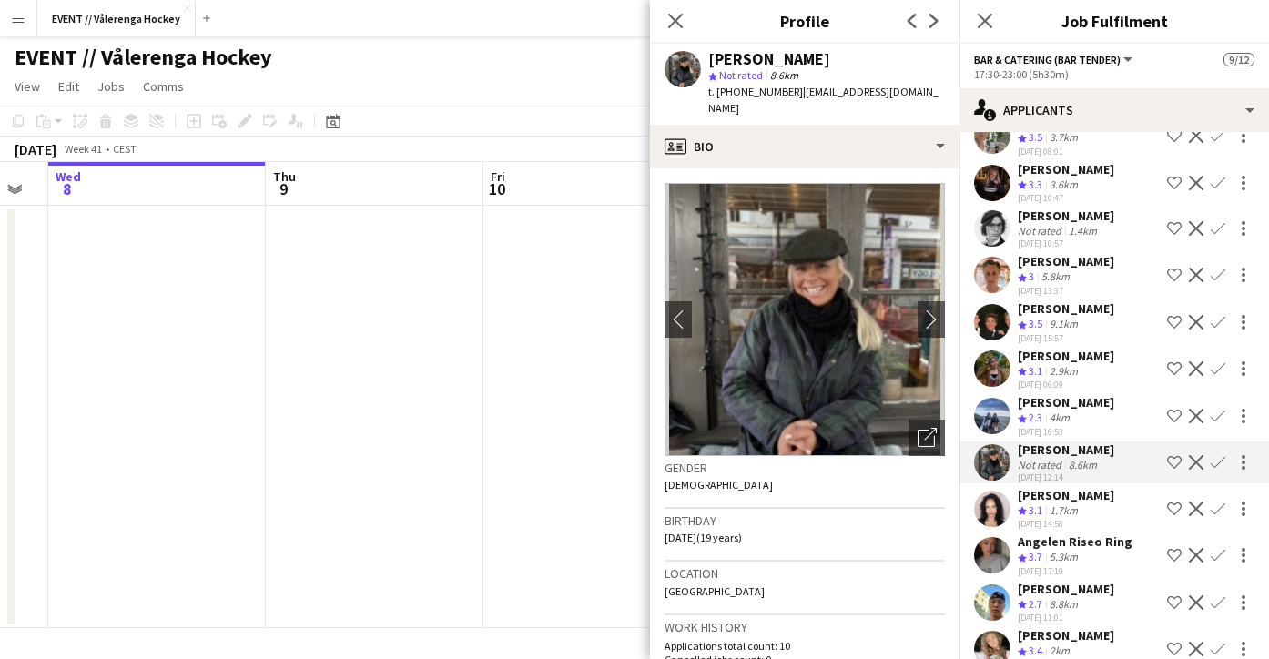
click at [988, 502] on app-user-avatar at bounding box center [992, 509] width 36 height 36
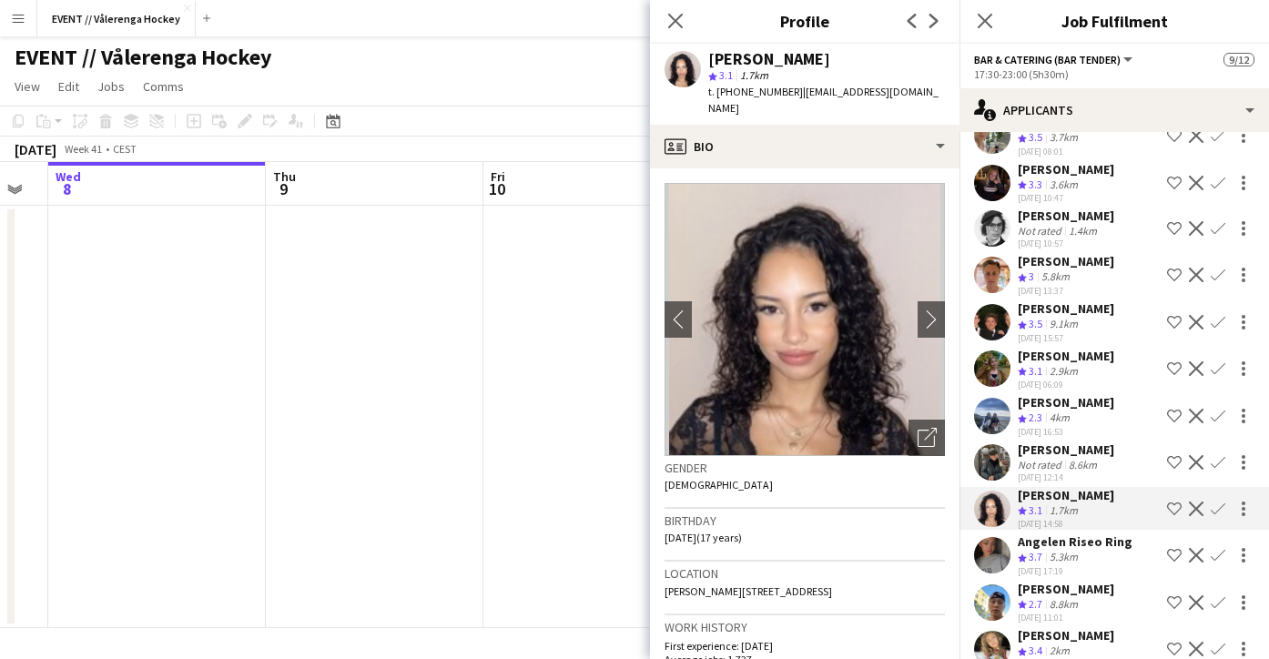
click at [989, 556] on app-user-avatar at bounding box center [992, 555] width 36 height 36
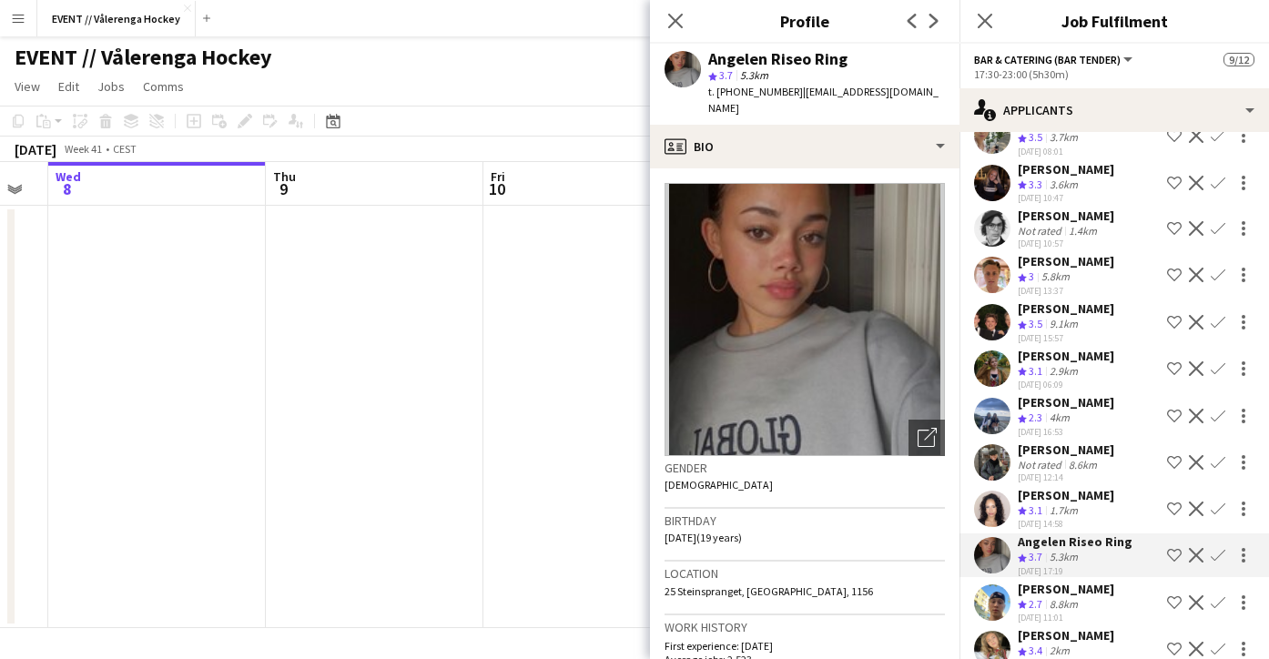
click at [529, 475] on app-date-cell at bounding box center [592, 417] width 218 height 422
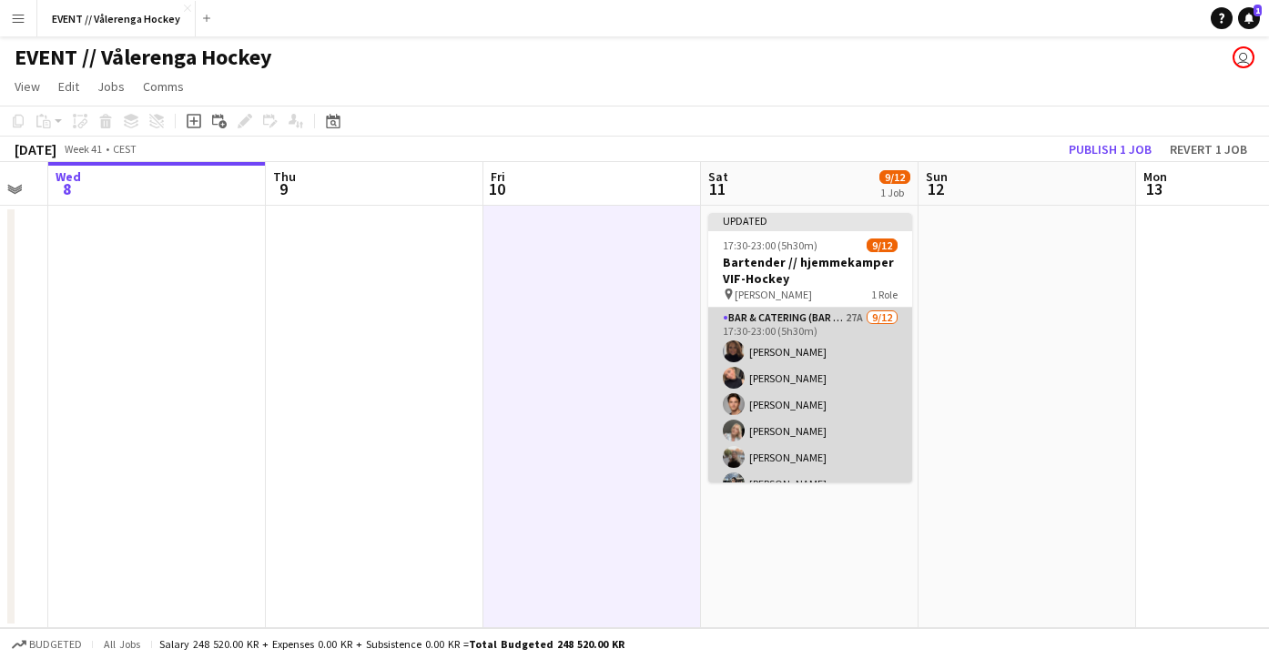
scroll to position [0, 0]
click at [827, 426] on app-card-role "Bar & Catering (Bar Tender) 27A [DATE] 17:30-23:00 (5h30m) [PERSON_NAME] [PERSO…" at bounding box center [810, 484] width 204 height 352
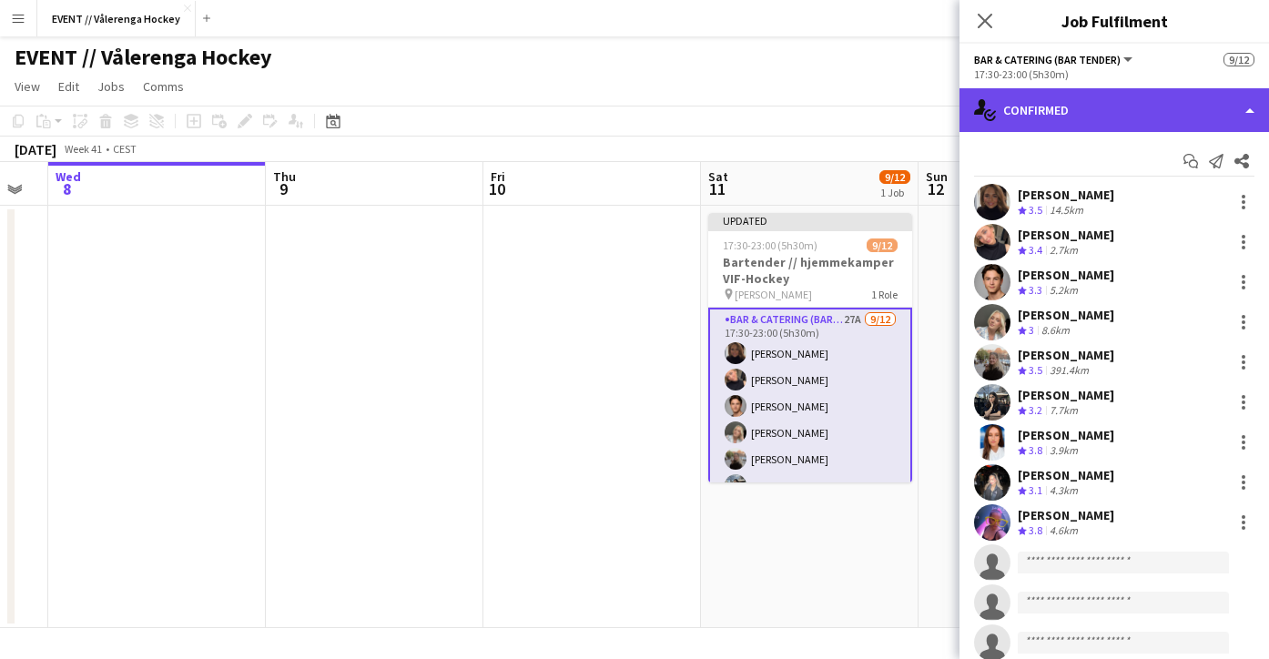
click at [1083, 118] on div "single-neutral-actions-check-2 Confirmed" at bounding box center [1114, 110] width 310 height 44
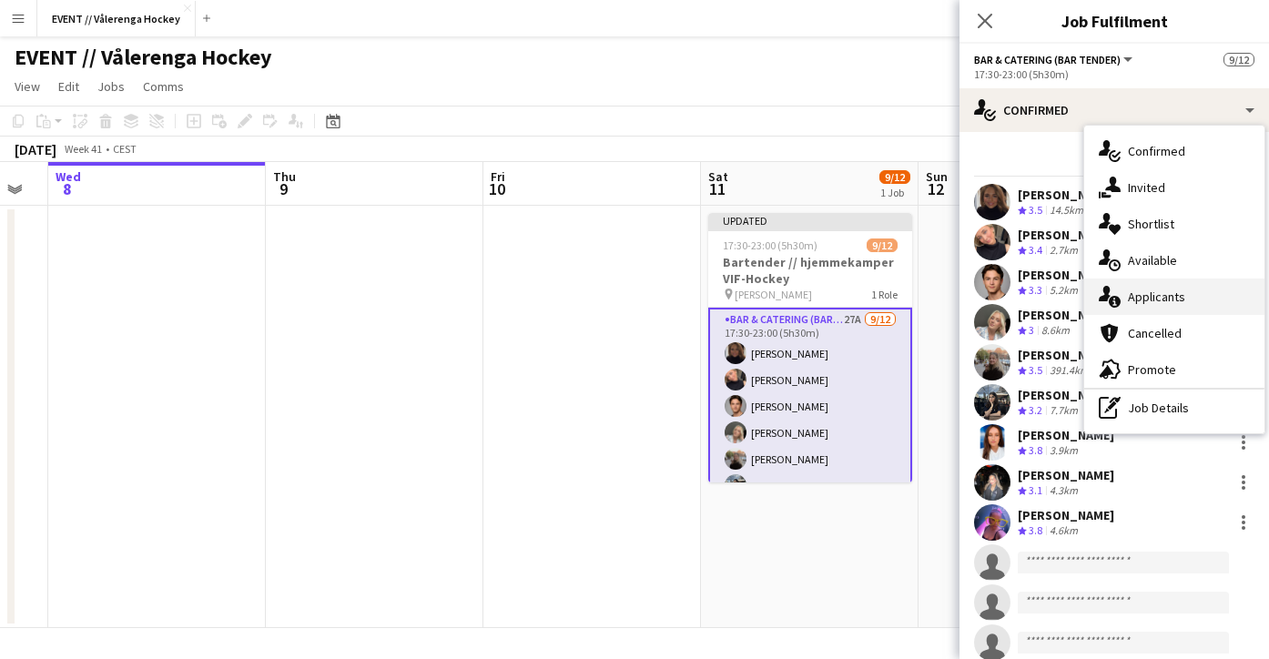
click at [1132, 300] on span "Applicants" at bounding box center [1156, 297] width 57 height 16
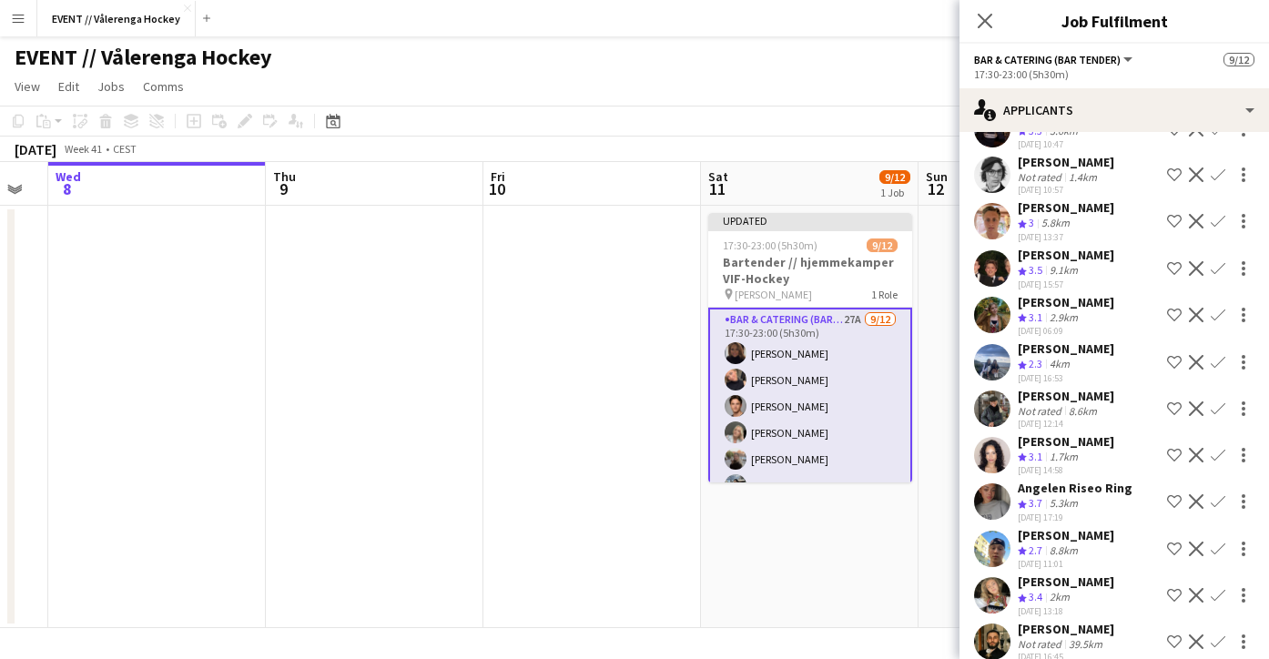
scroll to position [637, 0]
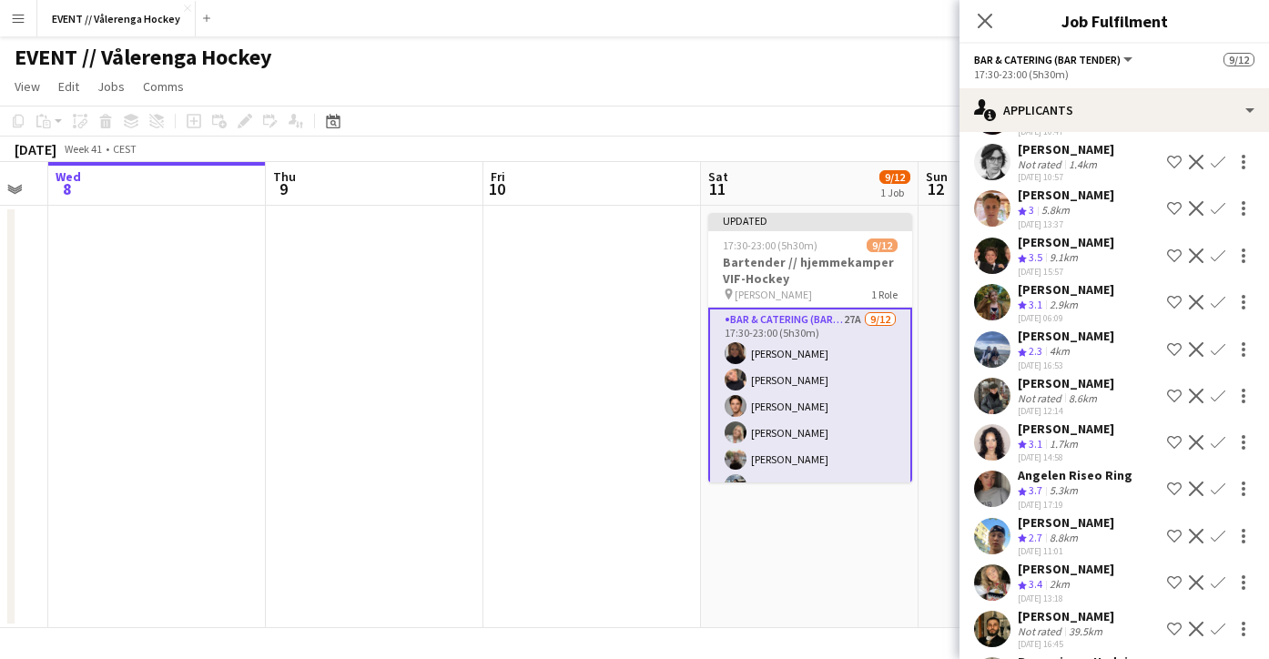
click at [1000, 480] on app-user-avatar at bounding box center [992, 489] width 36 height 36
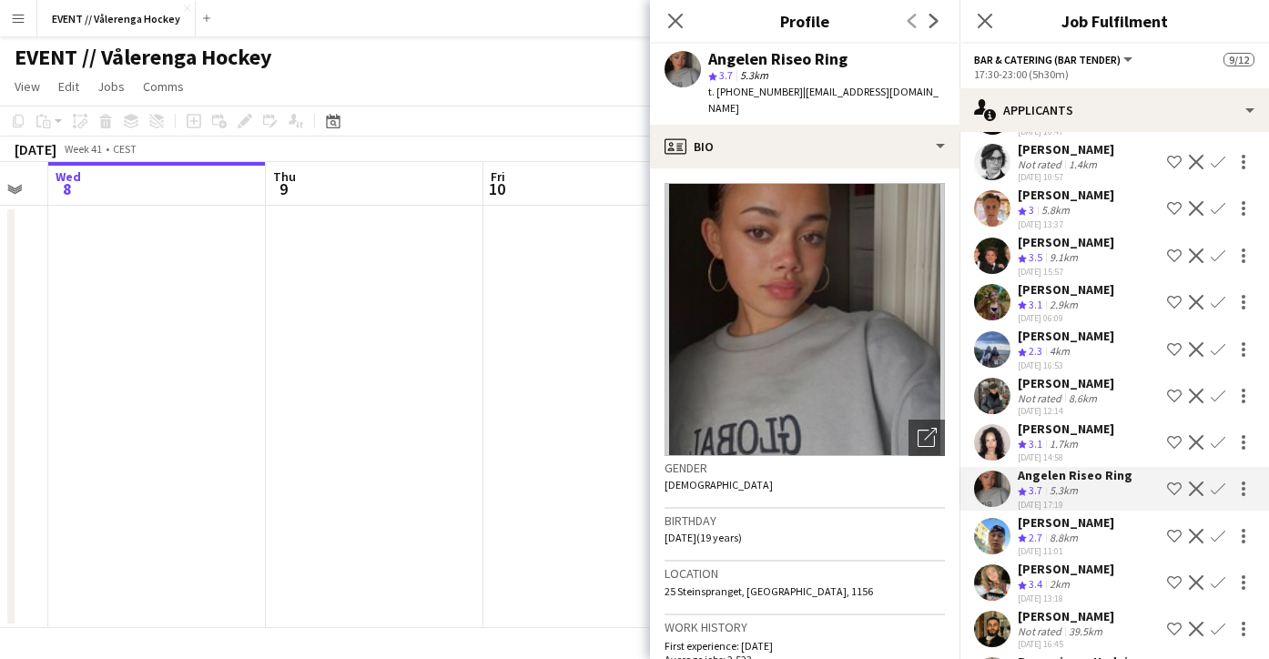
click at [1218, 483] on app-icon "Confirm" at bounding box center [1218, 489] width 15 height 15
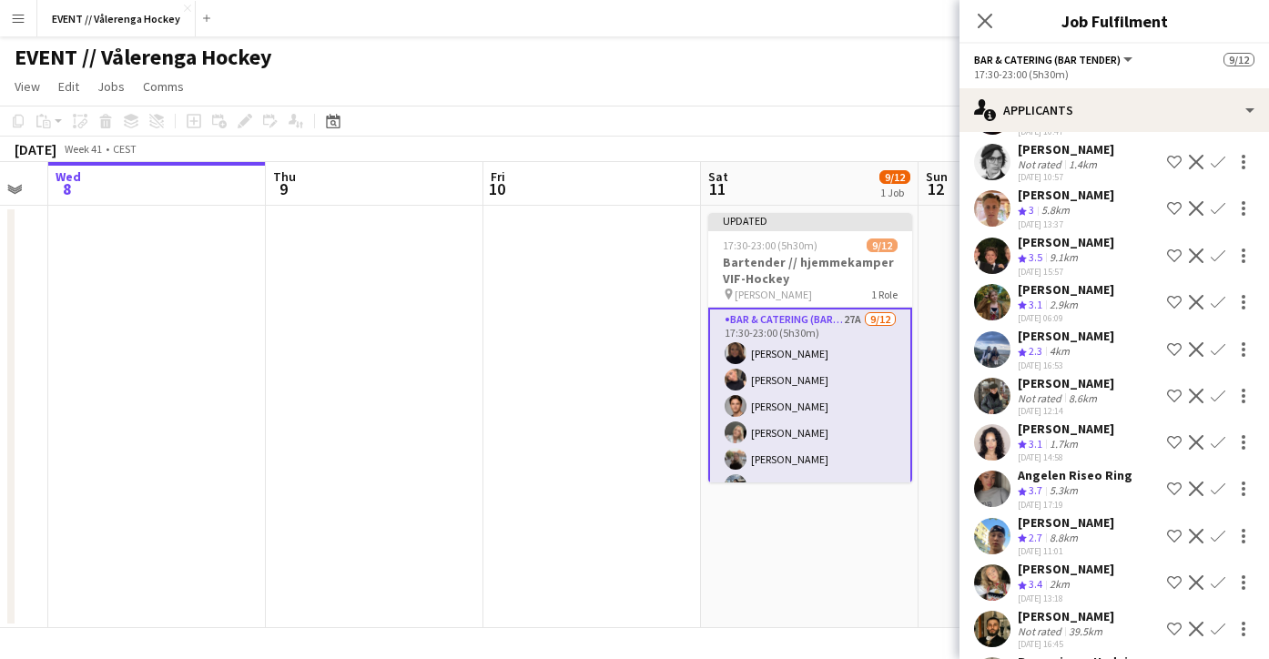
click at [1218, 483] on app-icon "Confirm" at bounding box center [1218, 489] width 15 height 15
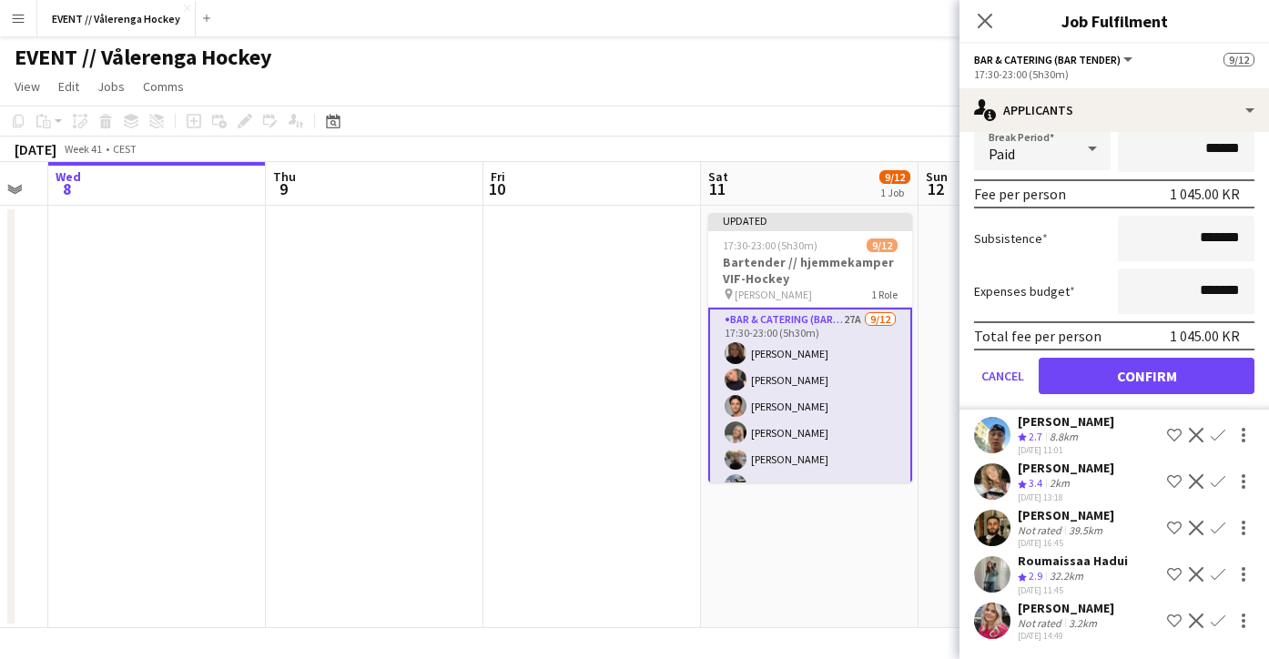
click at [1163, 379] on button "Confirm" at bounding box center [1147, 376] width 216 height 36
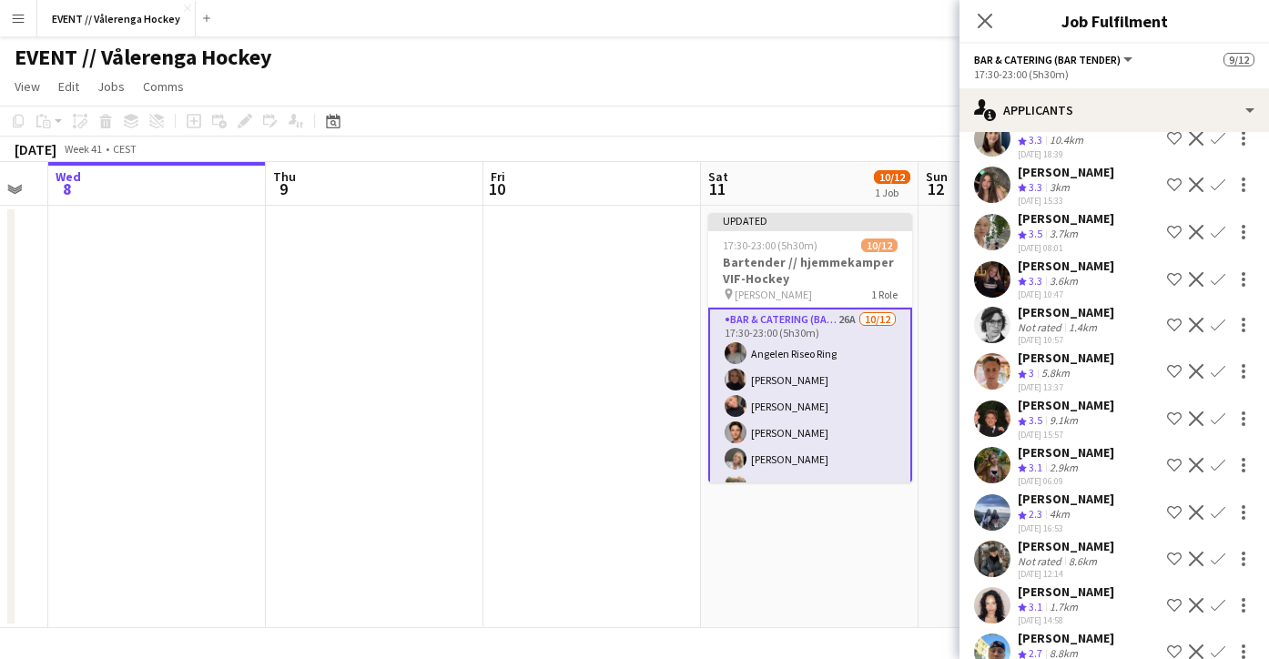
scroll to position [462, 0]
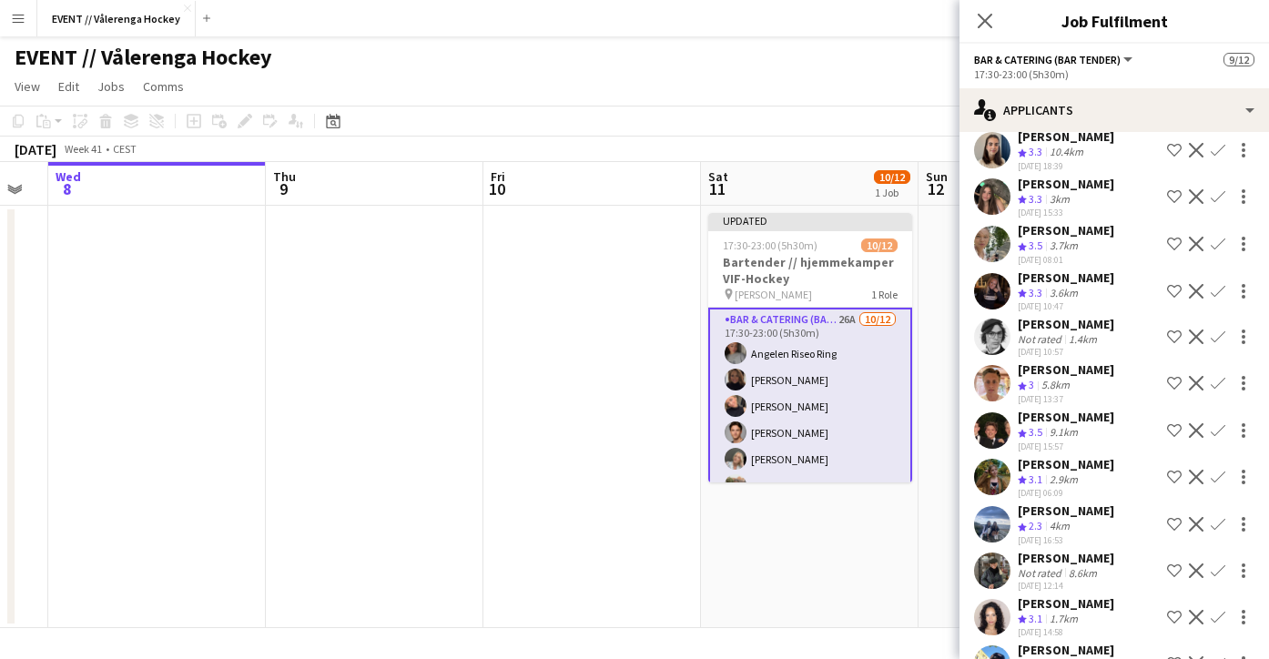
click at [990, 430] on app-user-avatar at bounding box center [992, 430] width 36 height 36
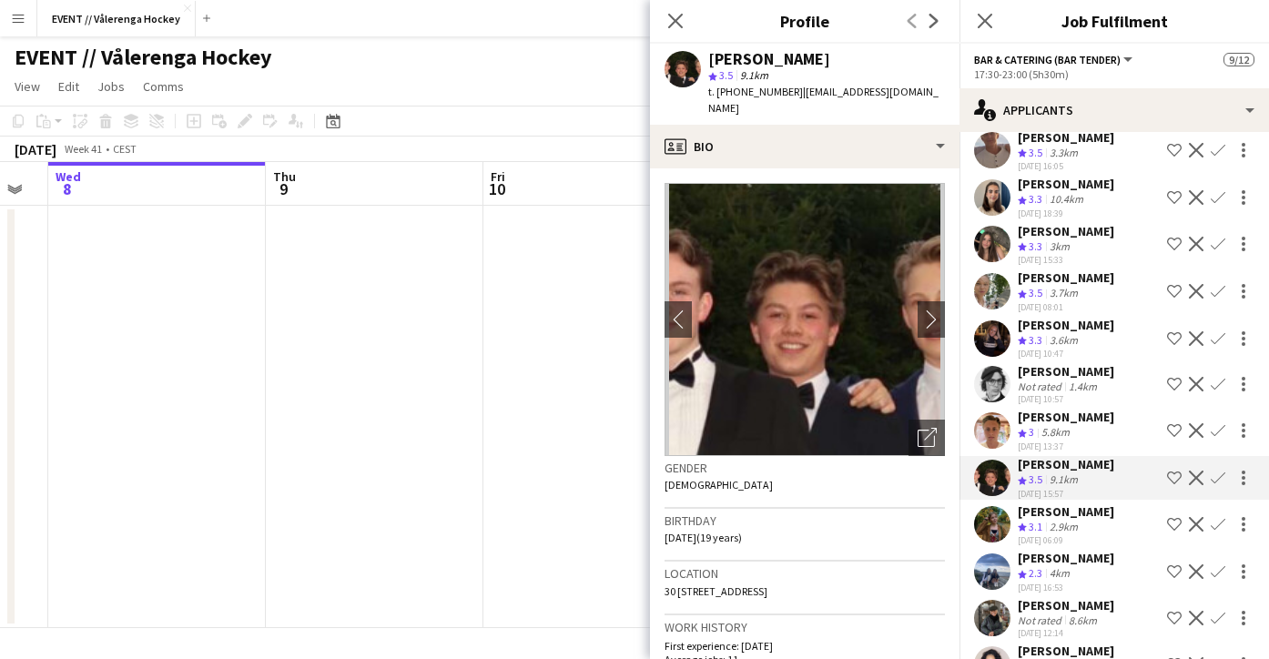
scroll to position [410, 0]
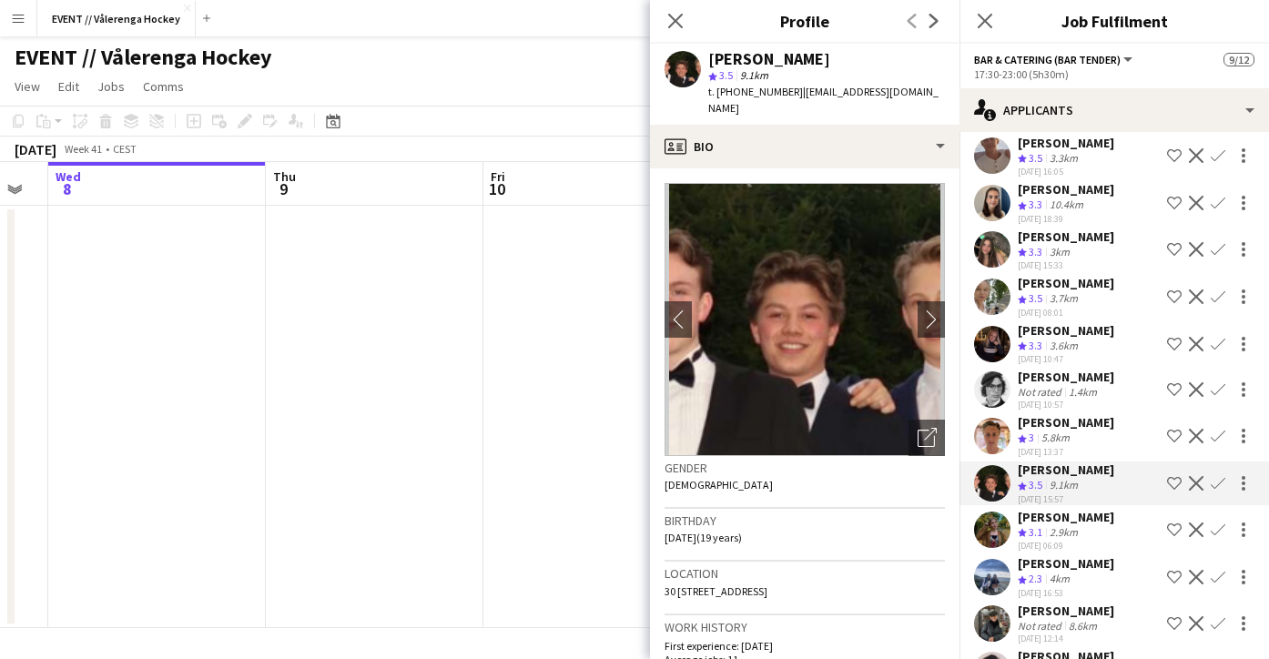
click at [564, 403] on app-date-cell at bounding box center [592, 417] width 218 height 422
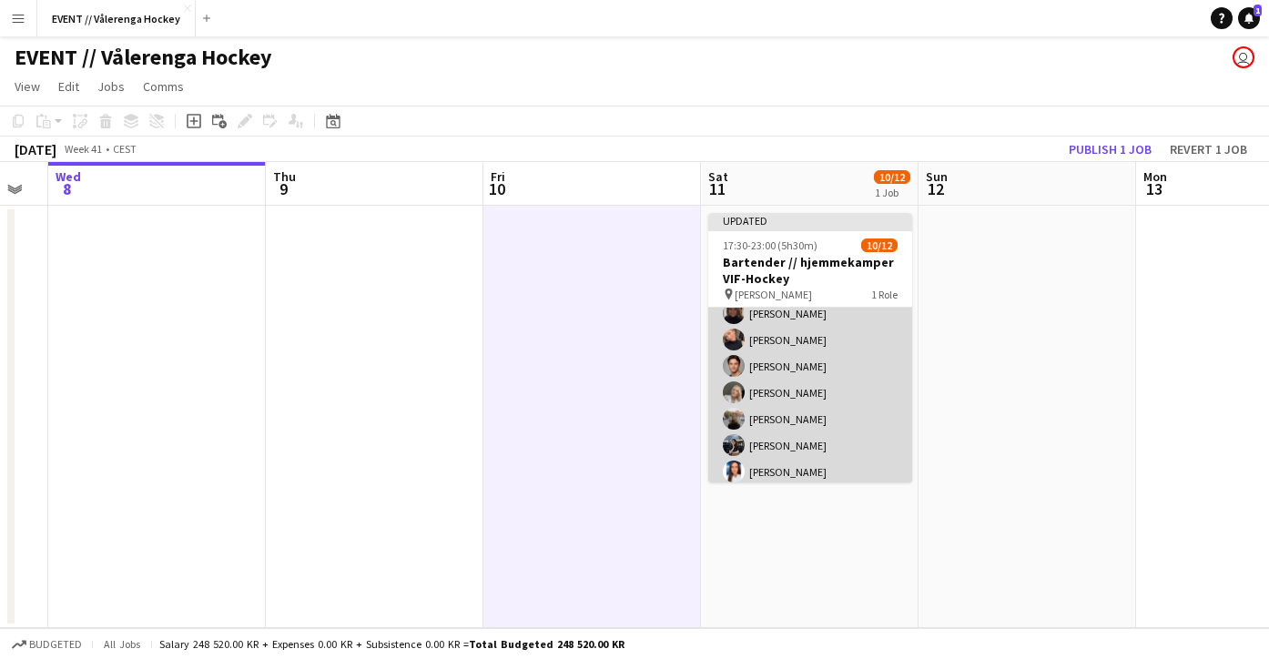
scroll to position [62, 0]
click at [782, 442] on app-card-role "Bar & Catering (Bar Tender) 26A [DATE] 17:30-23:00 (5h30m) Angelen Riseo Ring […" at bounding box center [810, 422] width 204 height 352
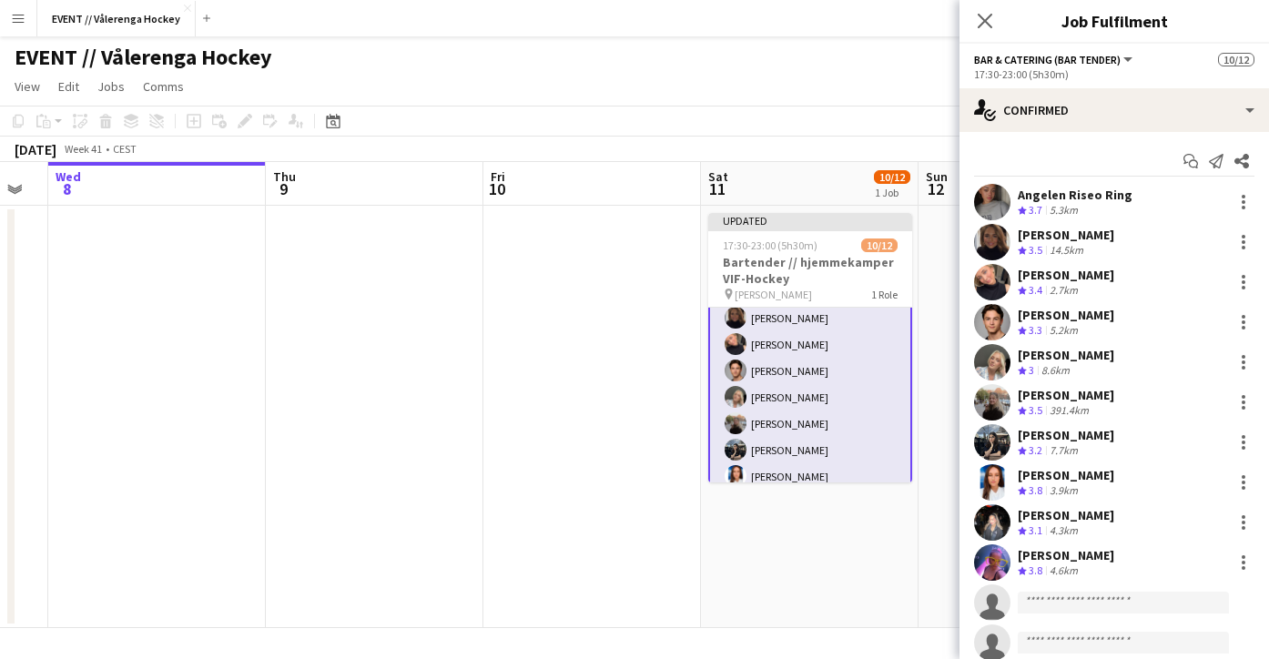
click at [733, 445] on app-user-avatar at bounding box center [736, 450] width 22 height 22
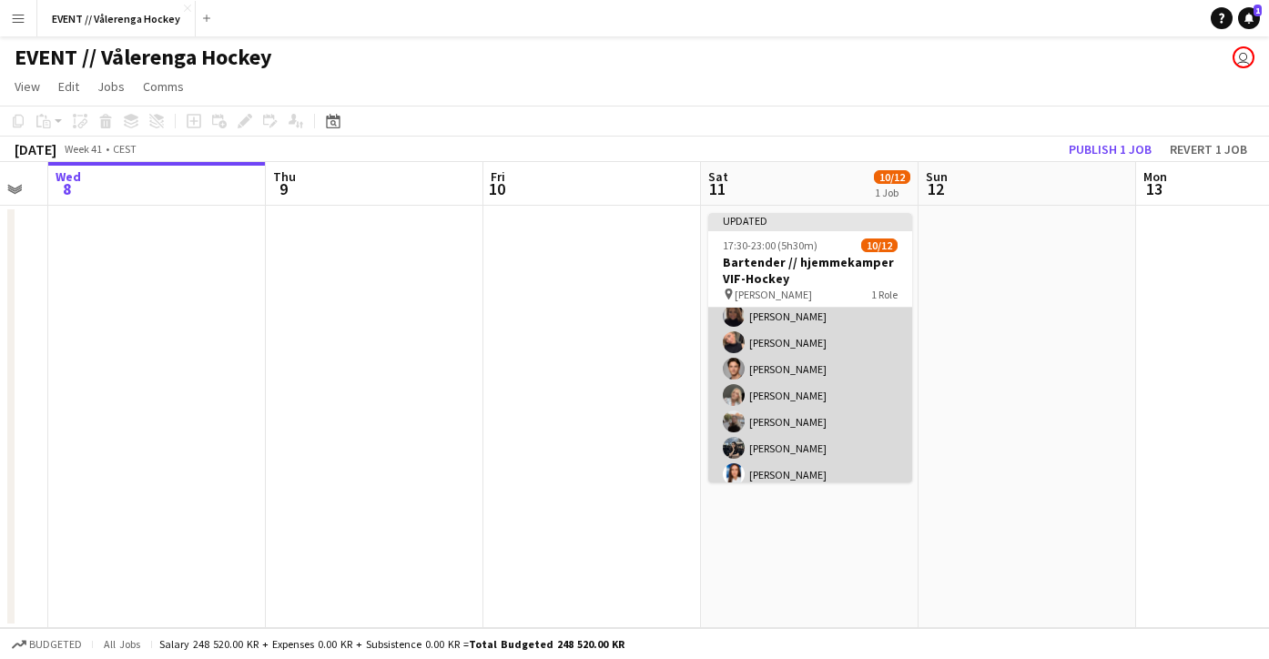
click at [733, 445] on app-user-avatar at bounding box center [734, 448] width 22 height 22
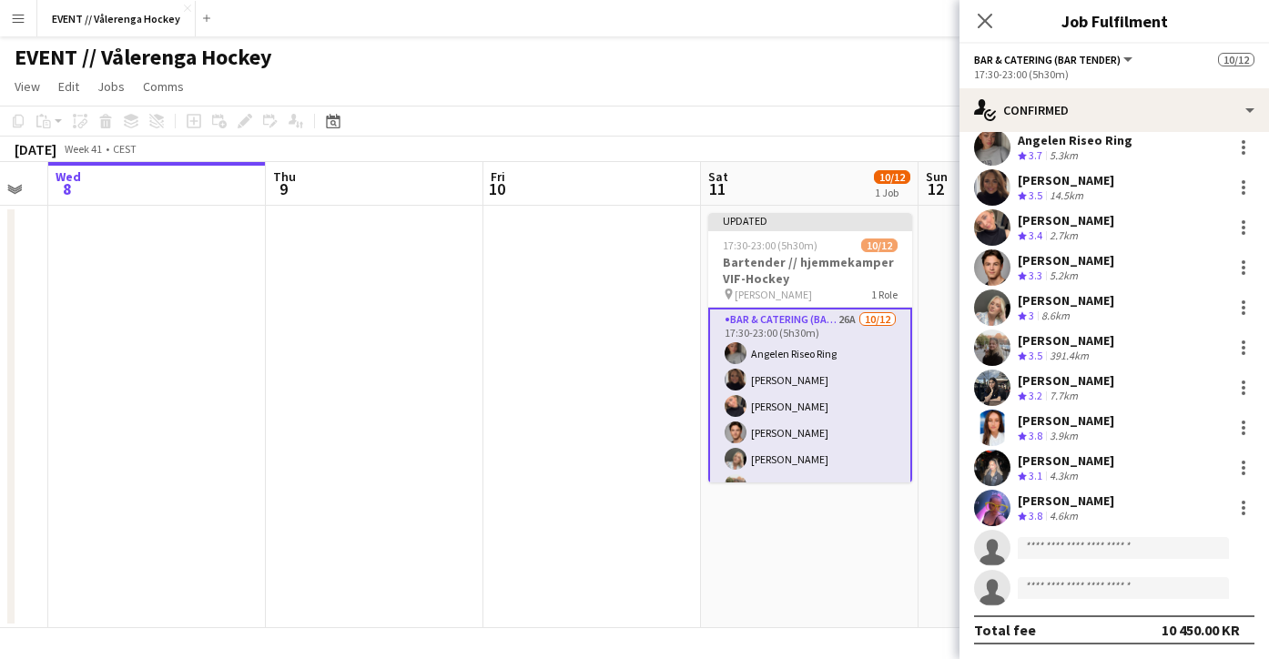
scroll to position [25, 0]
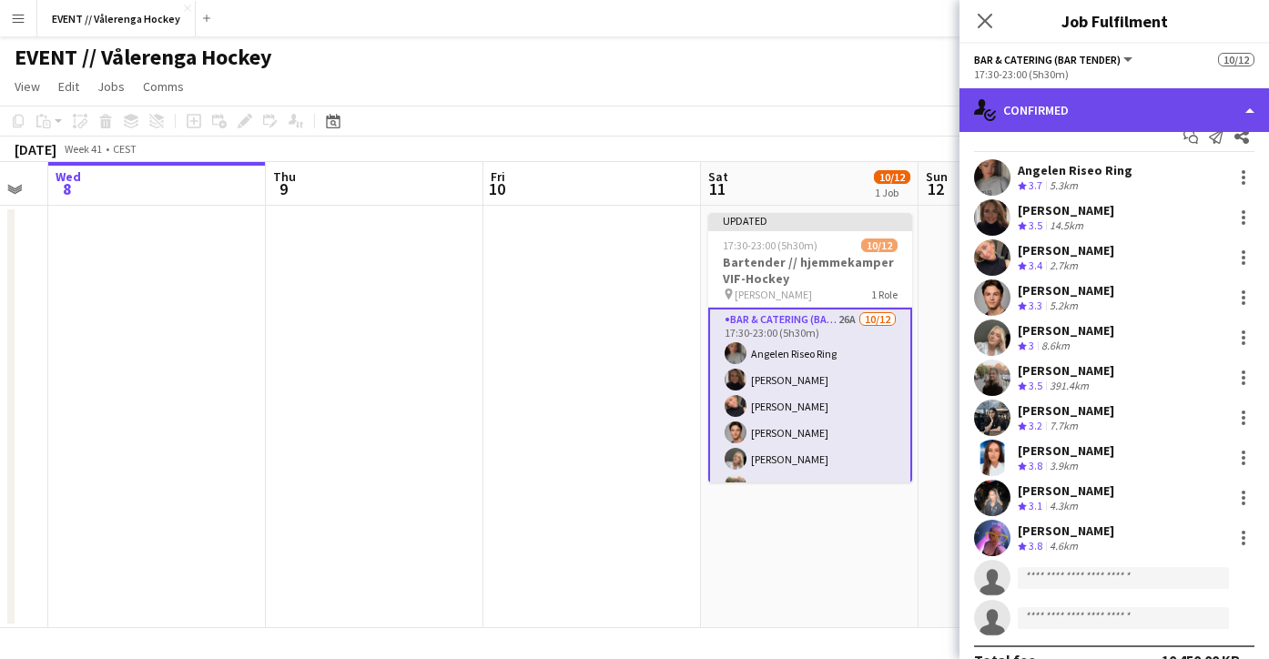
click at [1061, 123] on div "single-neutral-actions-check-2 Confirmed" at bounding box center [1114, 110] width 310 height 44
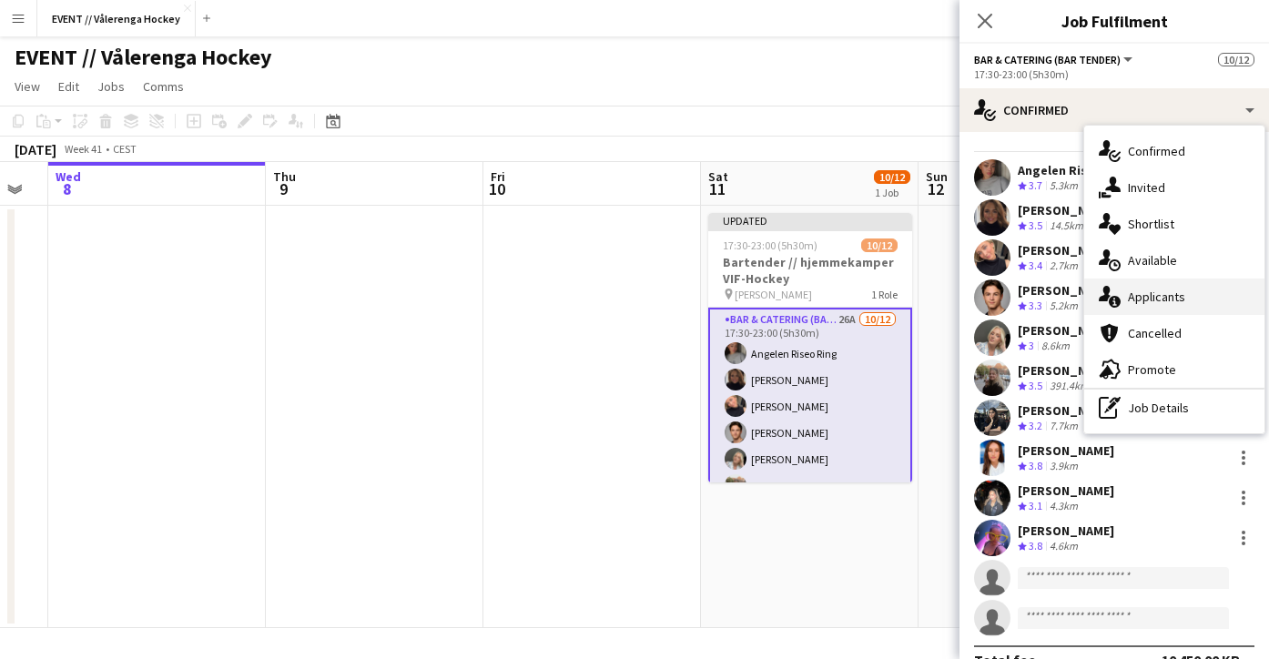
click at [1151, 305] on div "single-neutral-actions-information Applicants" at bounding box center [1174, 297] width 180 height 36
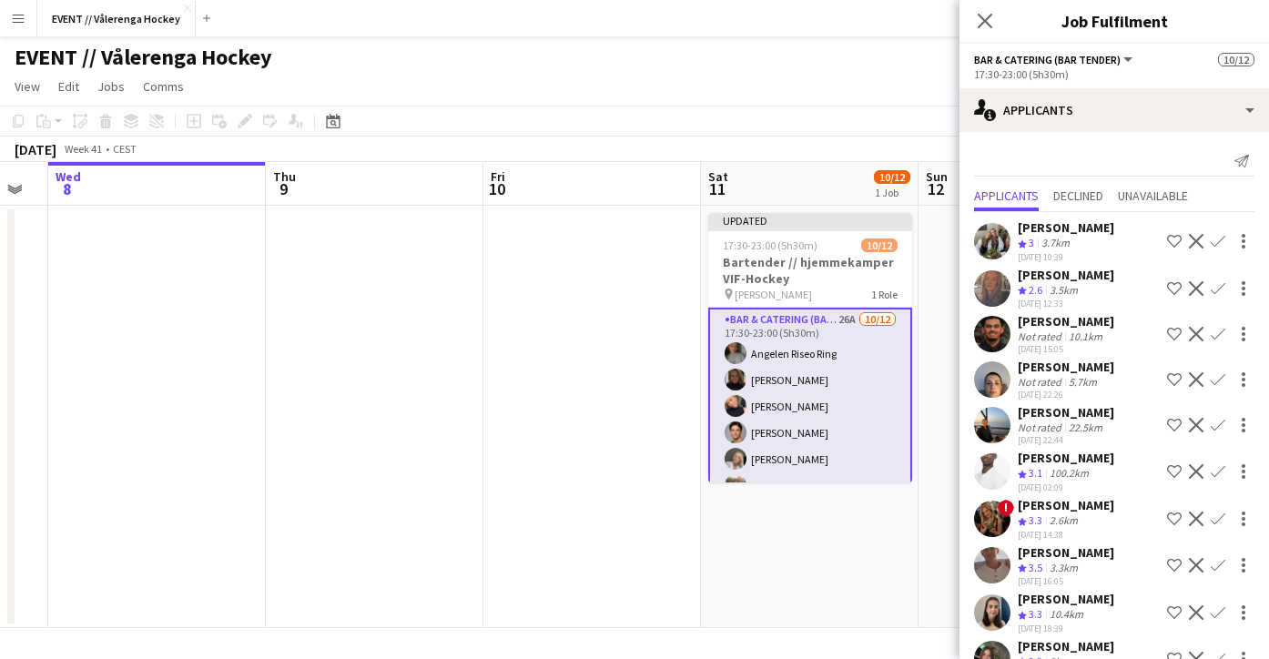
click at [992, 421] on app-user-avatar at bounding box center [992, 425] width 36 height 36
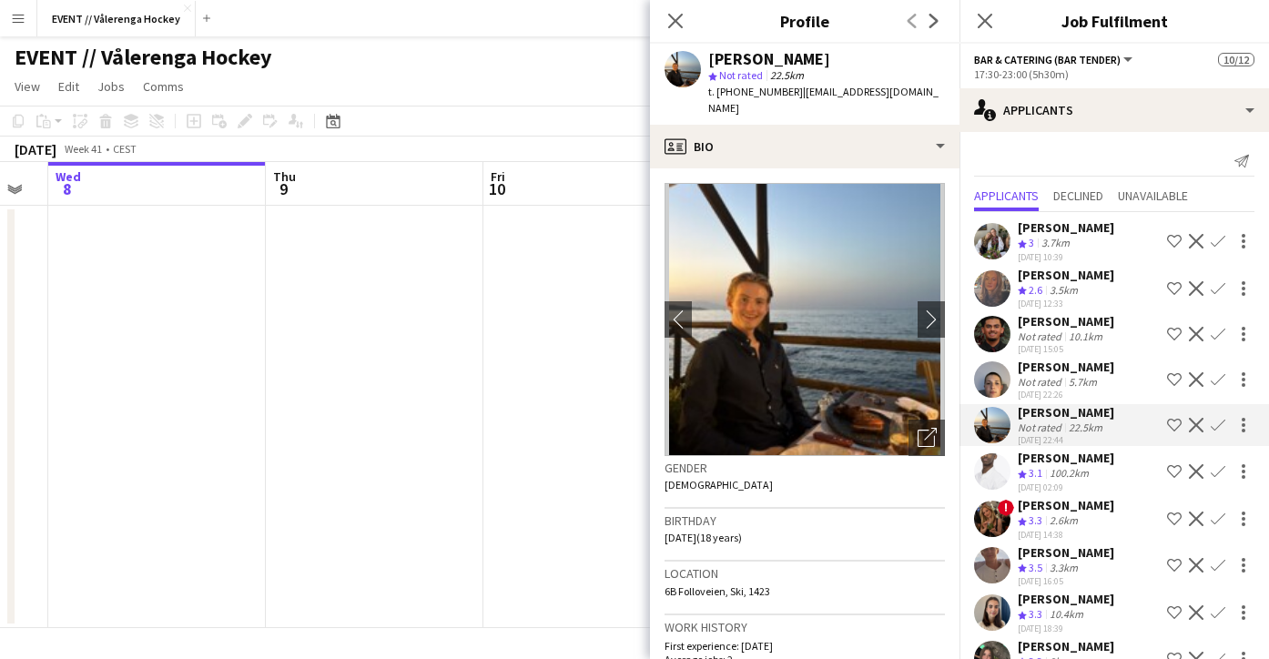
click at [992, 387] on app-user-avatar at bounding box center [992, 379] width 36 height 36
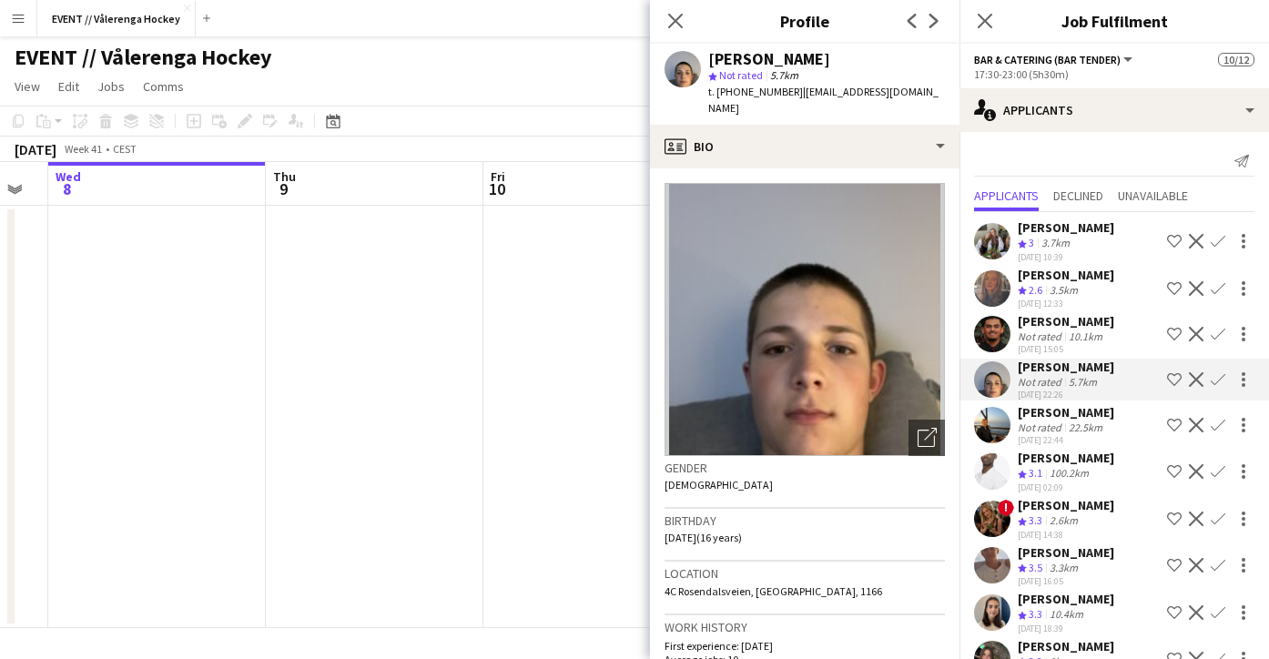
click at [988, 245] on app-user-avatar at bounding box center [992, 241] width 36 height 36
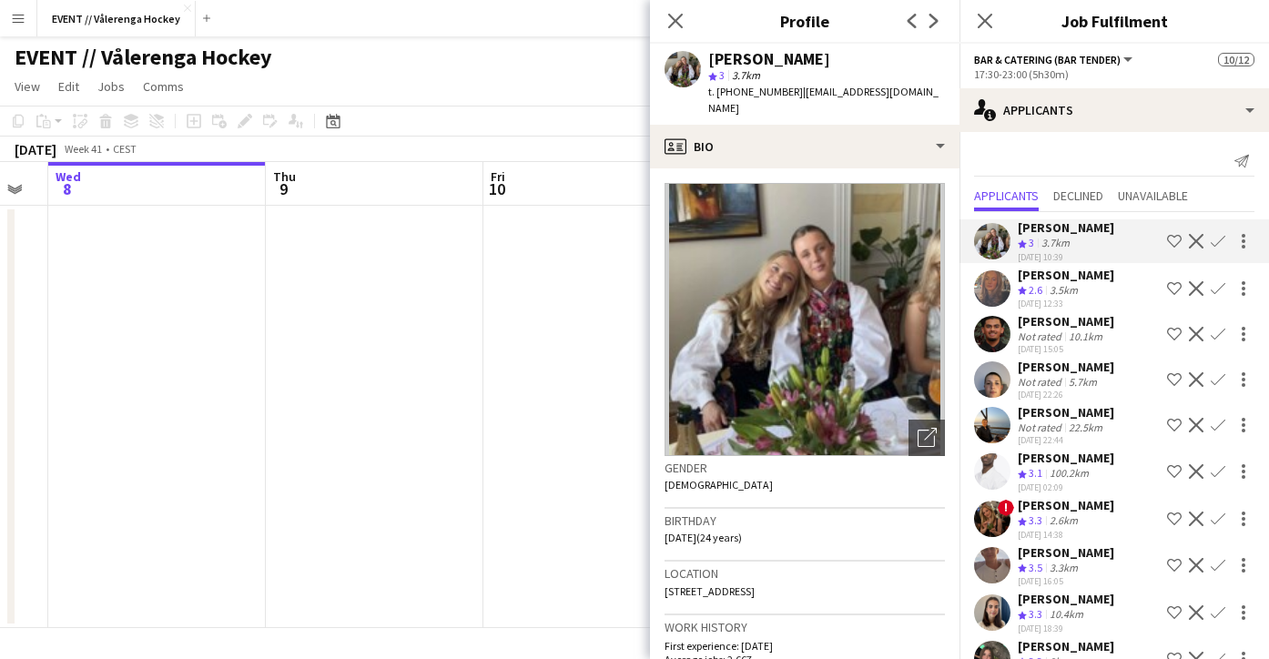
click at [565, 434] on app-date-cell at bounding box center [592, 417] width 218 height 422
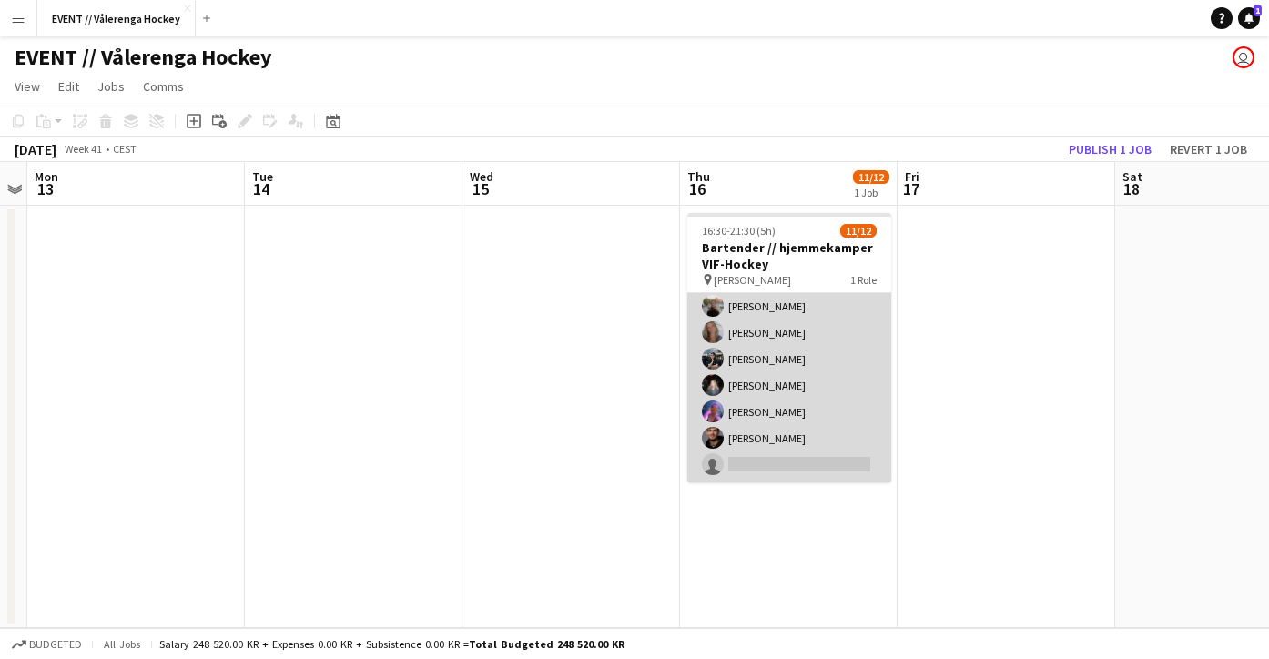
scroll to position [168, 0]
click at [716, 432] on app-user-avatar at bounding box center [713, 438] width 22 height 22
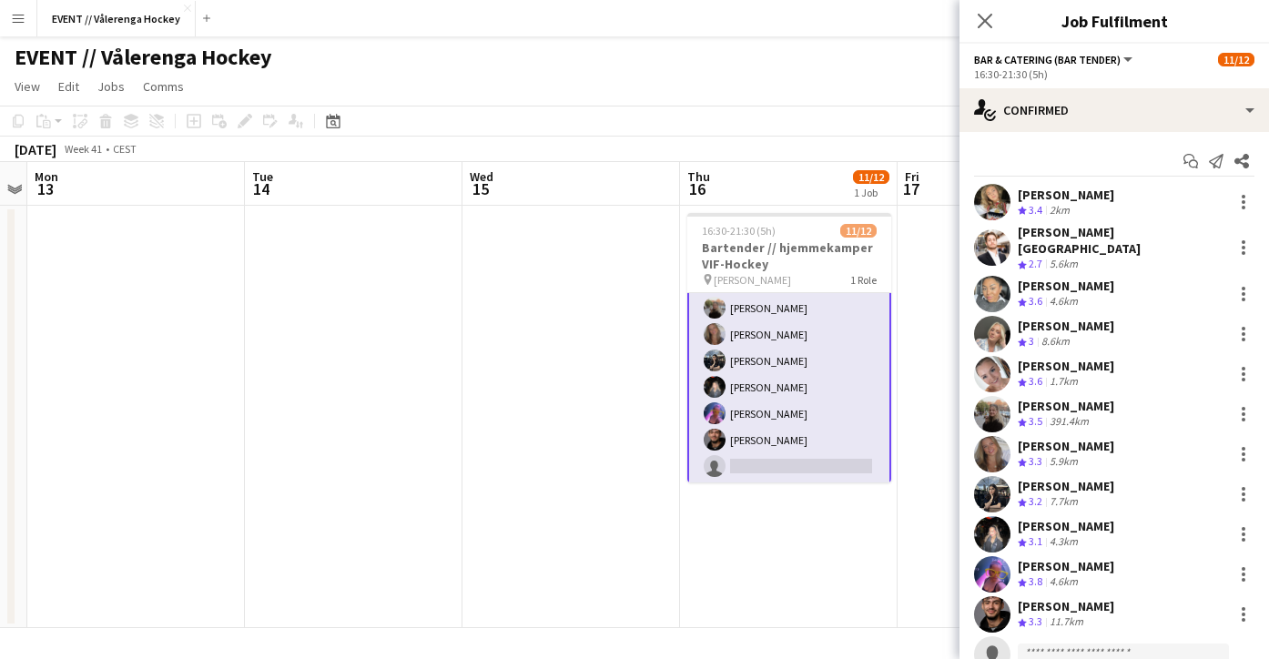
click at [718, 440] on app-user-avatar at bounding box center [715, 440] width 22 height 22
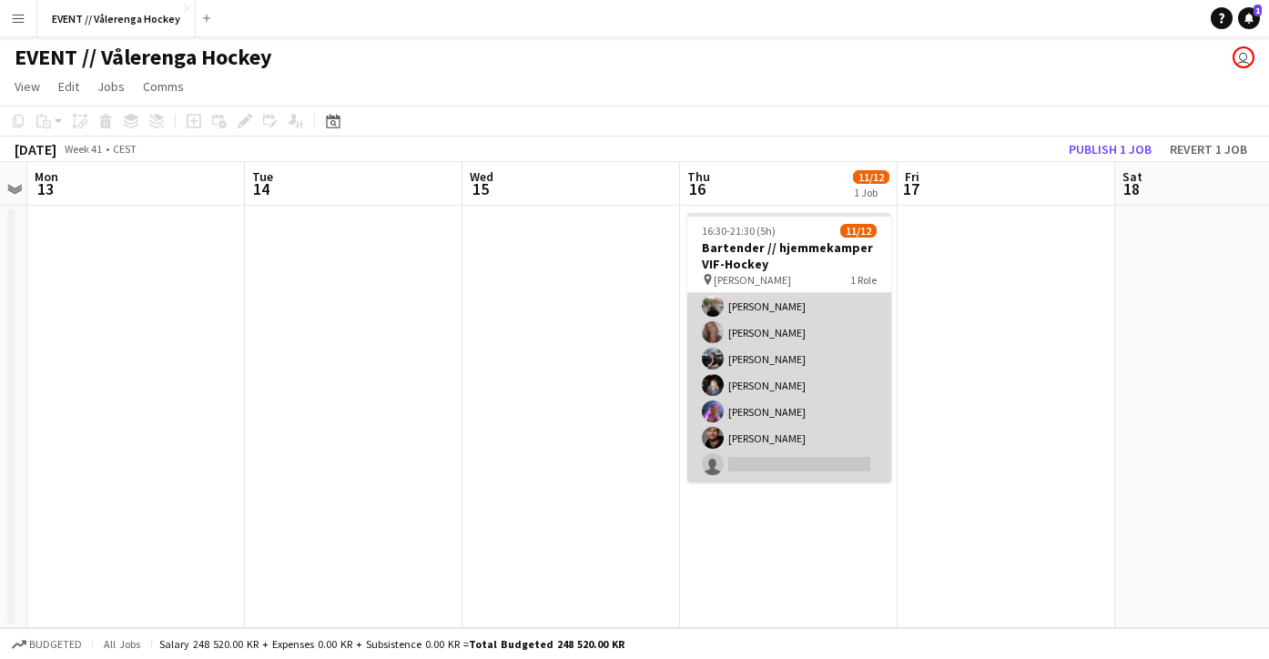
click at [718, 440] on app-user-avatar at bounding box center [713, 438] width 22 height 22
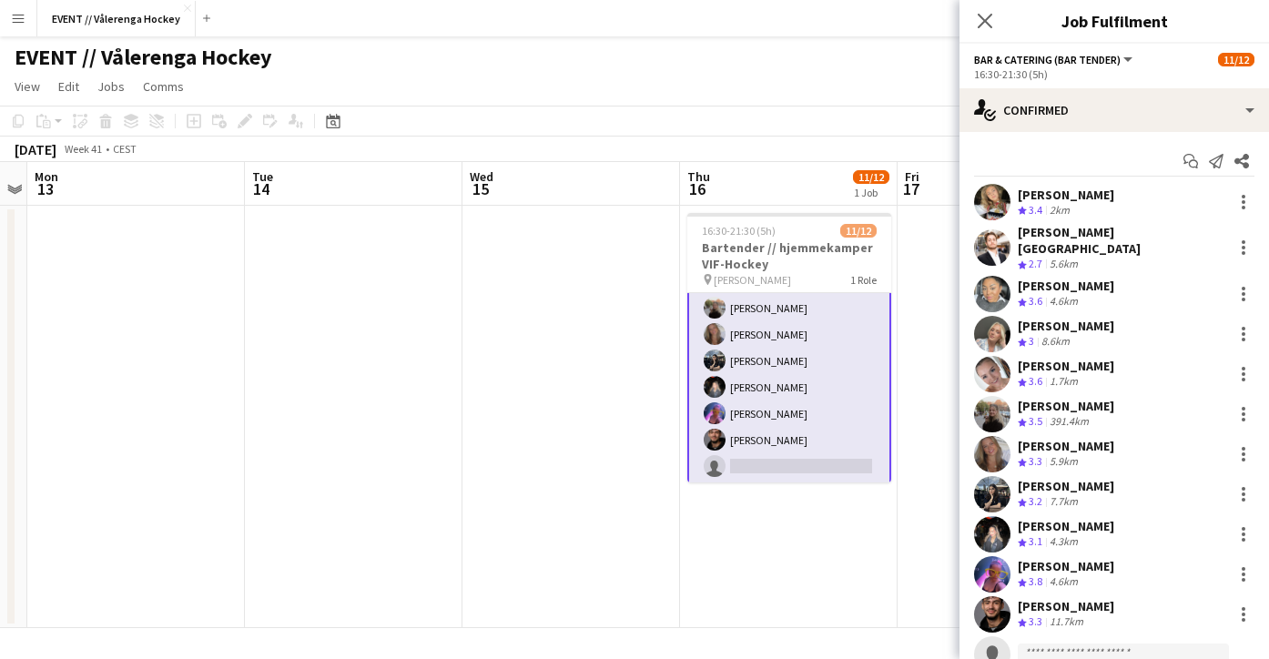
click at [985, 596] on app-user-avatar at bounding box center [992, 614] width 36 height 36
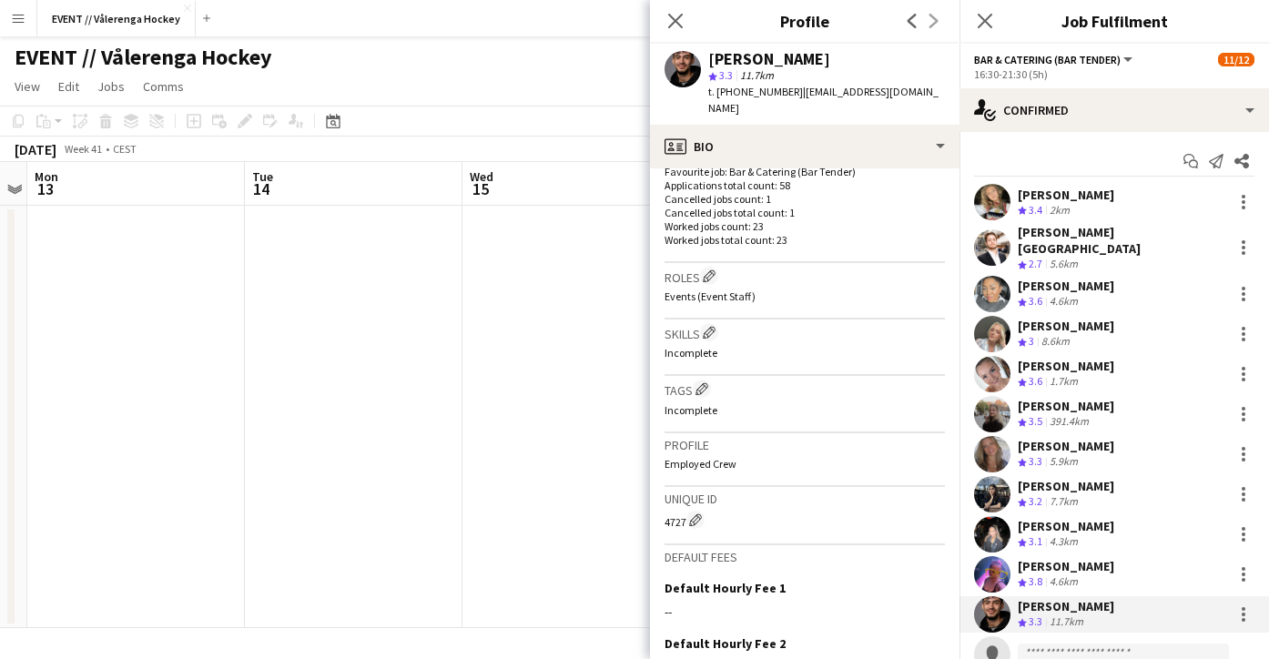
scroll to position [508, 0]
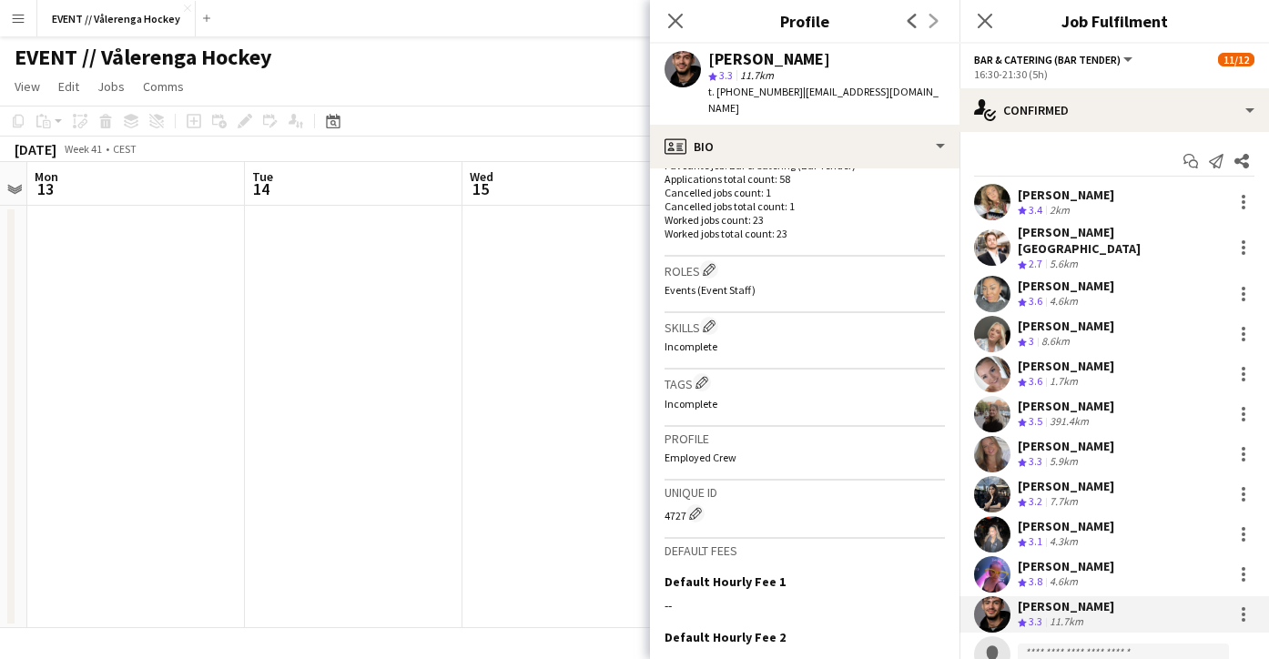
click at [482, 426] on app-date-cell at bounding box center [571, 417] width 218 height 422
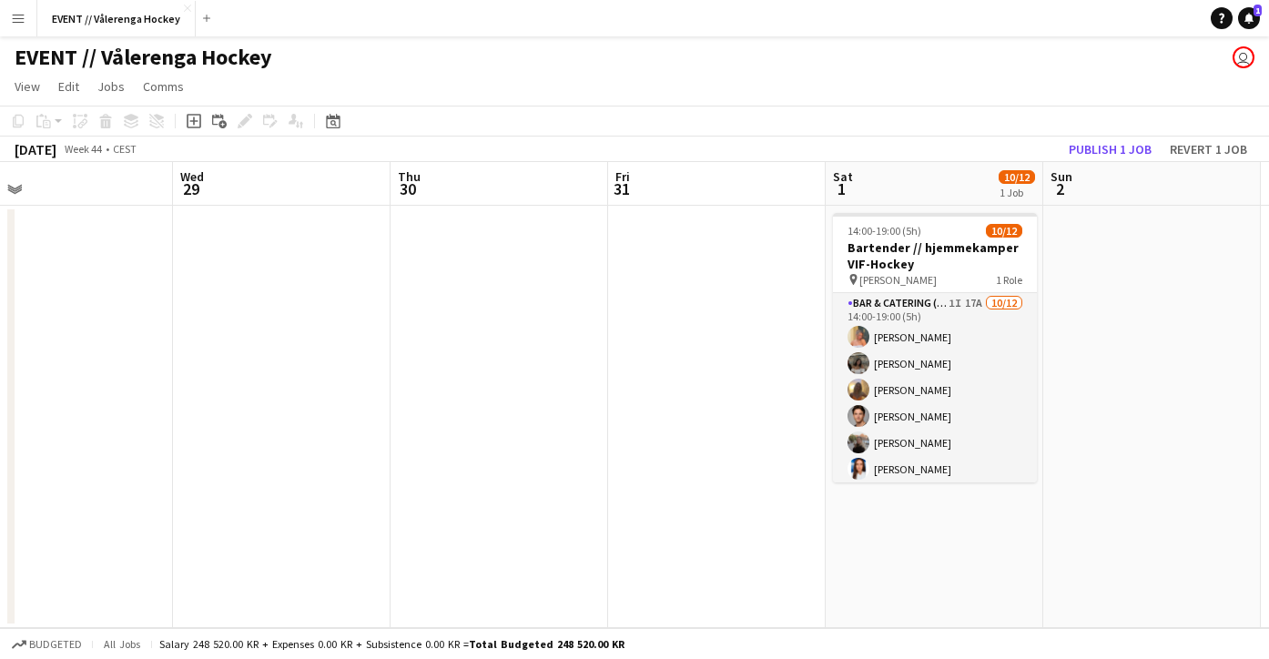
scroll to position [0, 471]
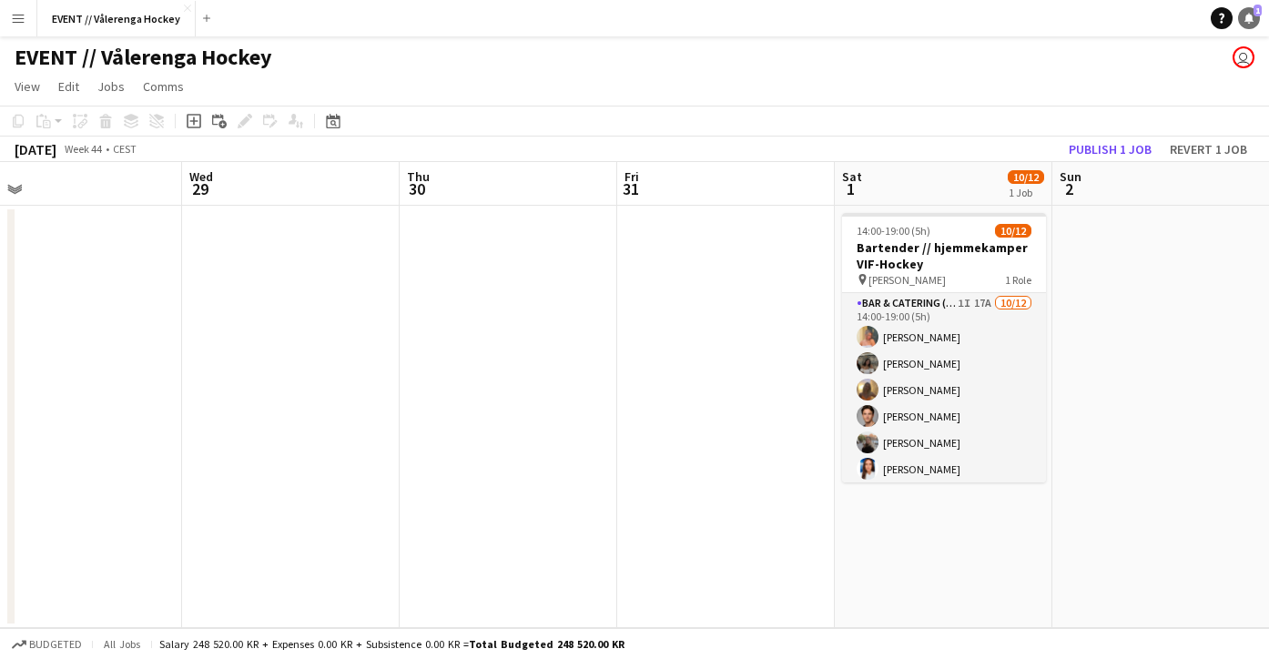
click at [1253, 22] on icon "Notifications" at bounding box center [1249, 18] width 11 height 11
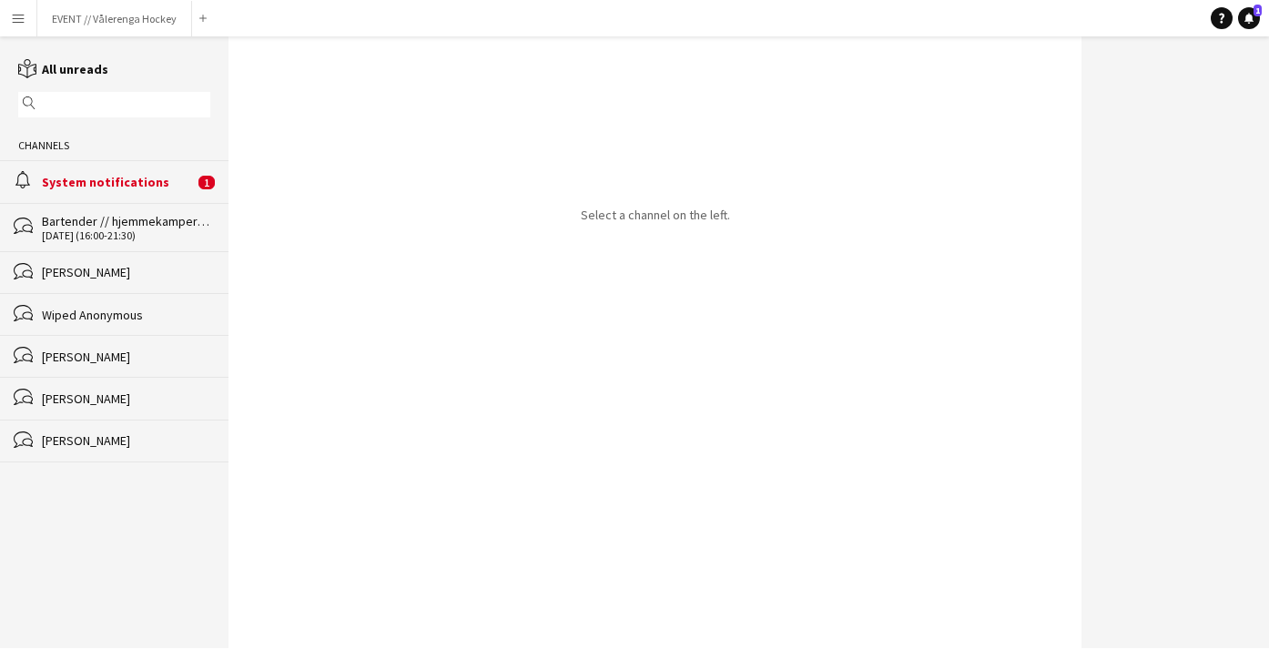
click at [108, 187] on div "System notifications" at bounding box center [118, 182] width 152 height 16
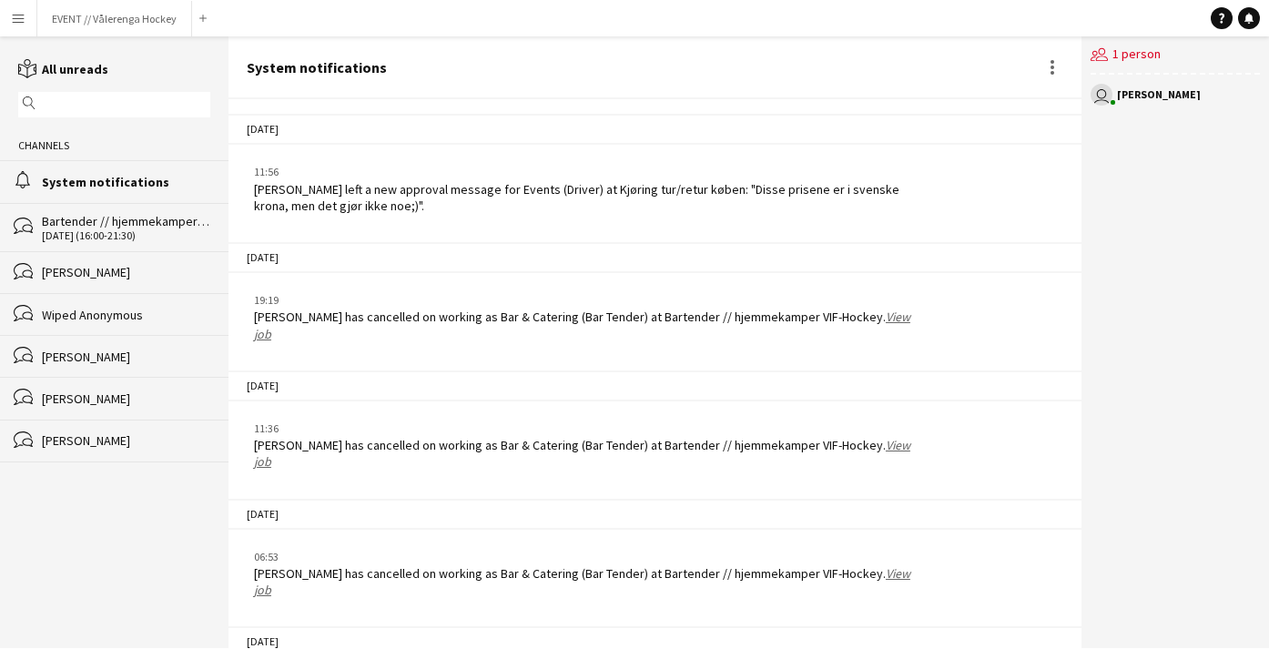
scroll to position [48, 0]
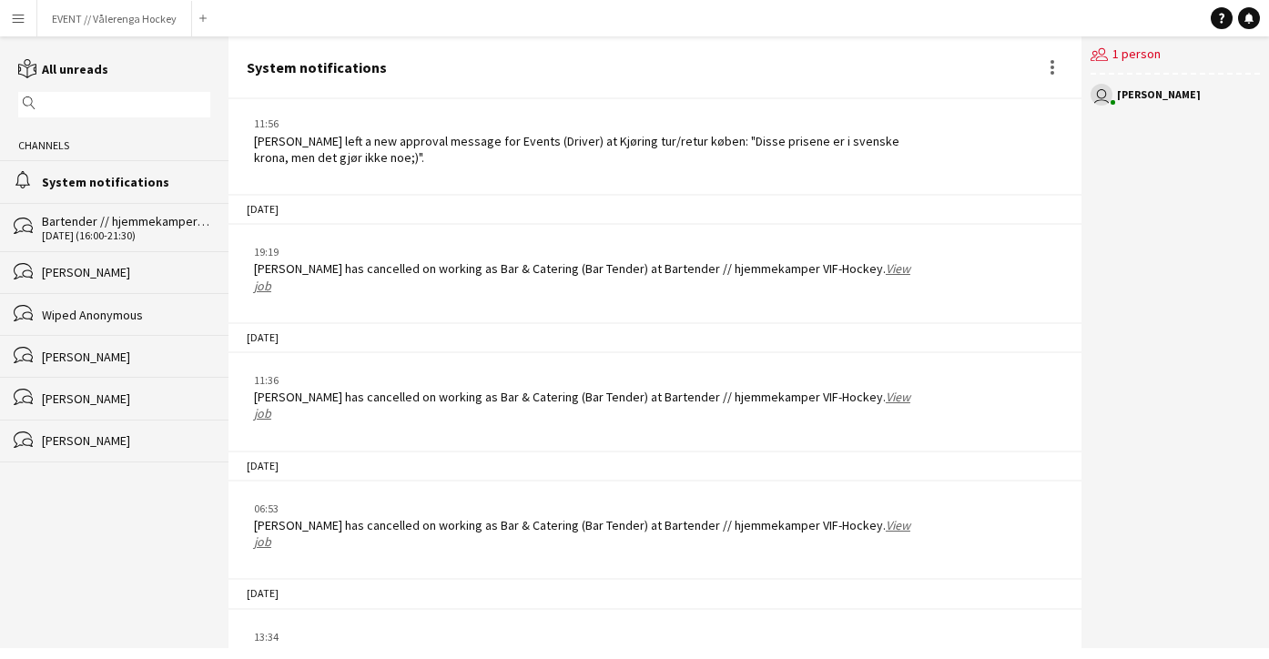
click at [895, 261] on link "View job" at bounding box center [582, 276] width 656 height 33
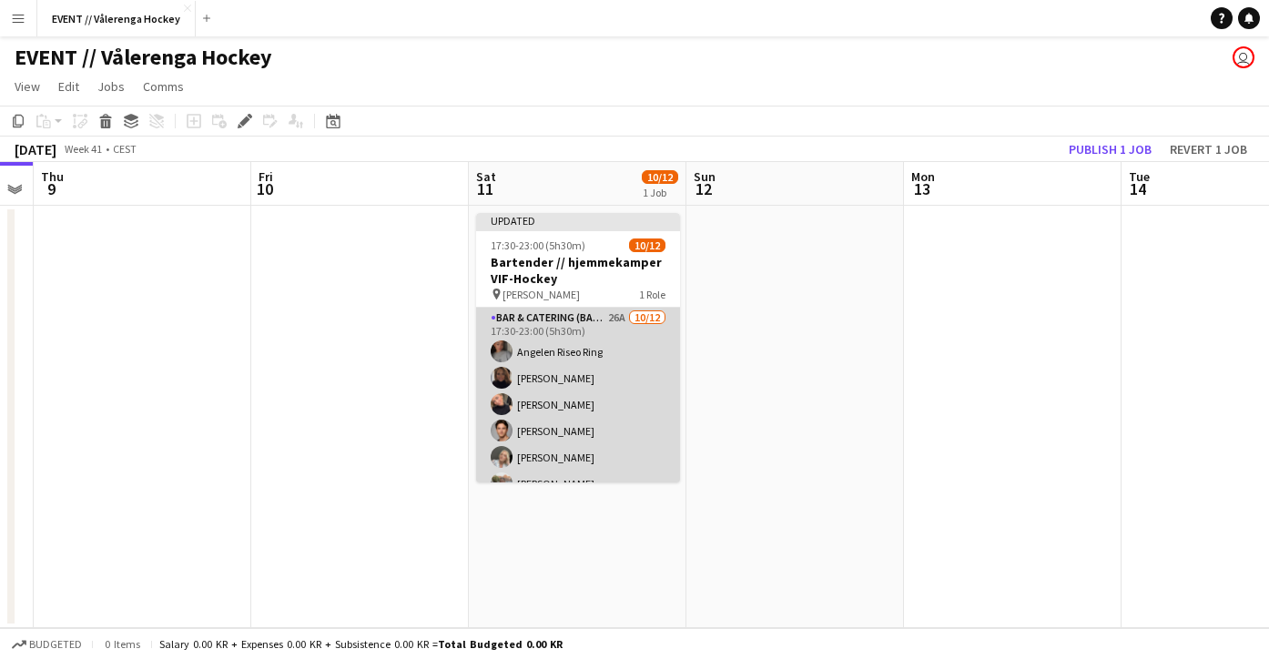
click at [599, 326] on app-card-role "Bar & Catering (Bar Tender) 26A [DATE] 17:30-23:00 (5h30m) Angelen Riseo Ring […" at bounding box center [578, 484] width 204 height 352
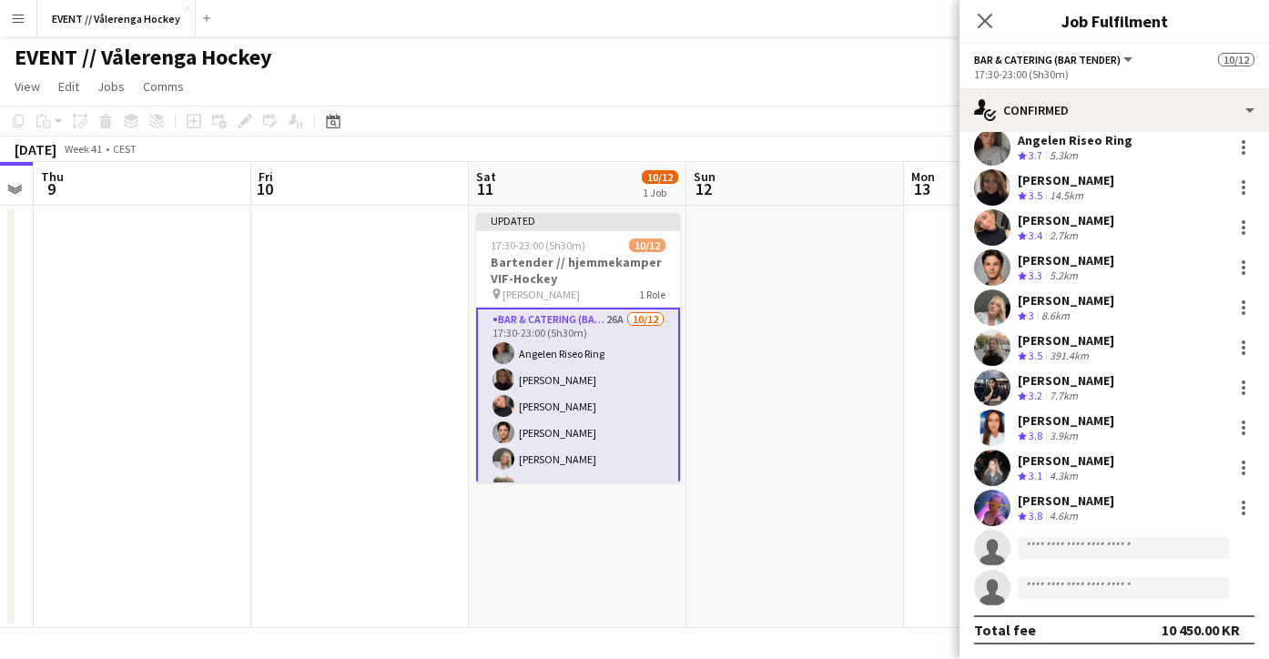
scroll to position [55, 0]
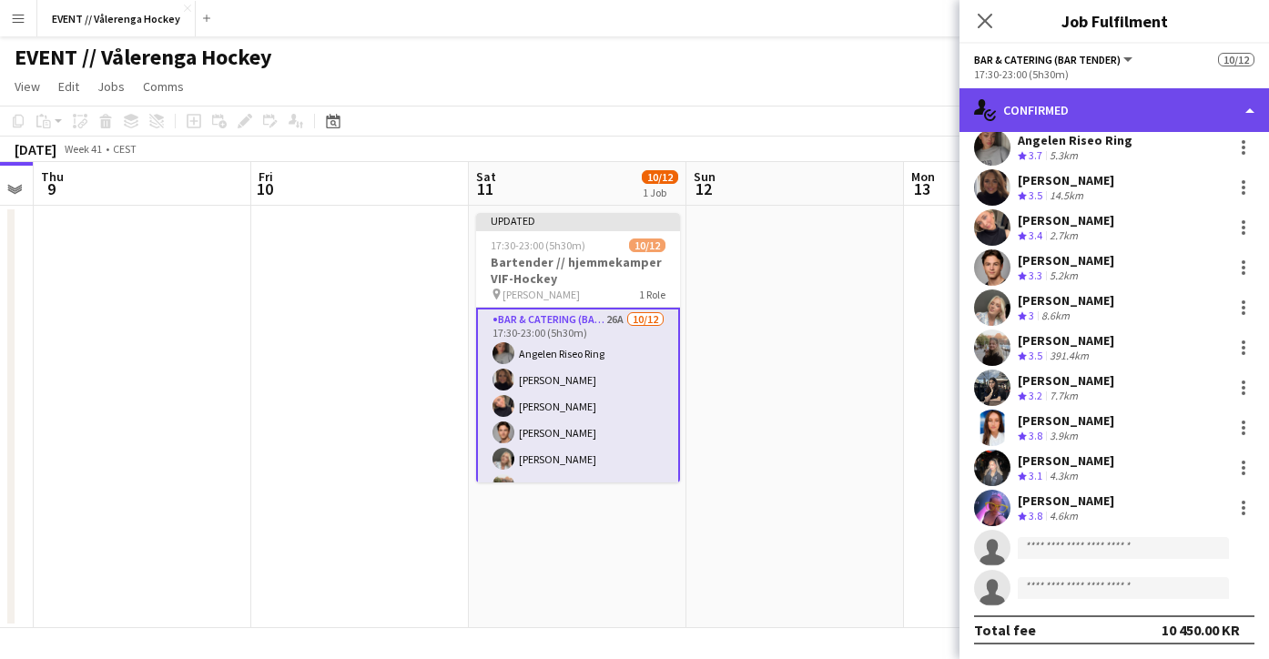
click at [1029, 107] on div "single-neutral-actions-check-2 Confirmed" at bounding box center [1114, 110] width 310 height 44
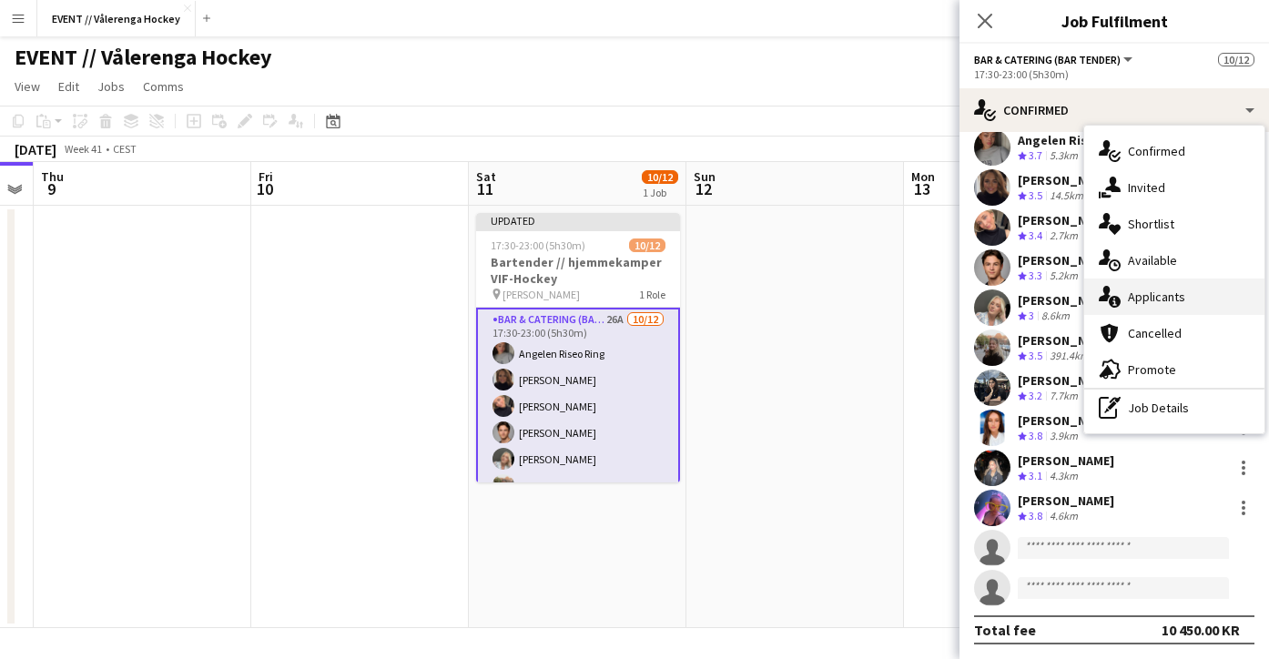
click at [1160, 297] on span "Applicants" at bounding box center [1156, 297] width 57 height 16
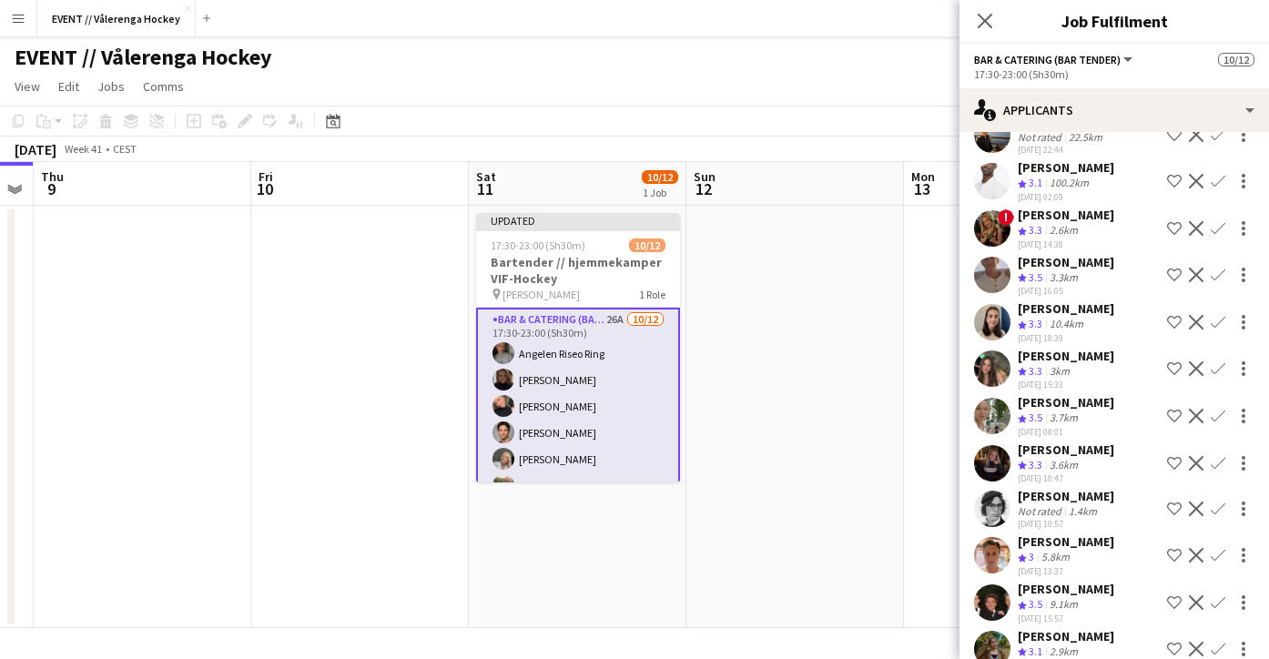
scroll to position [292, 0]
click at [994, 371] on app-user-avatar at bounding box center [992, 367] width 36 height 36
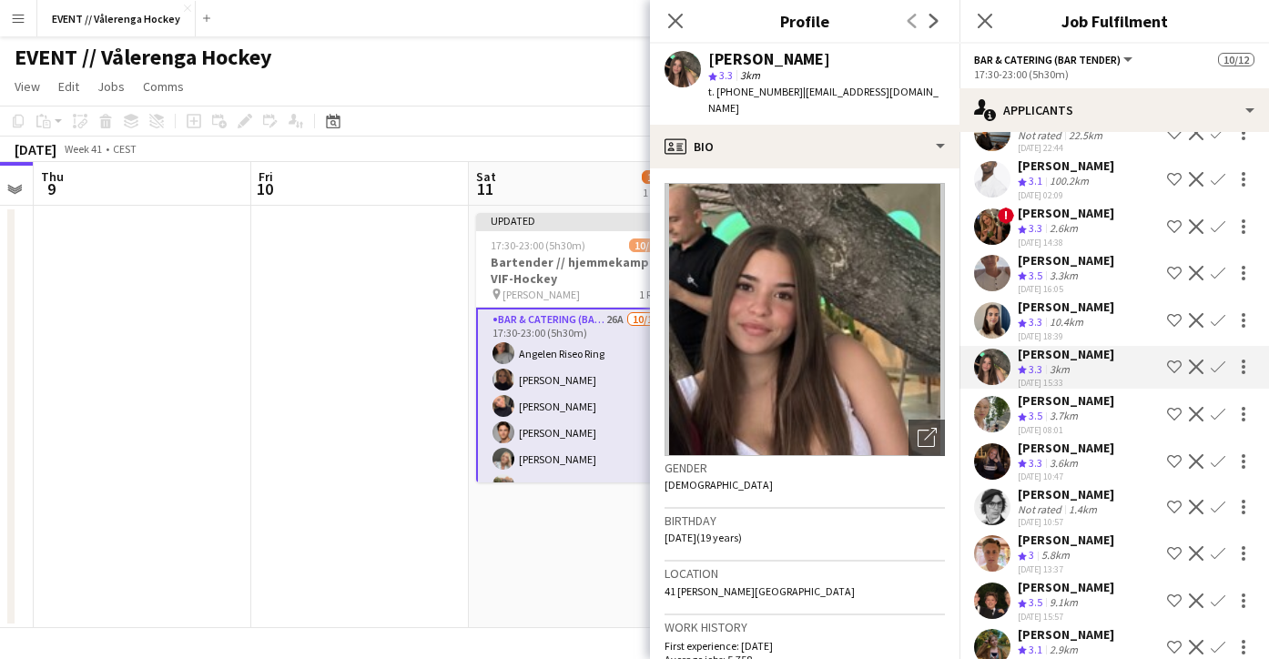
click at [1000, 416] on app-user-avatar at bounding box center [992, 414] width 36 height 36
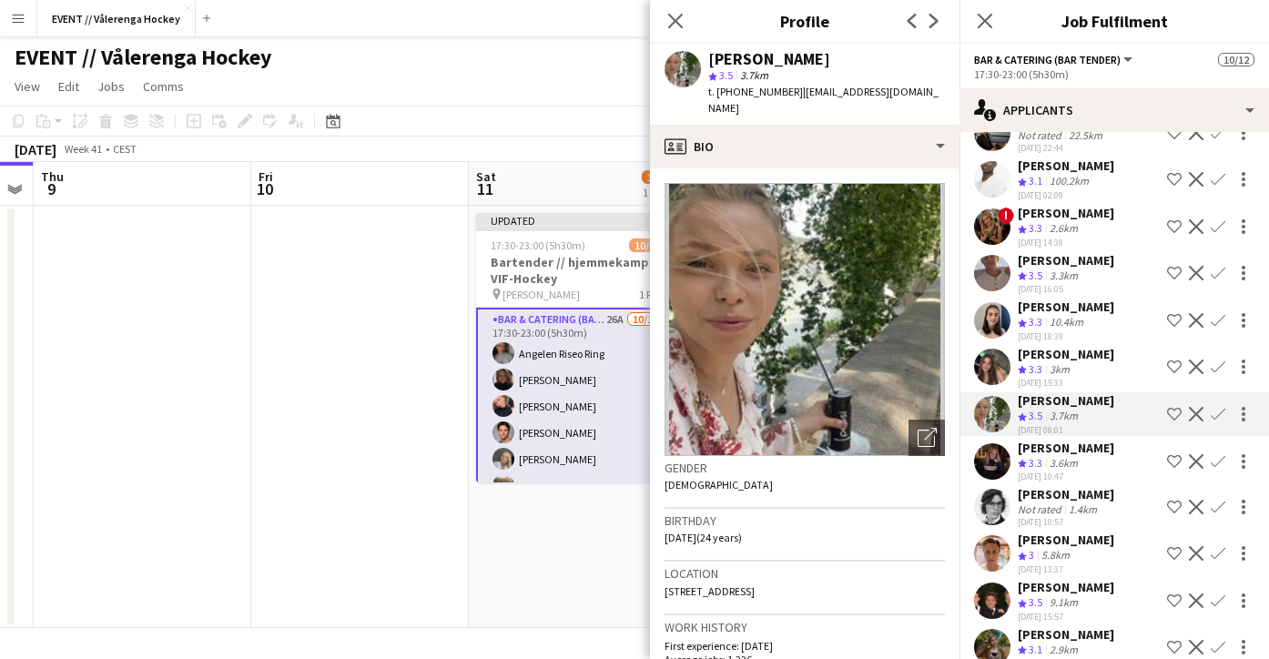
click at [999, 454] on app-user-avatar at bounding box center [992, 461] width 36 height 36
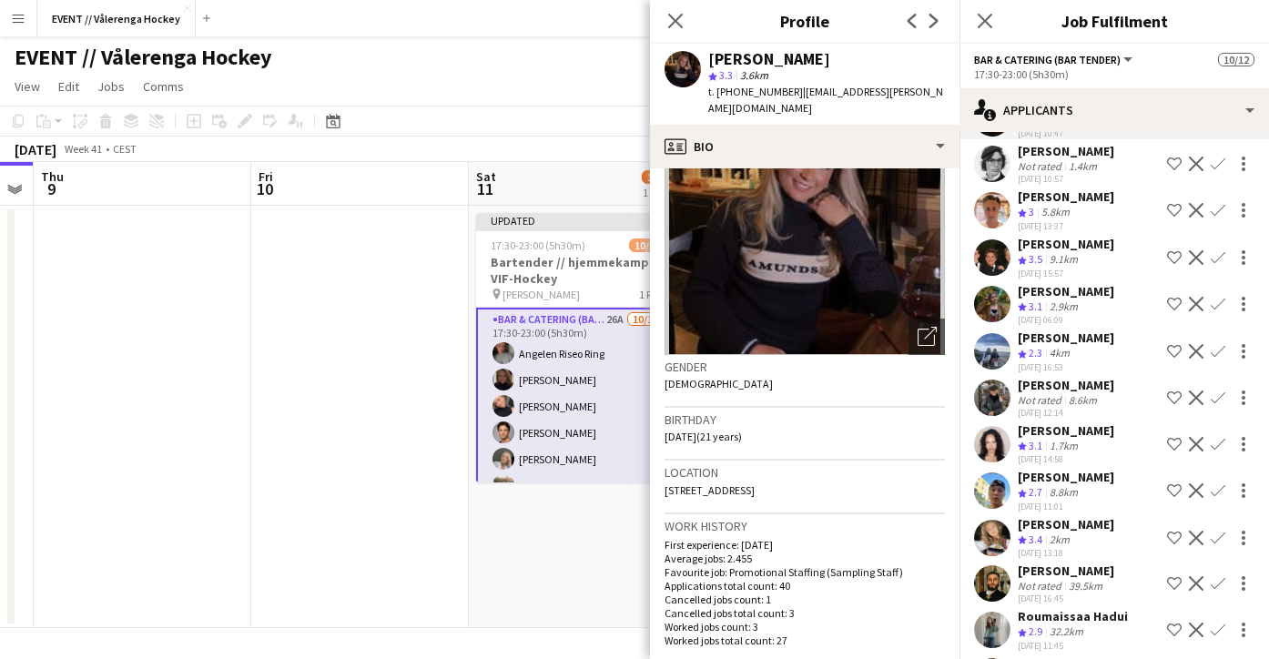
scroll to position [641, 0]
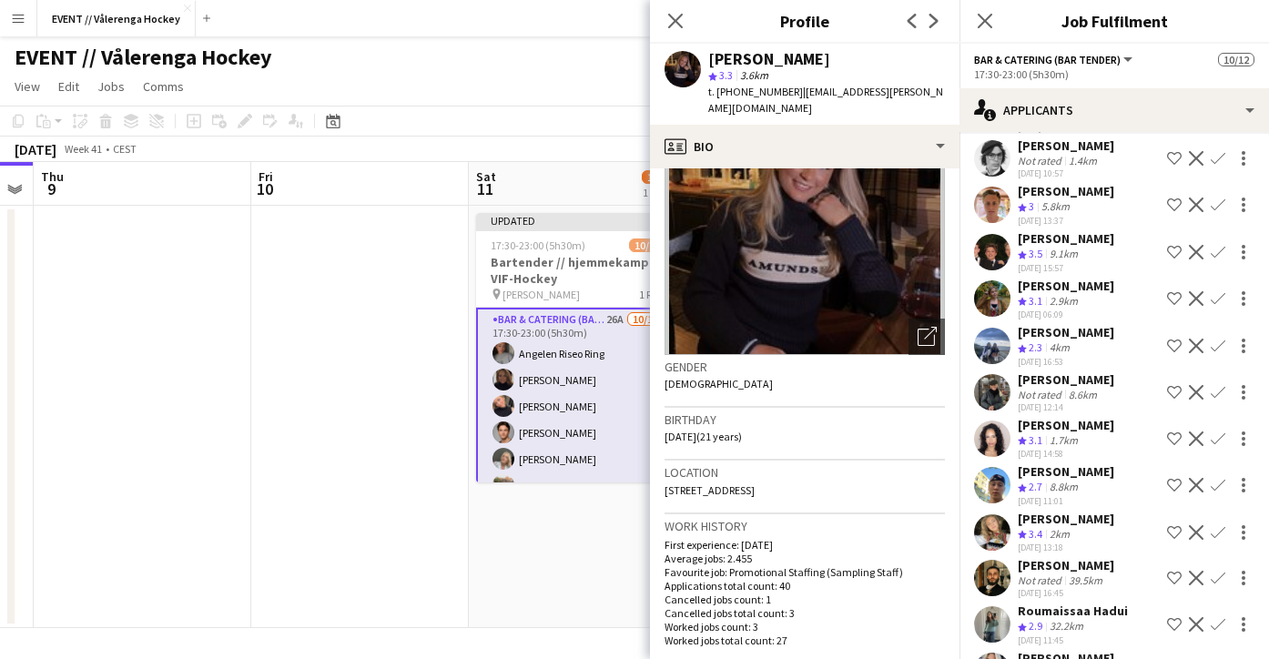
click at [991, 531] on app-user-avatar at bounding box center [992, 532] width 36 height 36
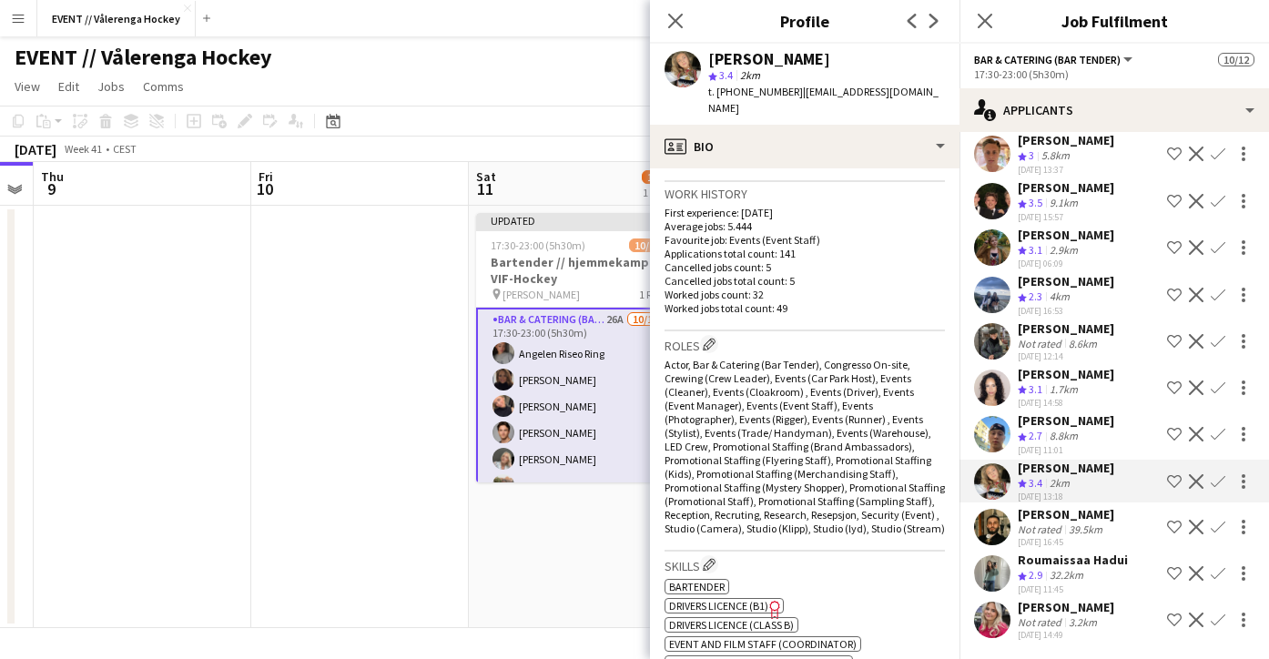
scroll to position [692, 0]
click at [993, 533] on app-user-avatar at bounding box center [992, 527] width 36 height 36
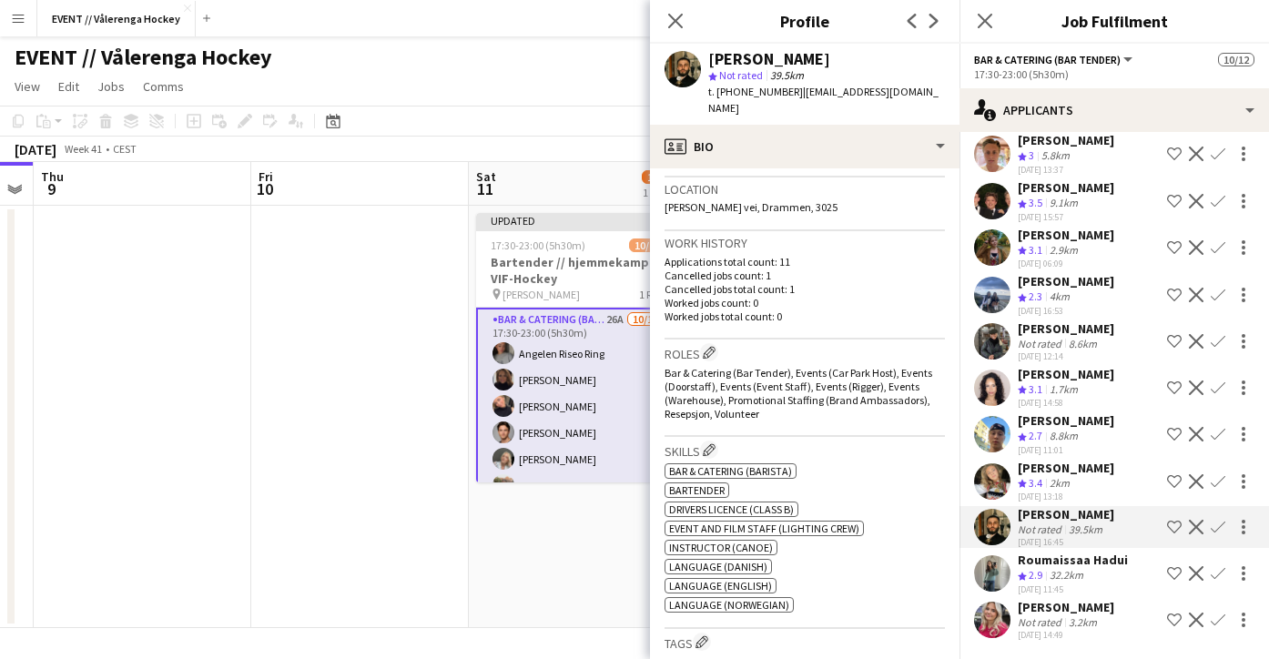
scroll to position [0, 0]
click at [1003, 480] on app-user-avatar at bounding box center [992, 481] width 36 height 36
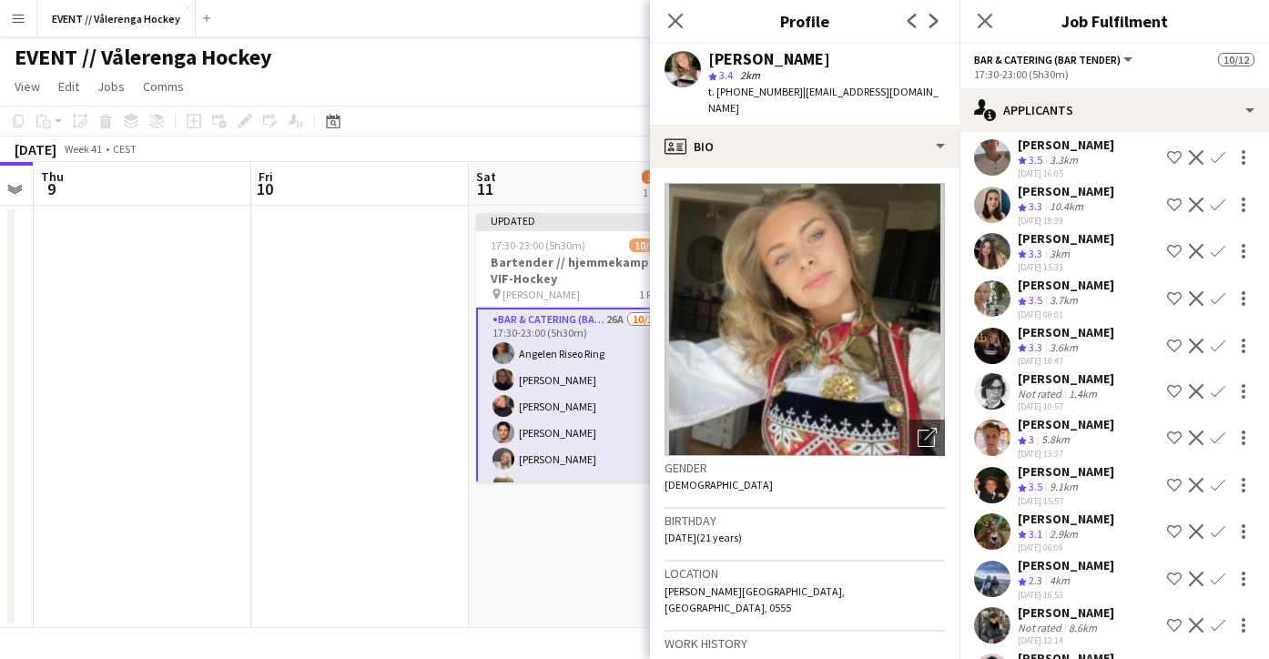
scroll to position [401, 0]
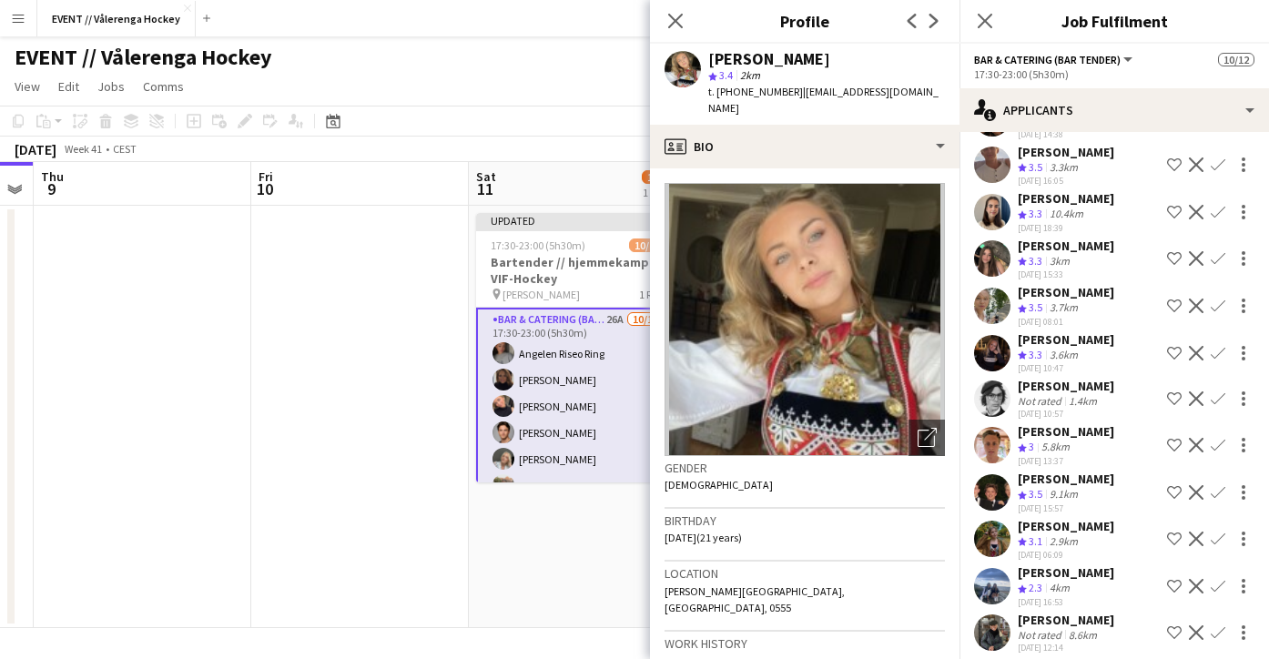
click at [991, 310] on app-user-avatar at bounding box center [992, 306] width 36 height 36
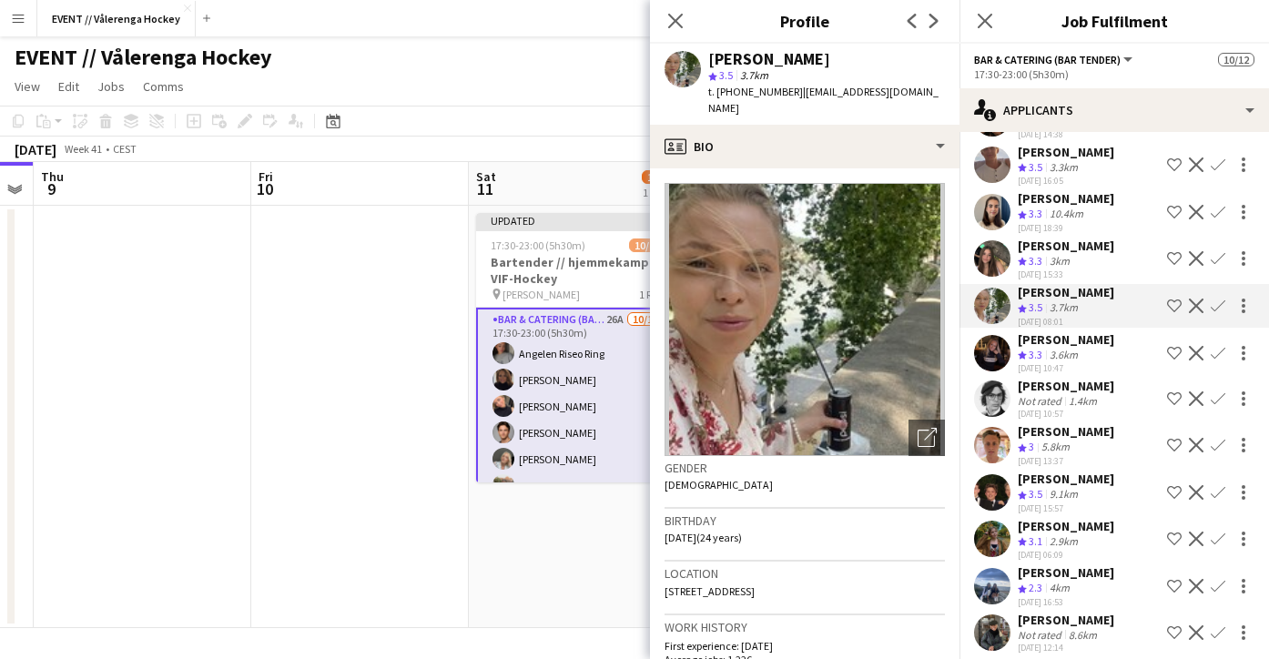
scroll to position [0, 0]
click at [1216, 308] on app-icon "Confirm" at bounding box center [1218, 306] width 15 height 15
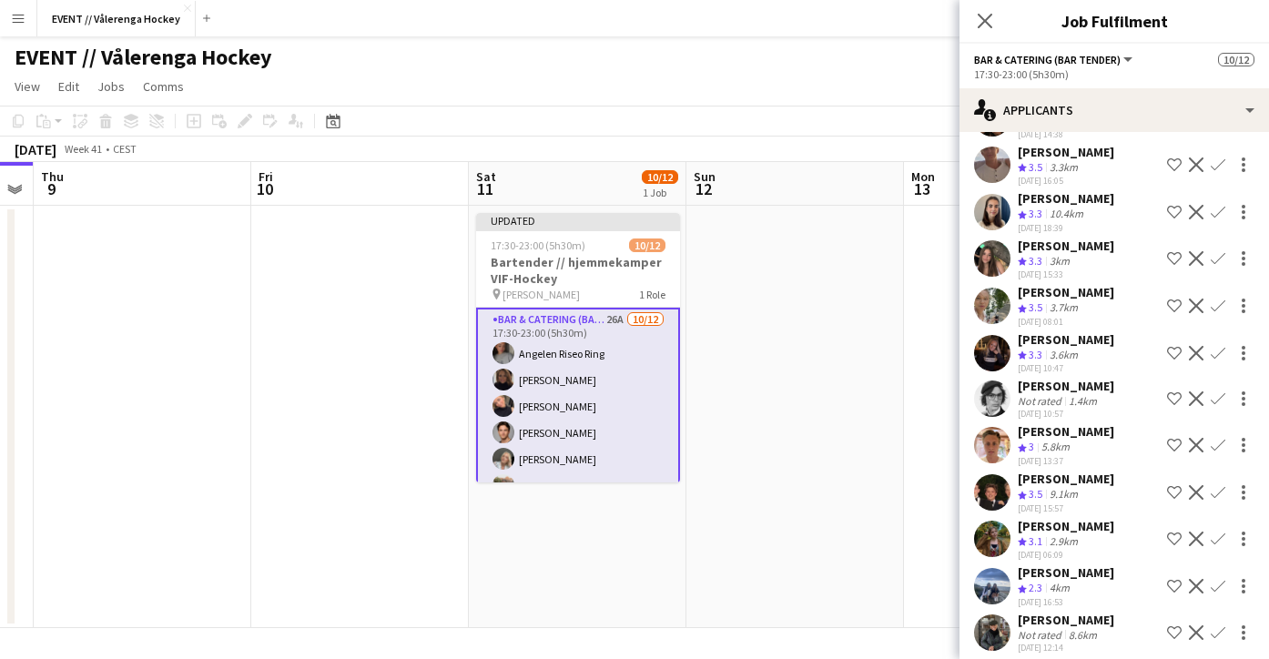
click at [1216, 308] on app-icon "Confirm" at bounding box center [1218, 306] width 15 height 15
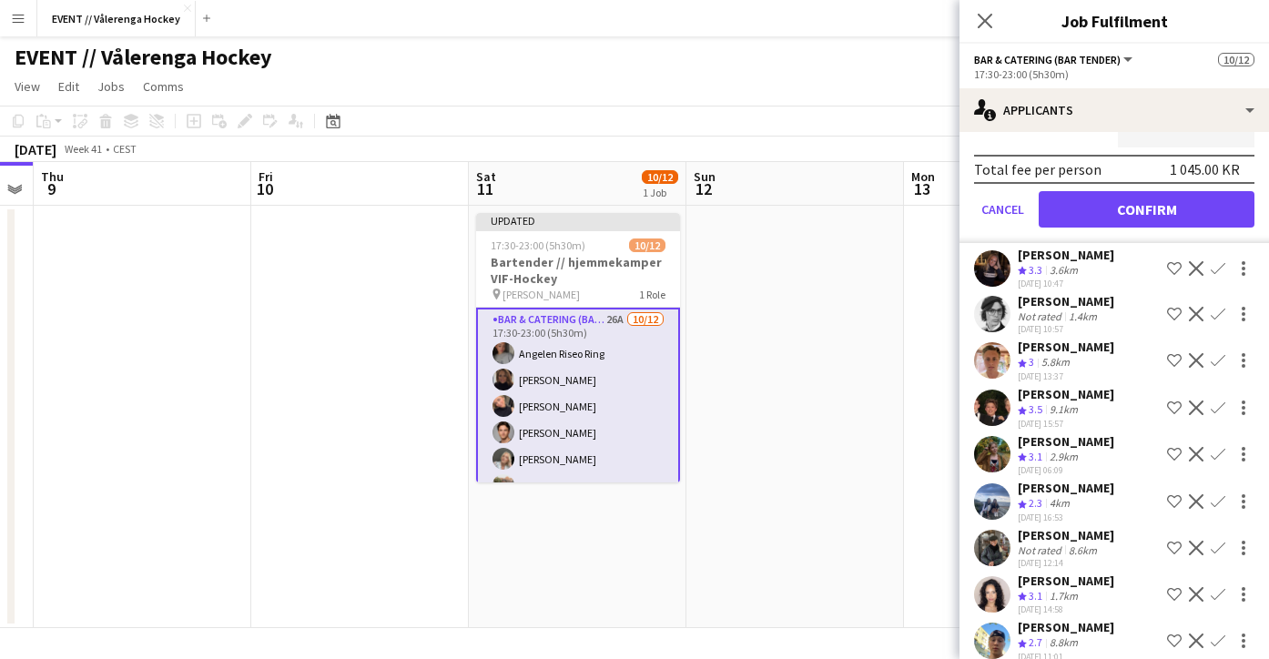
scroll to position [869, 0]
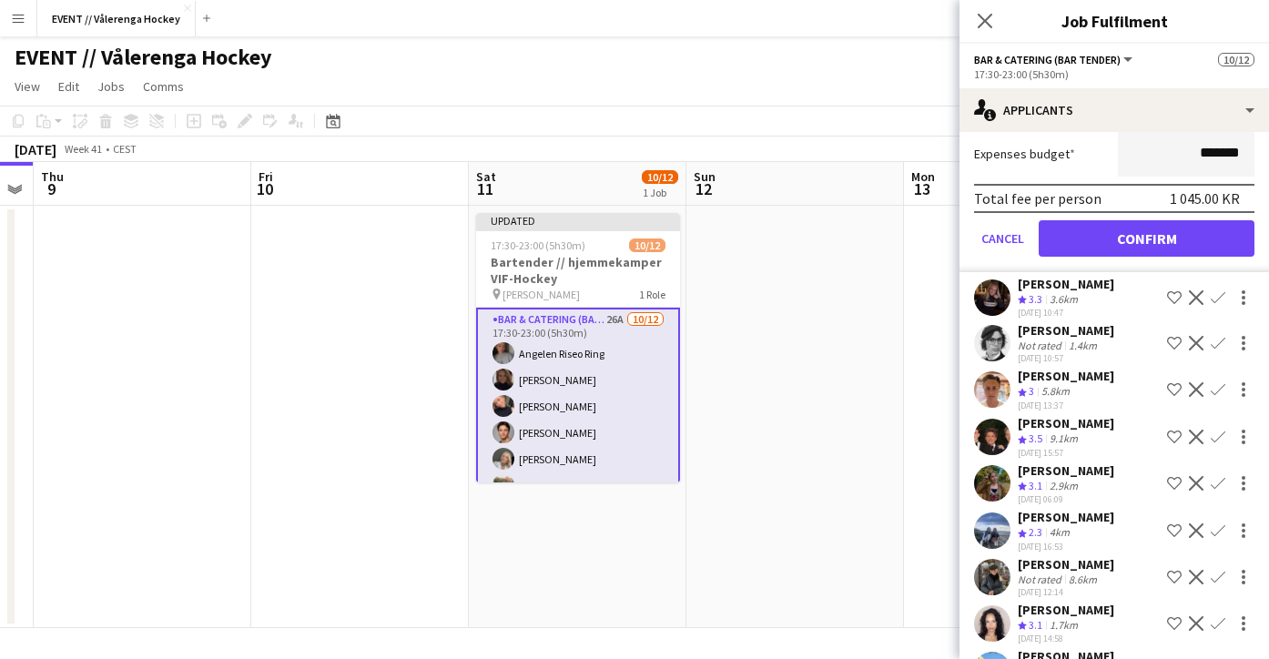
click at [1105, 248] on button "Confirm" at bounding box center [1147, 238] width 216 height 36
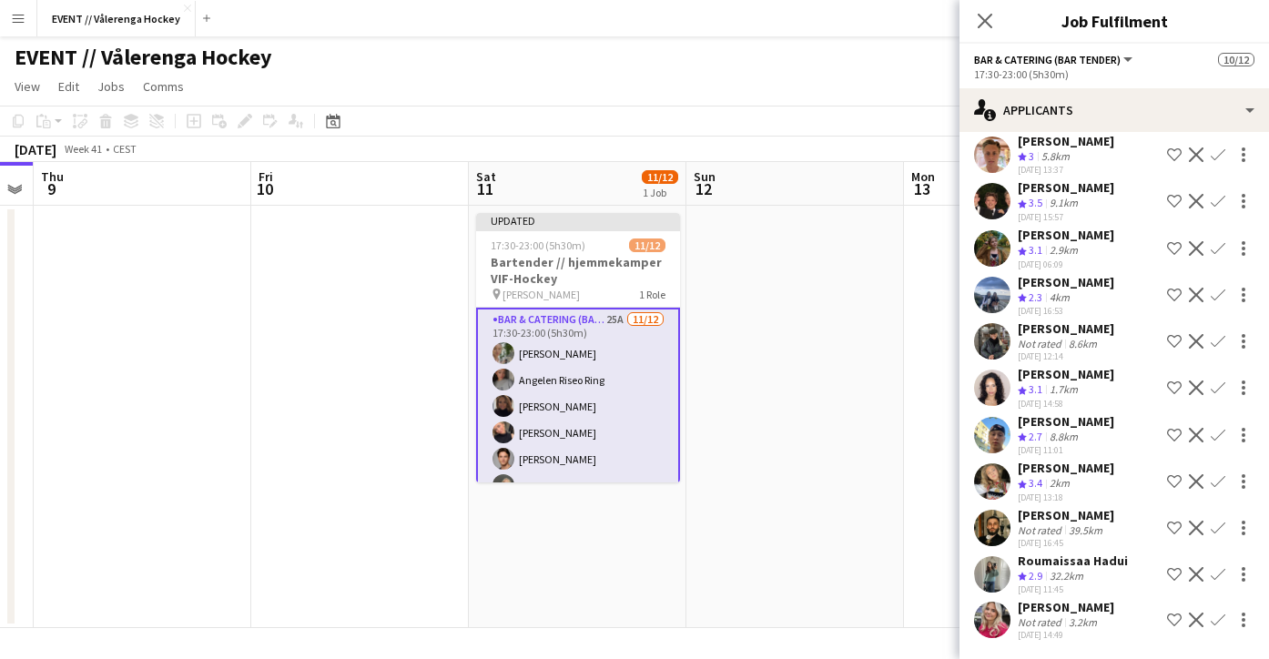
scroll to position [0, 0]
click at [983, 22] on icon at bounding box center [984, 20] width 17 height 17
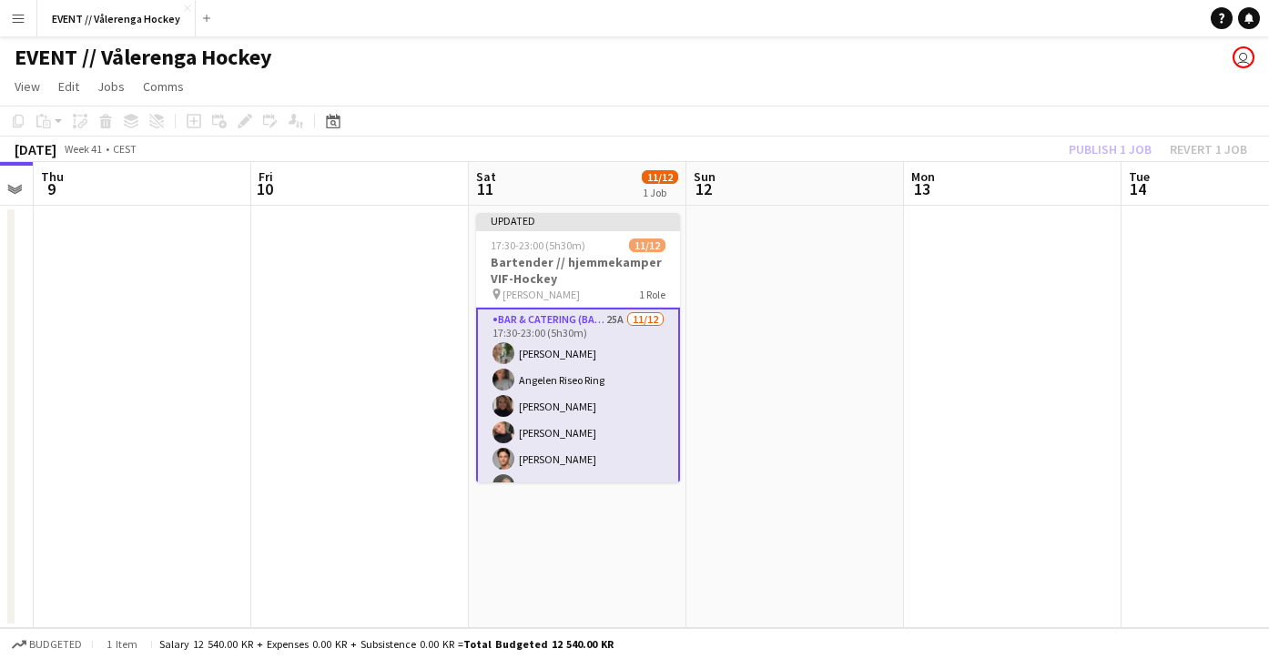
click at [1133, 151] on div "Publish 1 job Revert 1 job" at bounding box center [1158, 149] width 222 height 24
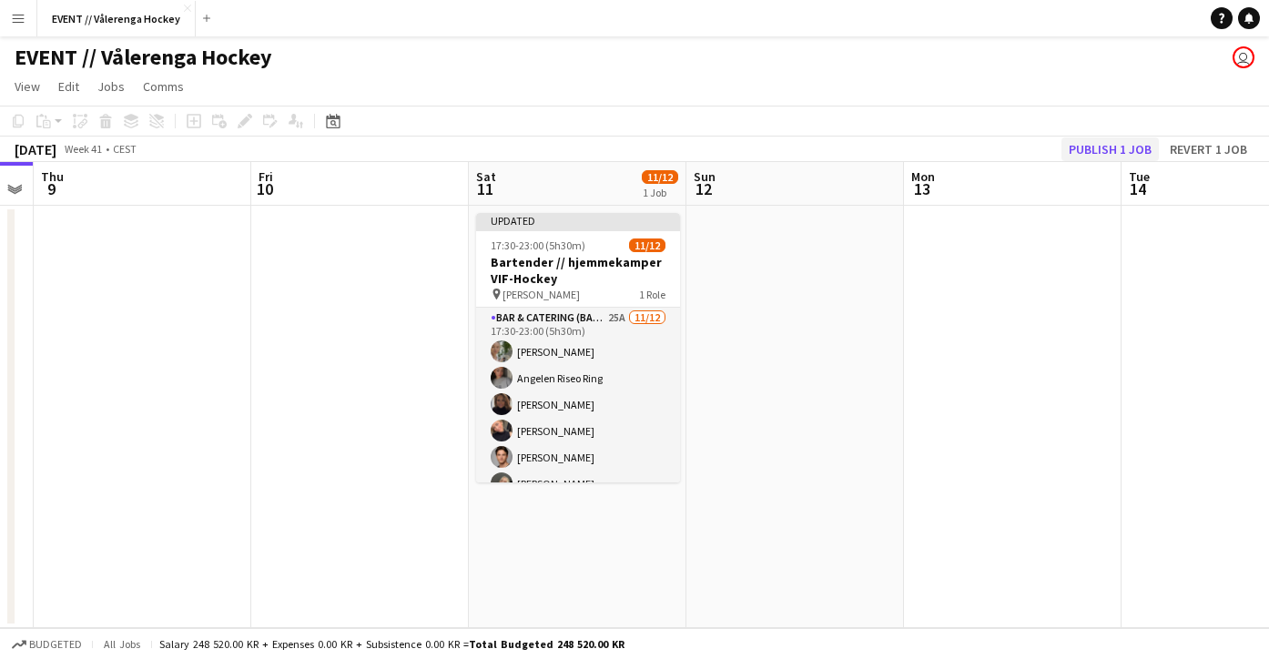
click at [1104, 141] on button "Publish 1 job" at bounding box center [1109, 149] width 97 height 24
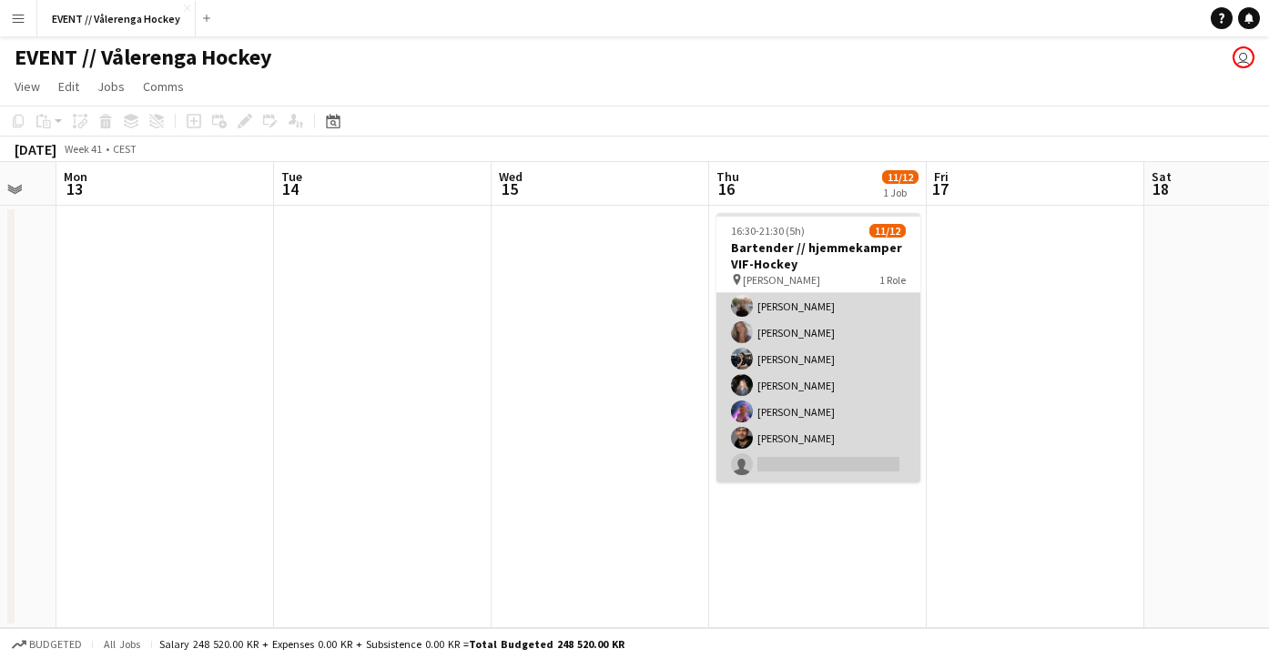
scroll to position [168, 0]
